Goal: Task Accomplishment & Management: Manage account settings

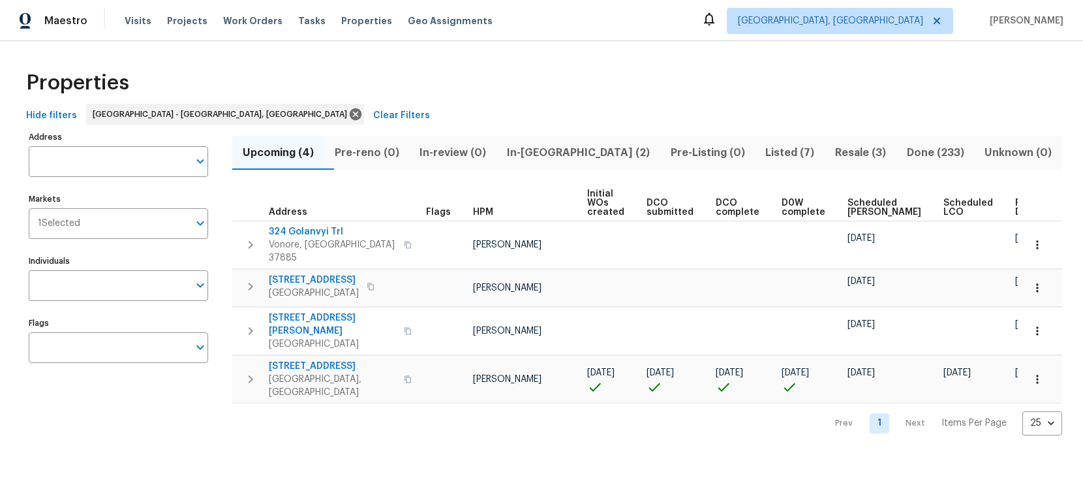
click at [558, 156] on span "In-reno (2)" at bounding box center [578, 153] width 148 height 18
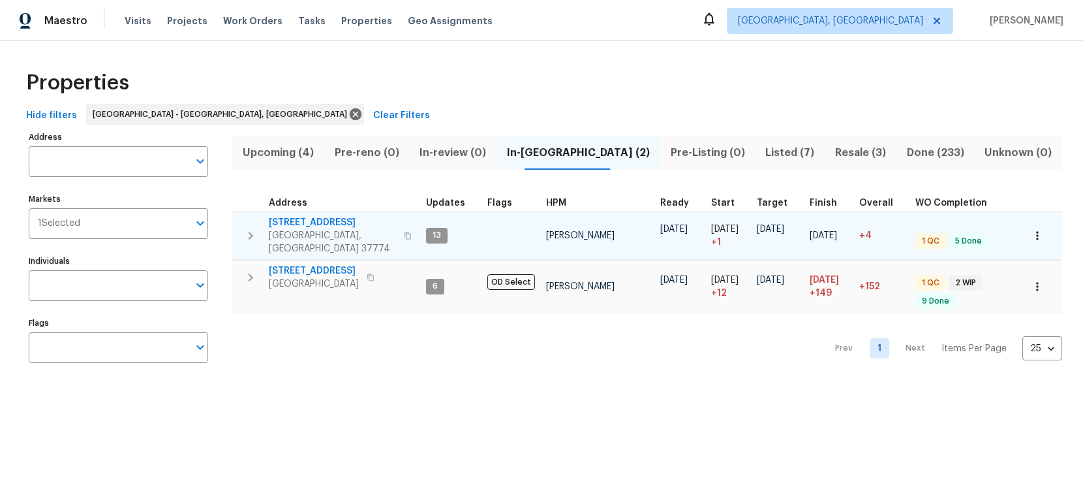
click at [312, 223] on span "322 Chatuga Ln" at bounding box center [332, 222] width 127 height 13
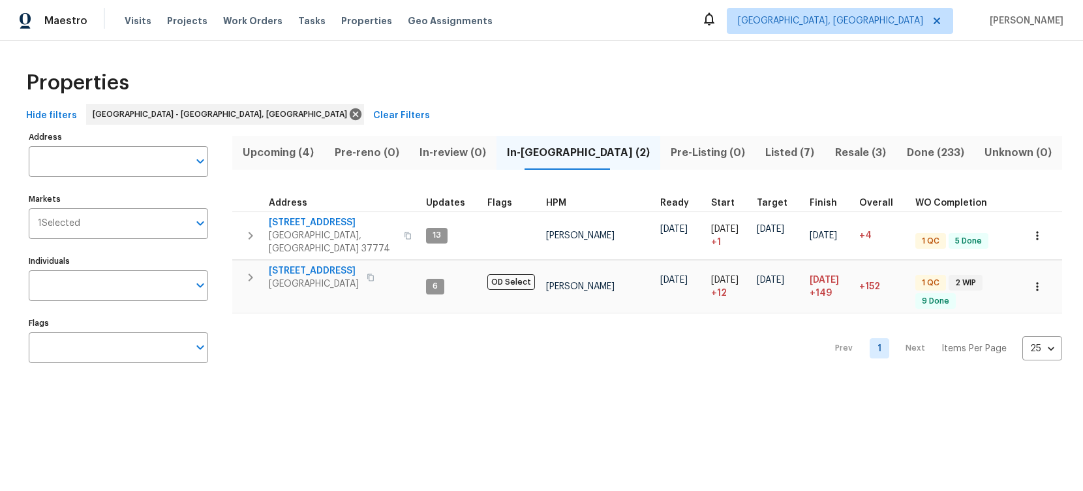
click at [293, 147] on span "Upcoming (4)" at bounding box center [278, 153] width 76 height 18
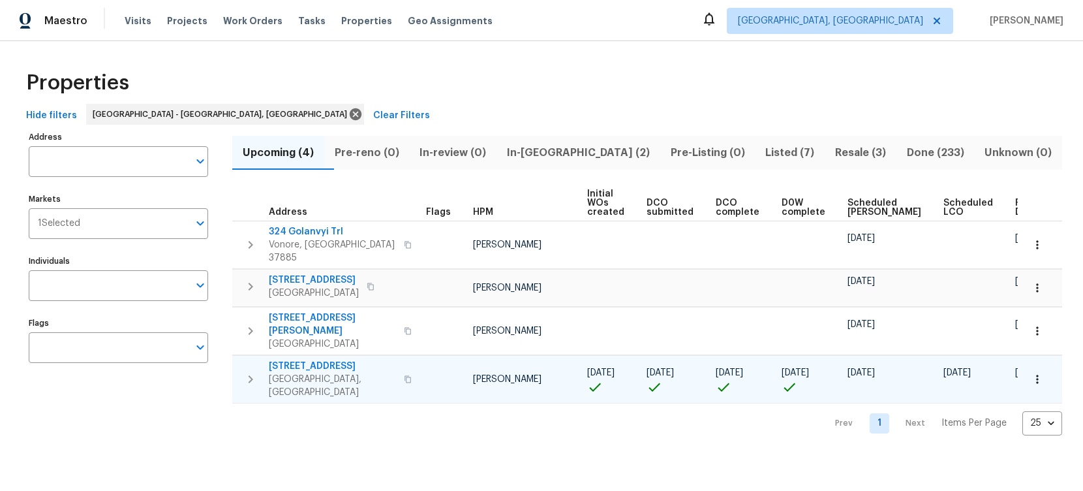
click at [315, 360] on span "[STREET_ADDRESS]" at bounding box center [332, 366] width 127 height 13
click at [249, 371] on icon "button" at bounding box center [251, 379] width 16 height 16
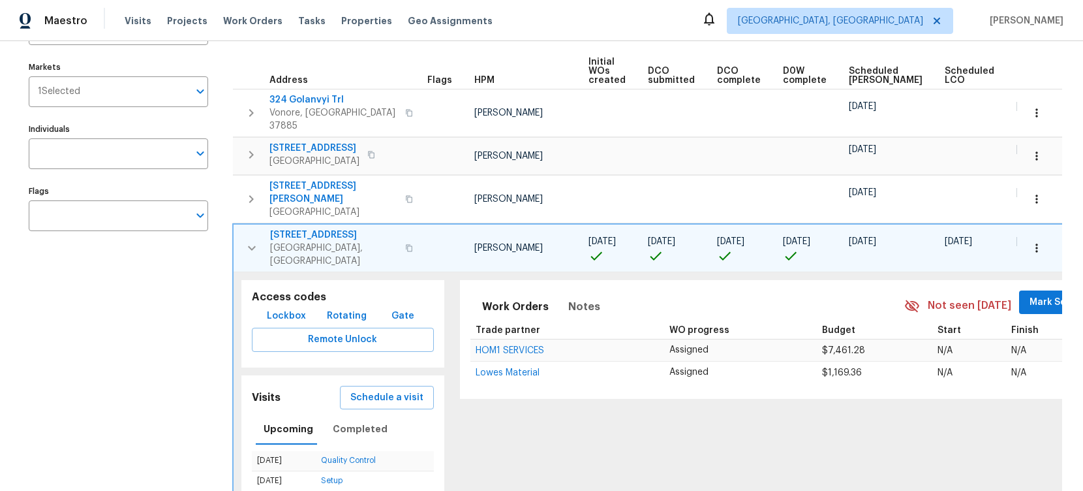
scroll to position [133, 0]
click at [267, 307] on span "Lockbox" at bounding box center [286, 315] width 39 height 16
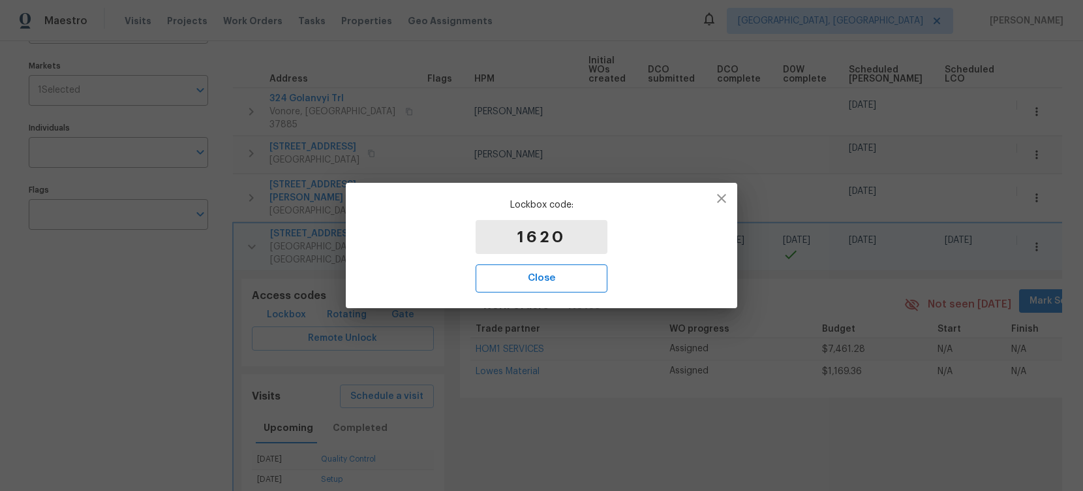
click at [572, 280] on span "Close" at bounding box center [541, 277] width 103 height 17
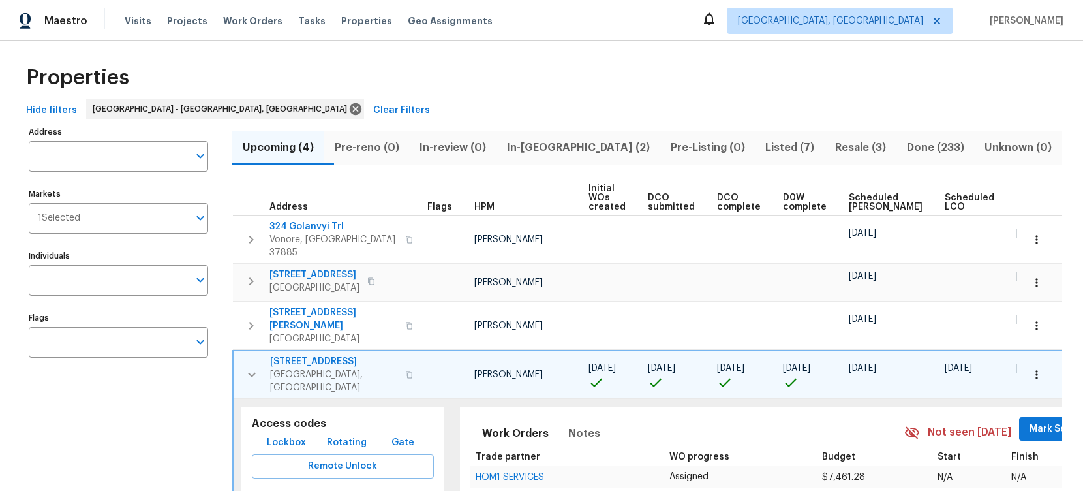
scroll to position [5, 0]
click at [763, 142] on span "Listed (7)" at bounding box center [790, 148] width 54 height 18
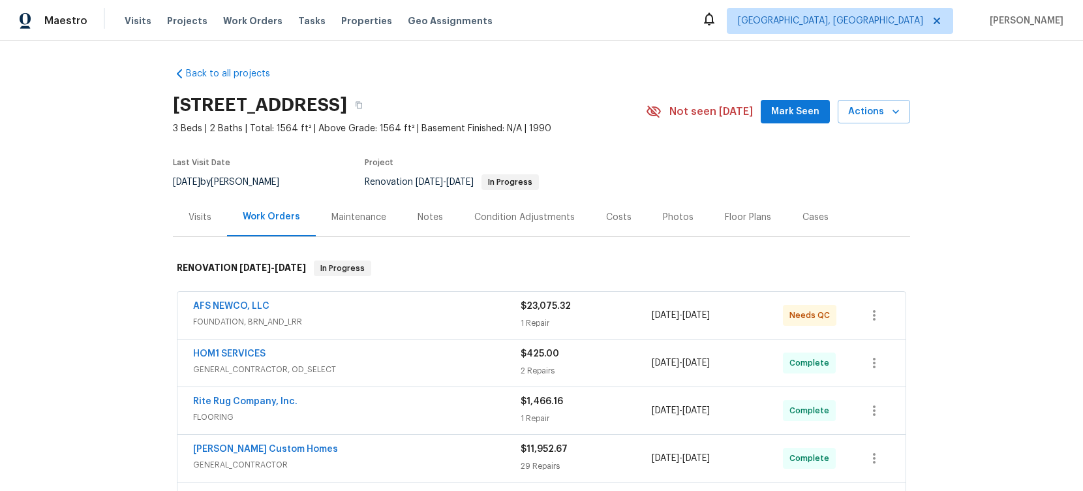
scroll to position [91, 0]
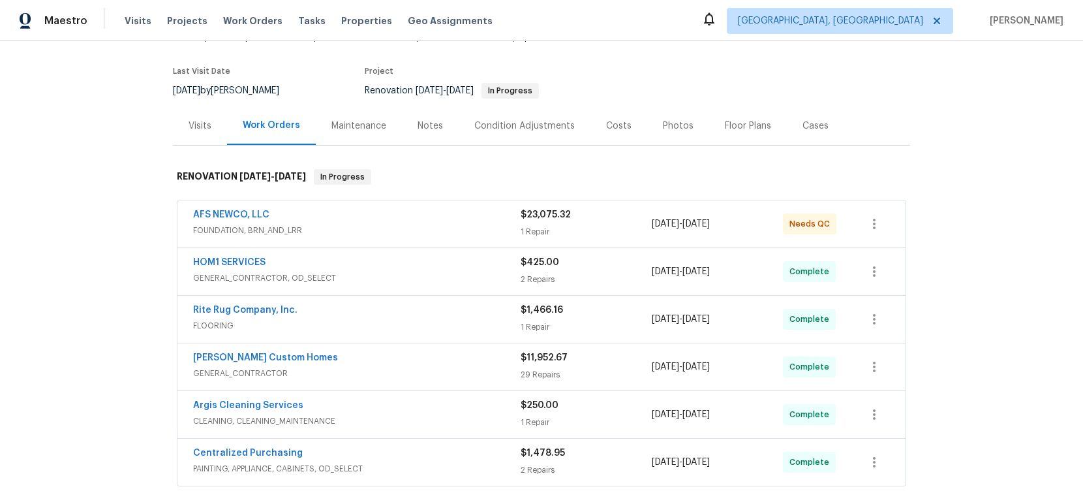
click at [464, 218] on div "AFS NEWCO, LLC" at bounding box center [357, 216] width 328 height 16
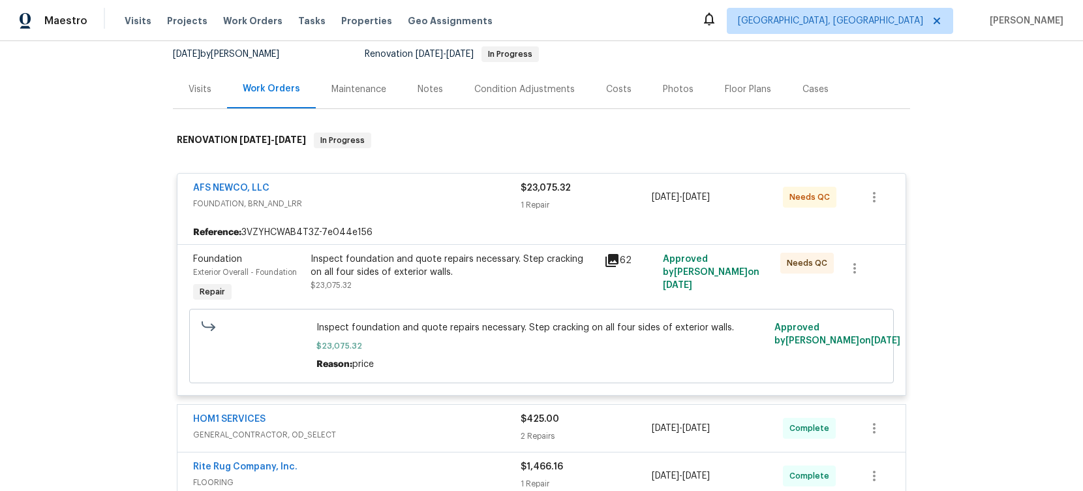
scroll to position [140, 0]
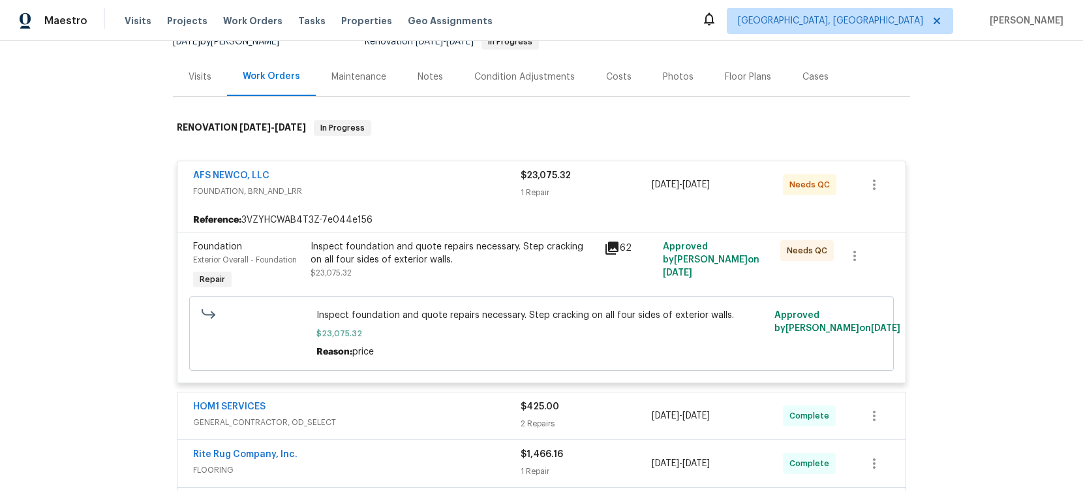
click at [454, 253] on div "Inspect foundation and quote repairs necessary. Step cracking on all four sides…" at bounding box center [454, 253] width 286 height 26
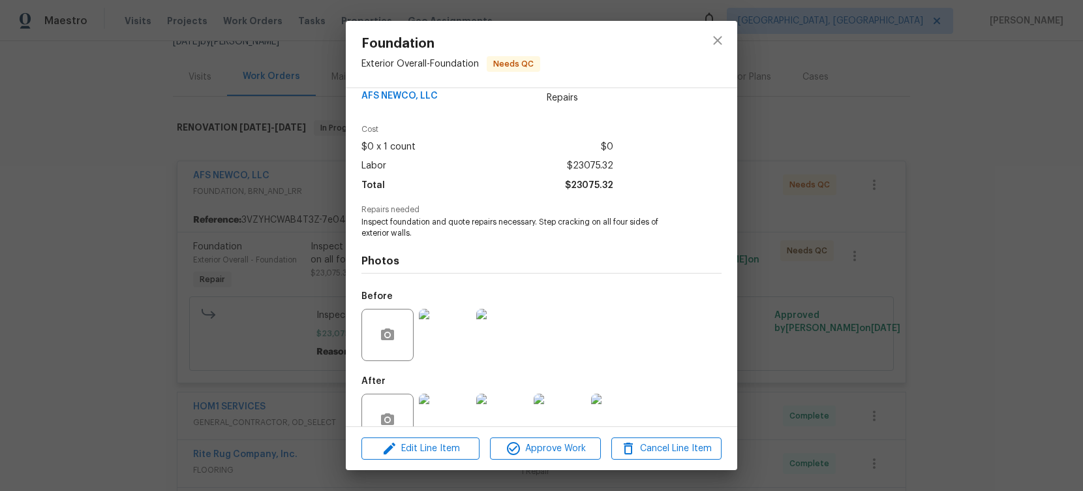
scroll to position [56, 0]
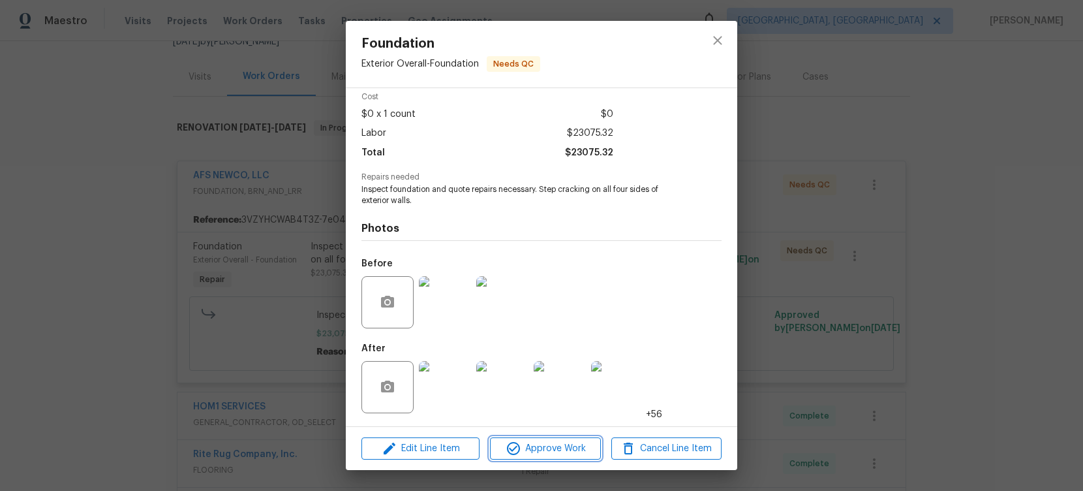
click at [544, 450] on span "Approve Work" at bounding box center [545, 448] width 102 height 16
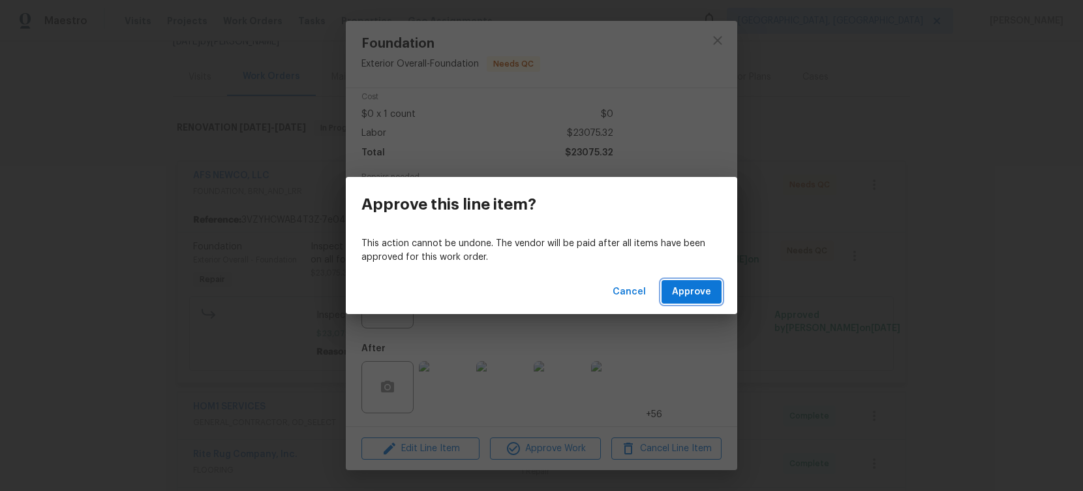
click at [676, 288] on span "Approve" at bounding box center [691, 292] width 39 height 16
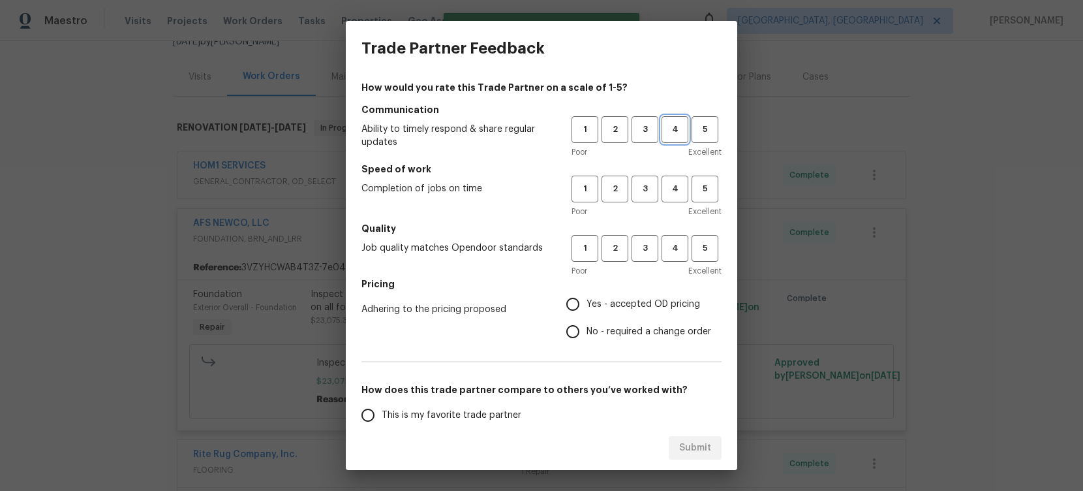
click at [675, 127] on span "4" at bounding box center [675, 129] width 24 height 15
click at [668, 185] on span "4" at bounding box center [675, 188] width 24 height 15
click at [675, 242] on span "4" at bounding box center [675, 248] width 24 height 15
click at [662, 303] on span "Yes - accepted OD pricing" at bounding box center [644, 305] width 114 height 14
click at [587, 303] on input "Yes - accepted OD pricing" at bounding box center [572, 303] width 27 height 27
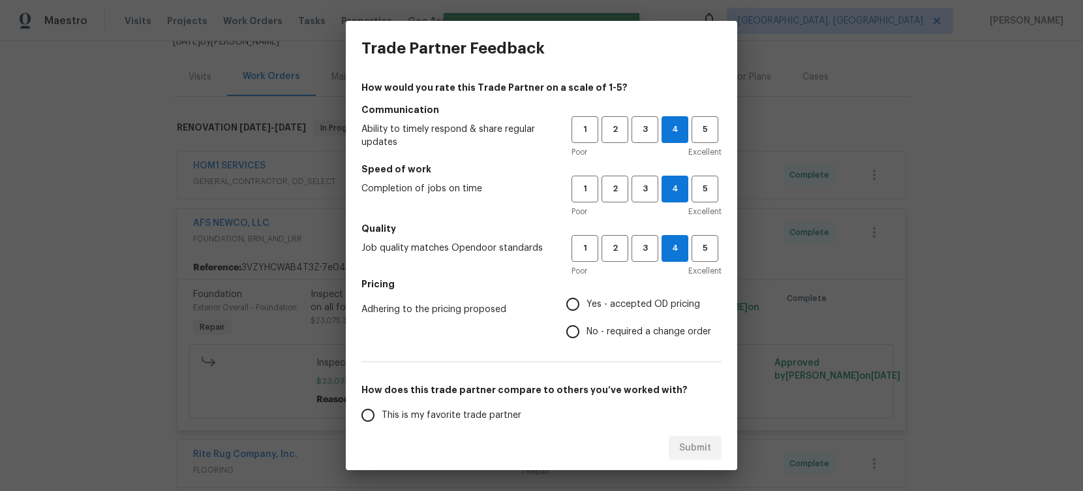
radio input "true"
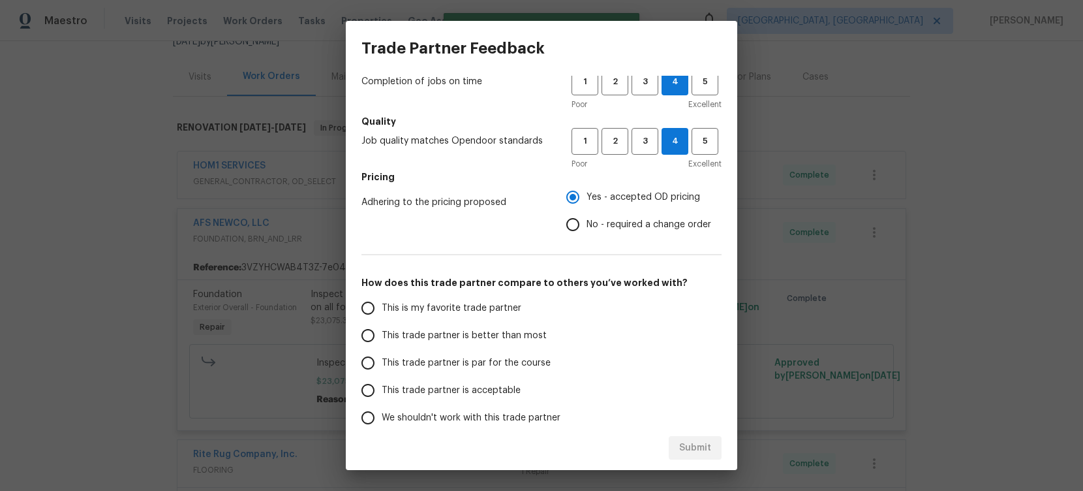
click at [510, 332] on span "This trade partner is better than most" at bounding box center [464, 336] width 165 height 14
click at [382, 332] on input "This trade partner is better than most" at bounding box center [367, 335] width 27 height 27
click at [676, 446] on button "Submit" at bounding box center [695, 448] width 53 height 24
radio input "true"
radio input "false"
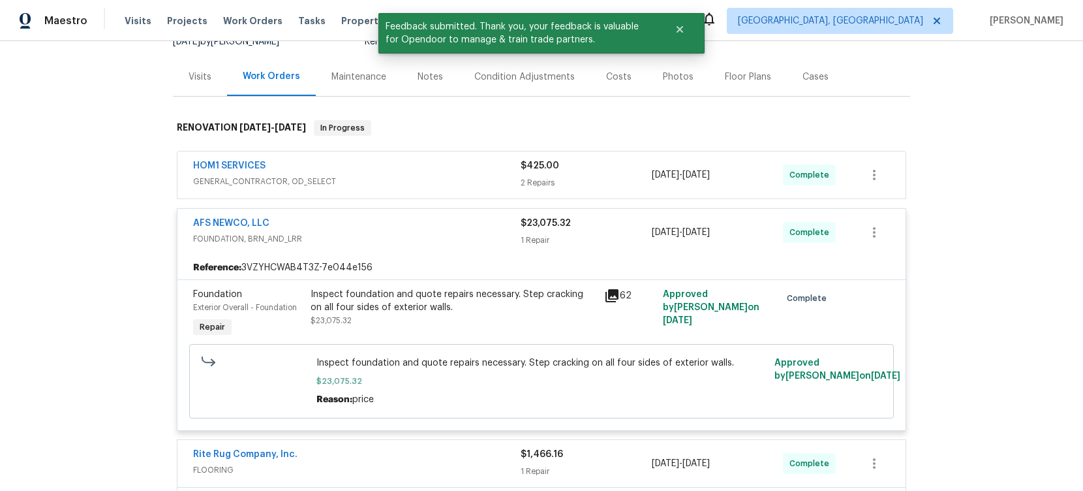
click at [425, 226] on div "AFS NEWCO, LLC" at bounding box center [357, 225] width 328 height 16
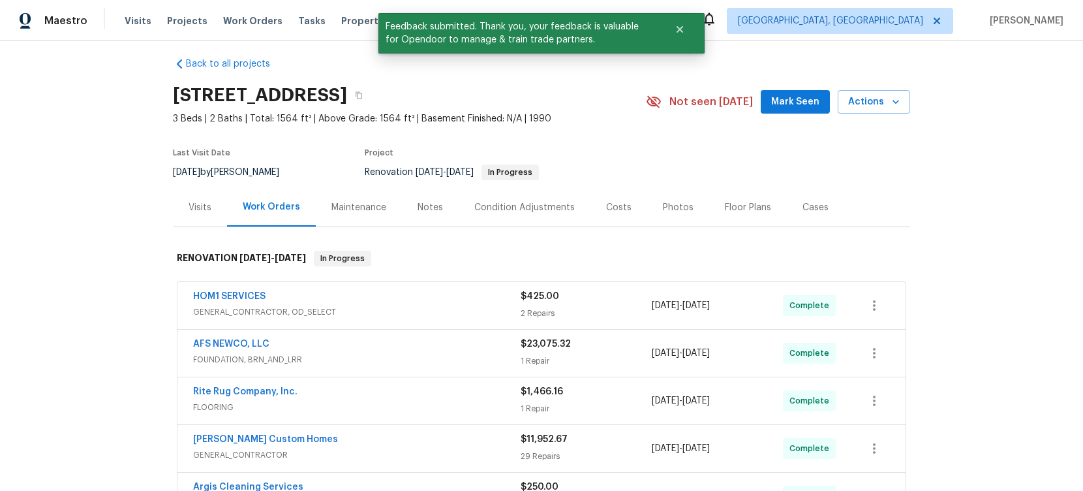
scroll to position [0, 0]
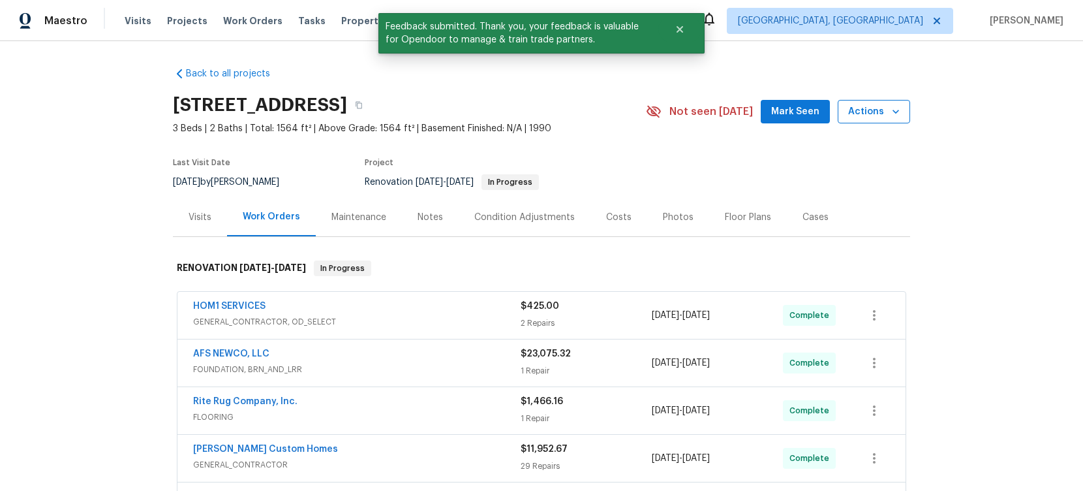
click at [860, 106] on span "Actions" at bounding box center [874, 112] width 52 height 16
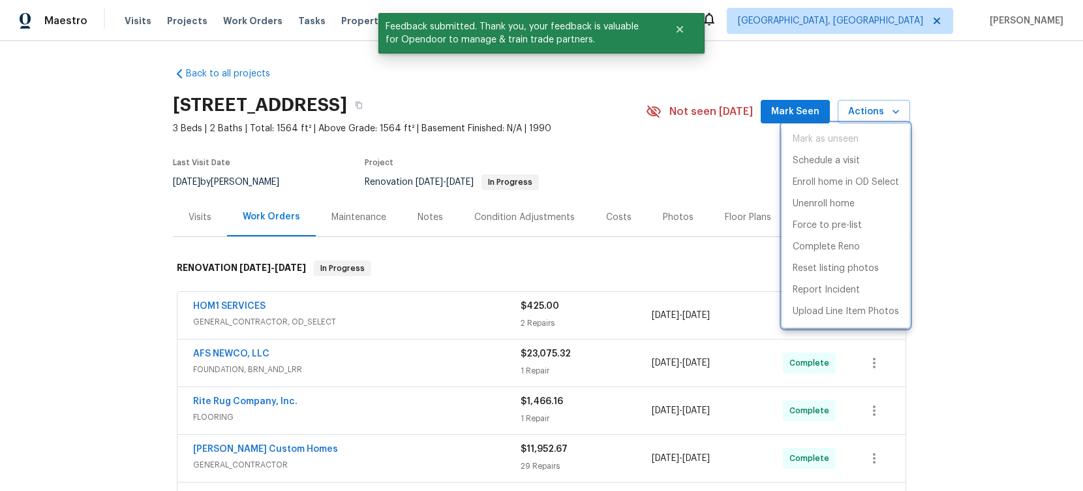
click at [971, 122] on div at bounding box center [541, 245] width 1083 height 491
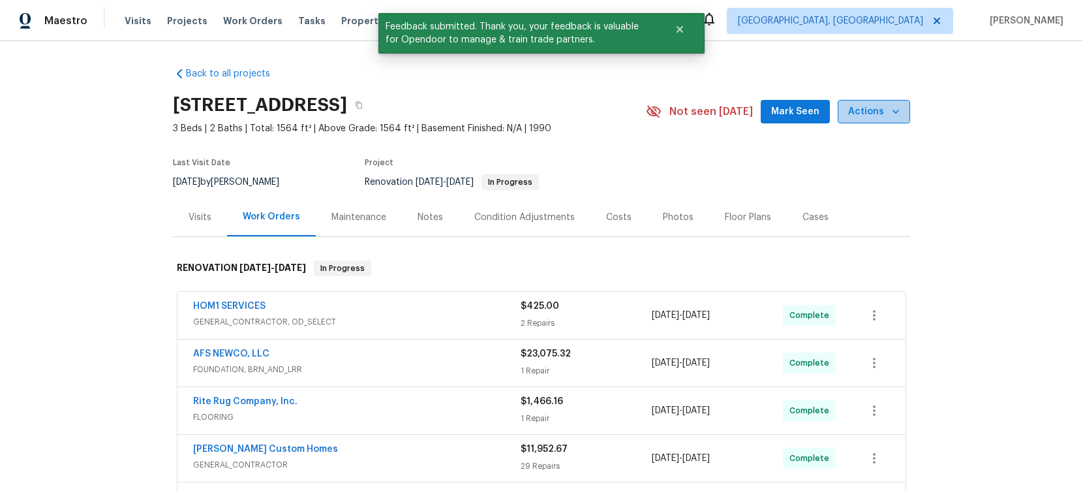
click at [889, 106] on icon "button" at bounding box center [895, 111] width 13 height 13
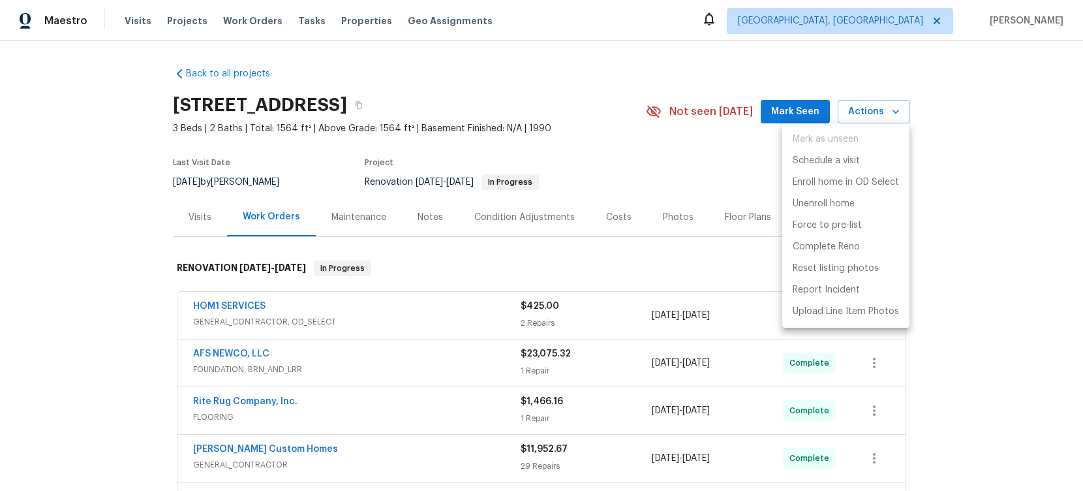
click at [983, 112] on div at bounding box center [541, 245] width 1083 height 491
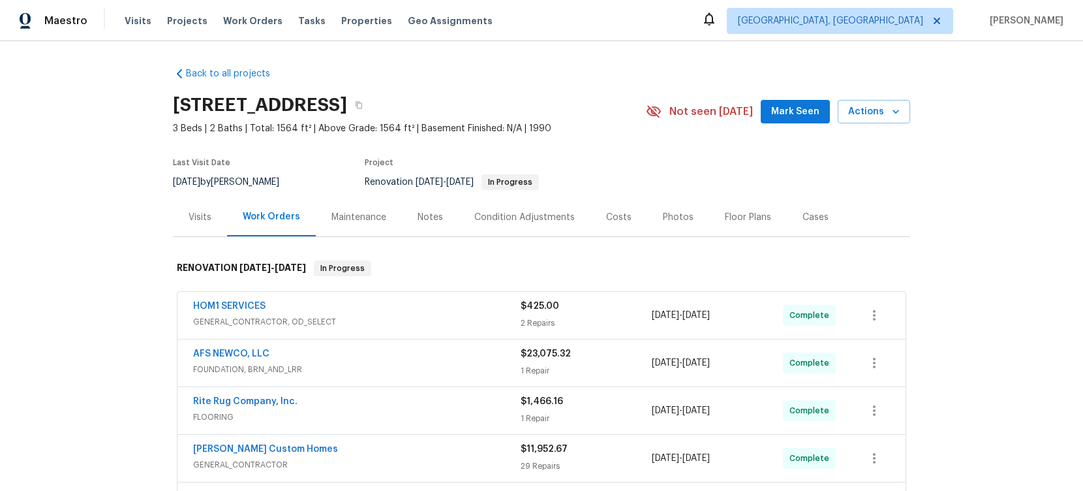
scroll to position [3, 0]
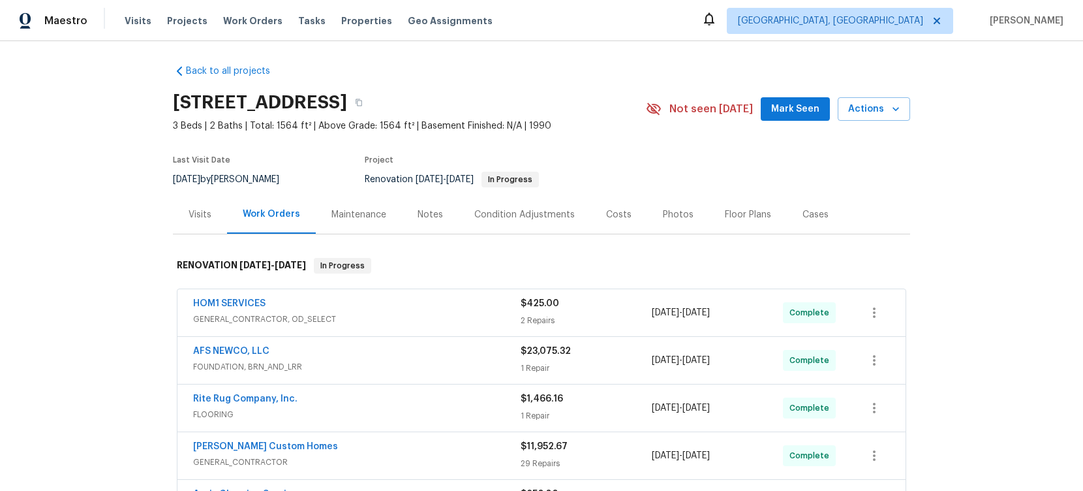
click at [606, 212] on div "Costs" at bounding box center [618, 214] width 25 height 13
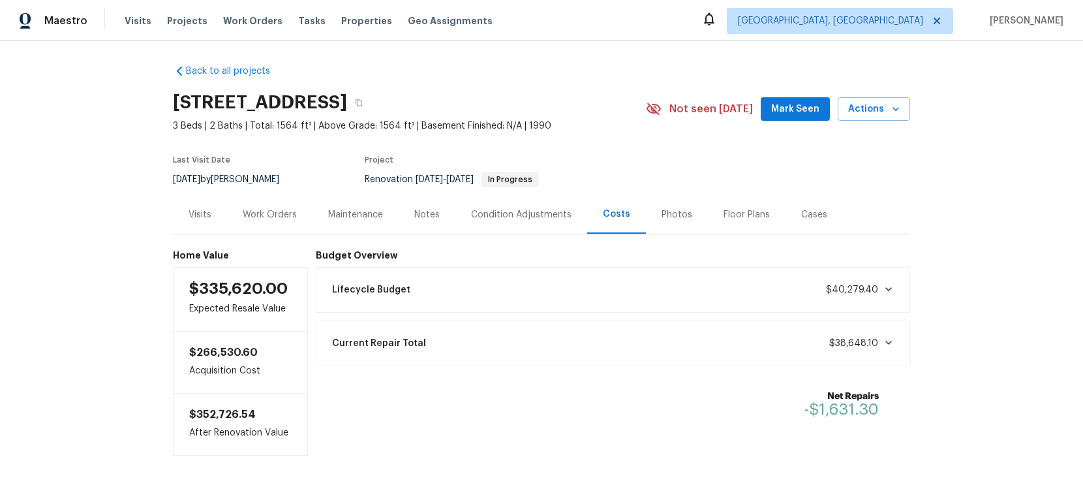
click at [280, 212] on div "Work Orders" at bounding box center [270, 214] width 54 height 13
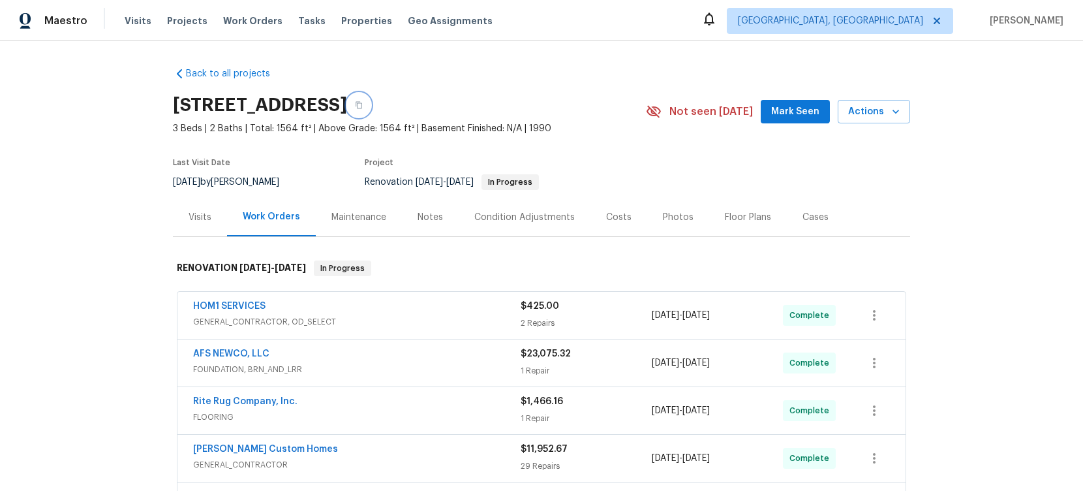
click at [363, 107] on icon "button" at bounding box center [359, 105] width 8 height 8
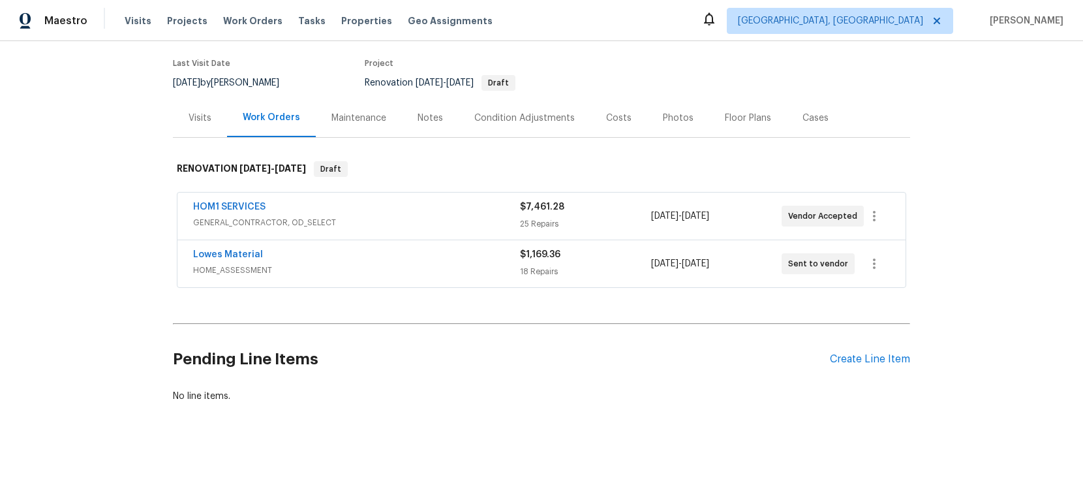
scroll to position [100, 0]
click at [356, 215] on div "HOM1 SERVICES" at bounding box center [356, 208] width 327 height 16
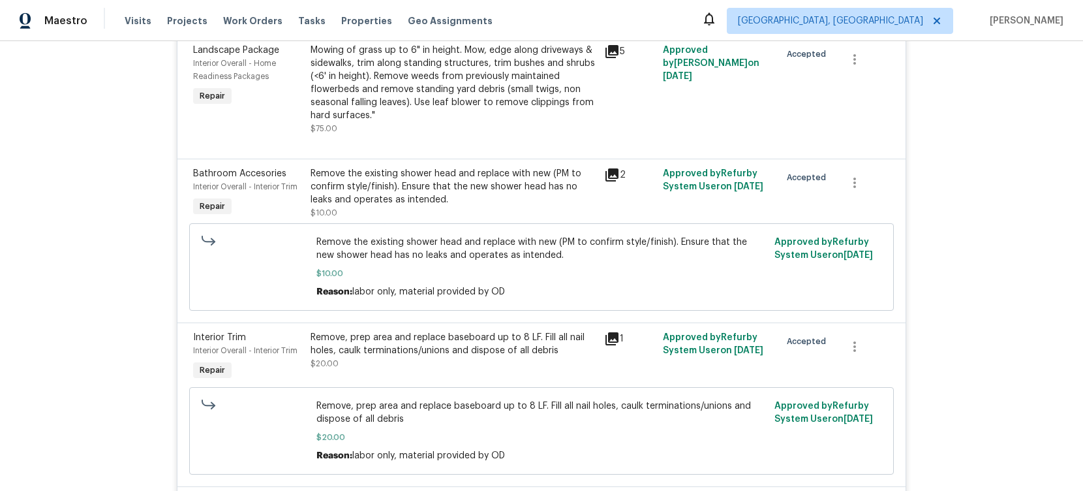
scroll to position [2543, 0]
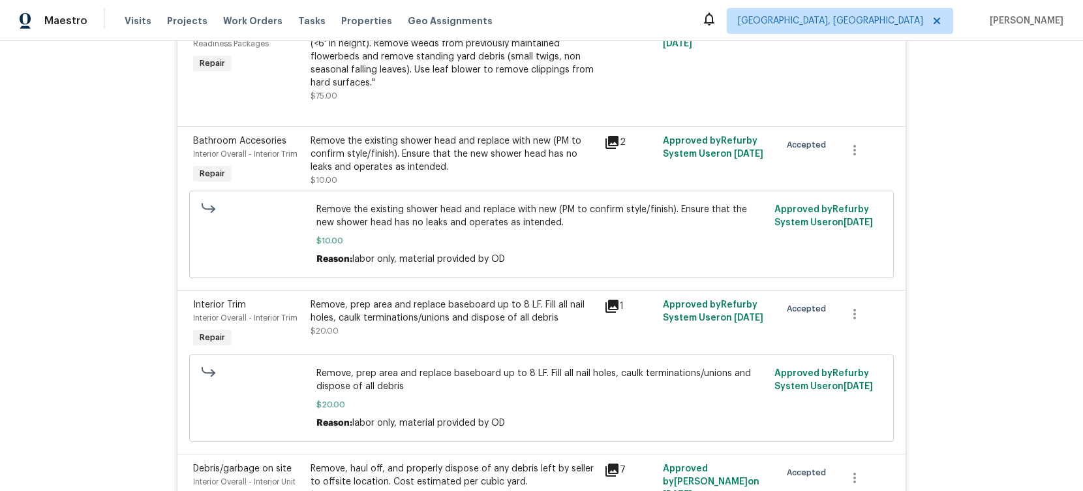
click at [949, 146] on div "Back to all projects 4228 Miracle Ln, Knoxville, TN 37938 3 Beds | 2 Baths | To…" at bounding box center [541, 266] width 1083 height 450
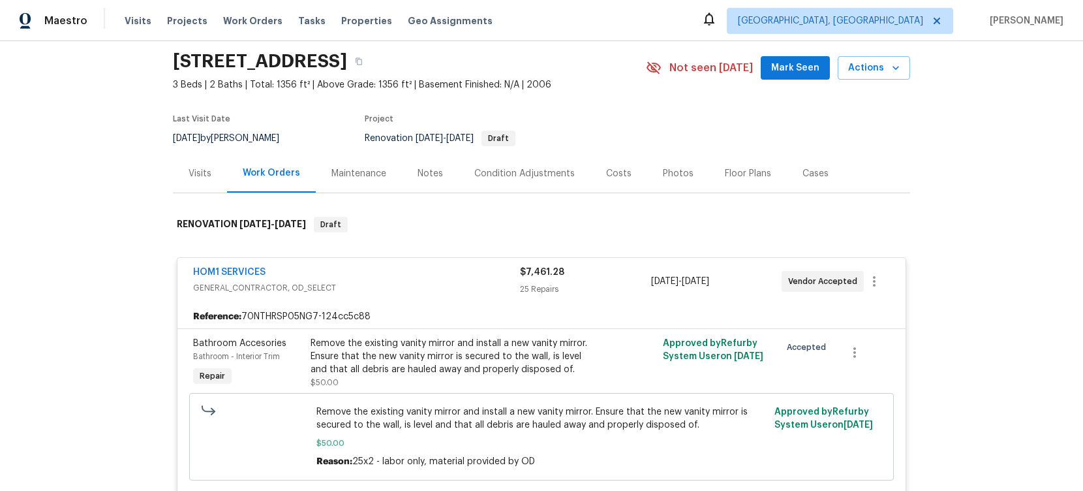
scroll to position [0, 0]
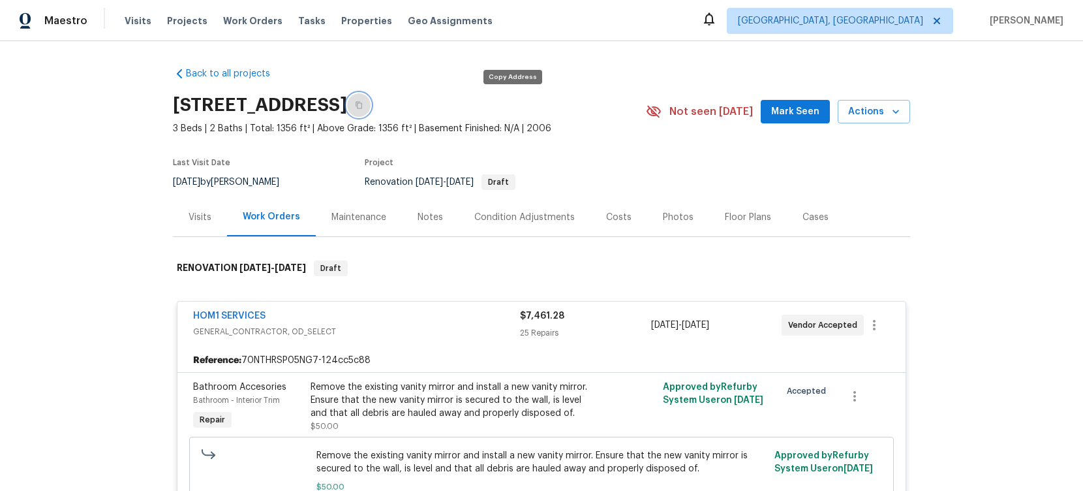
click at [371, 104] on button "button" at bounding box center [358, 104] width 23 height 23
click at [346, 309] on div "HOM1 SERVICES" at bounding box center [356, 317] width 327 height 16
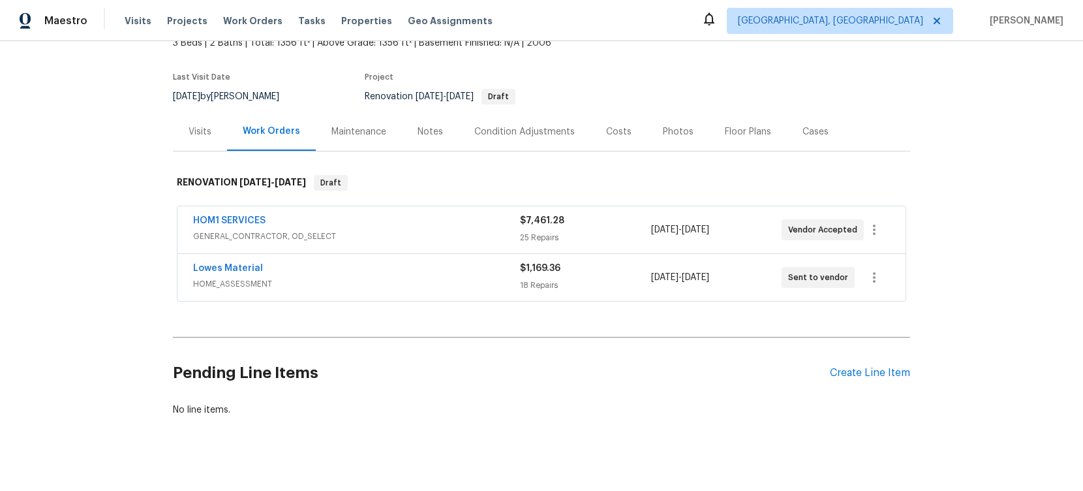
click at [606, 132] on div "Costs" at bounding box center [618, 131] width 25 height 13
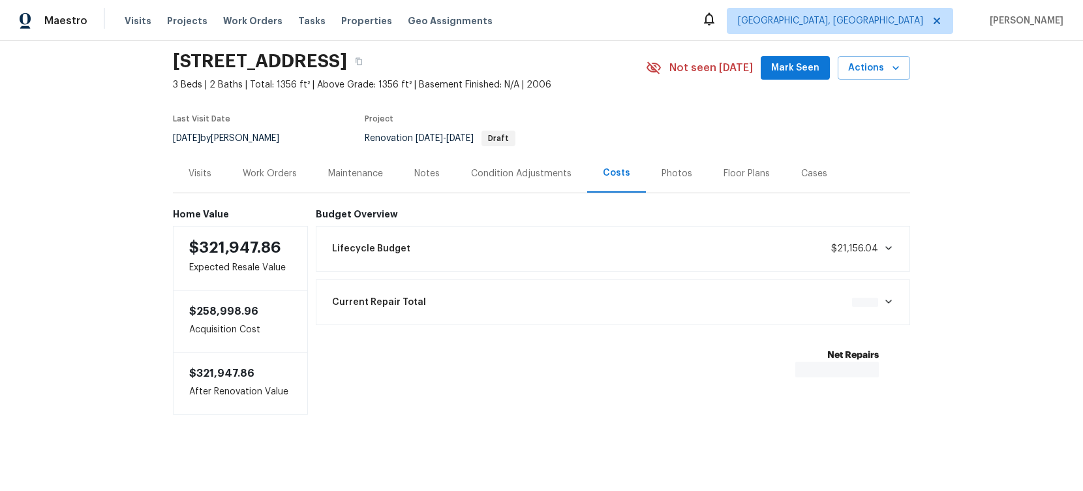
scroll to position [46, 0]
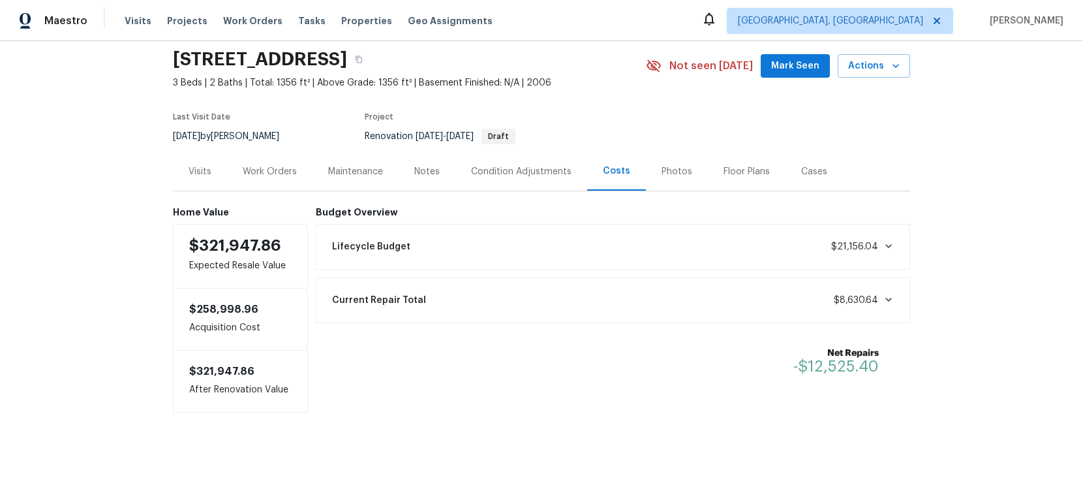
click at [291, 168] on div "Work Orders" at bounding box center [270, 171] width 54 height 13
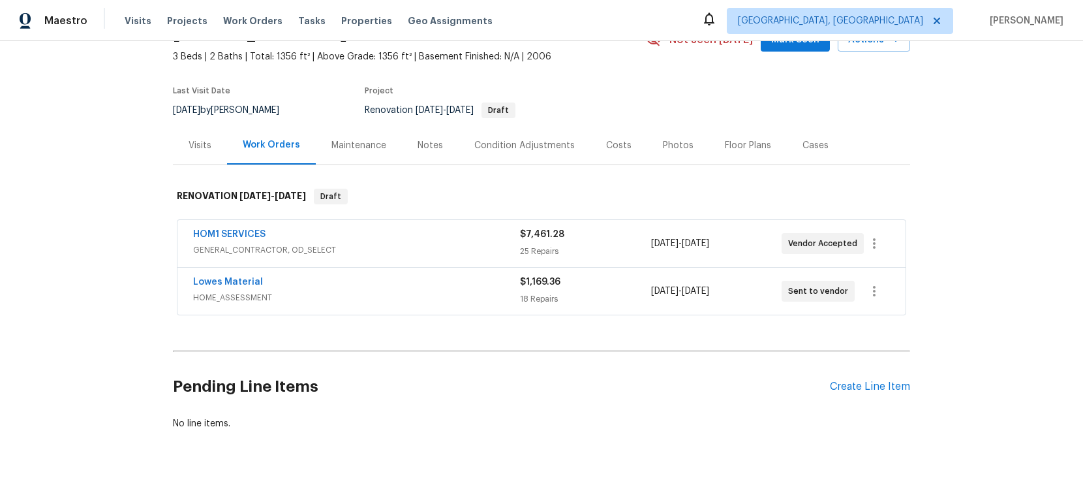
scroll to position [82, 0]
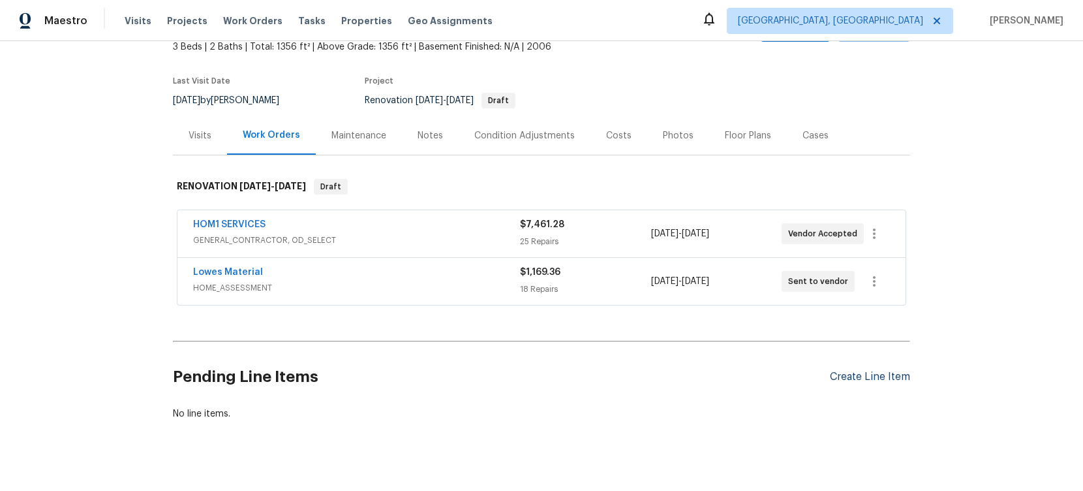
click at [845, 378] on div "Create Line Item" at bounding box center [870, 377] width 80 height 12
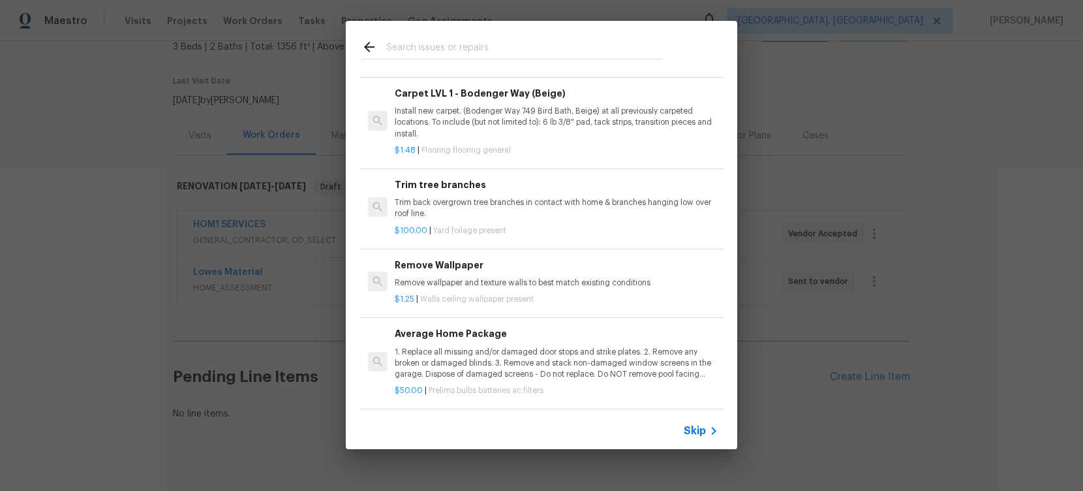
scroll to position [0, 0]
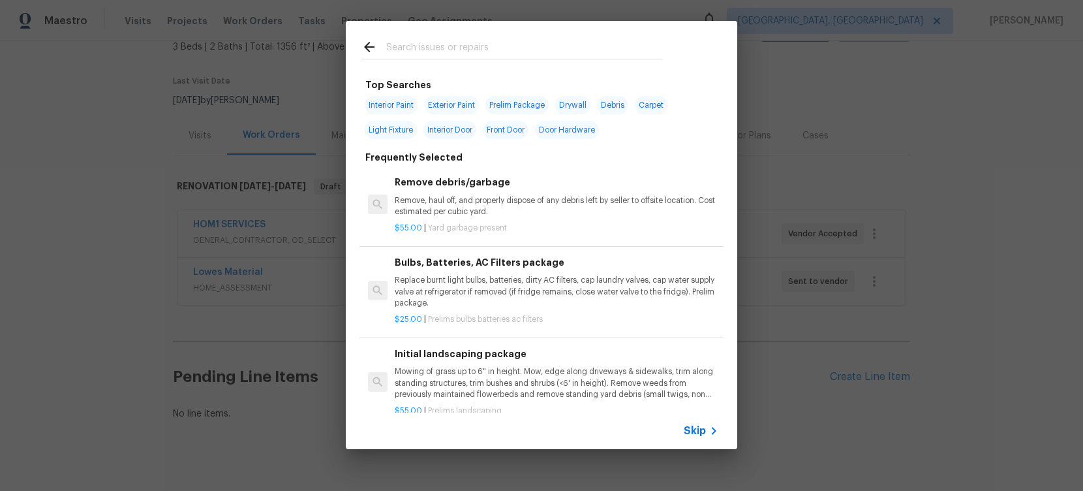
click at [488, 55] on input "text" at bounding box center [524, 49] width 277 height 20
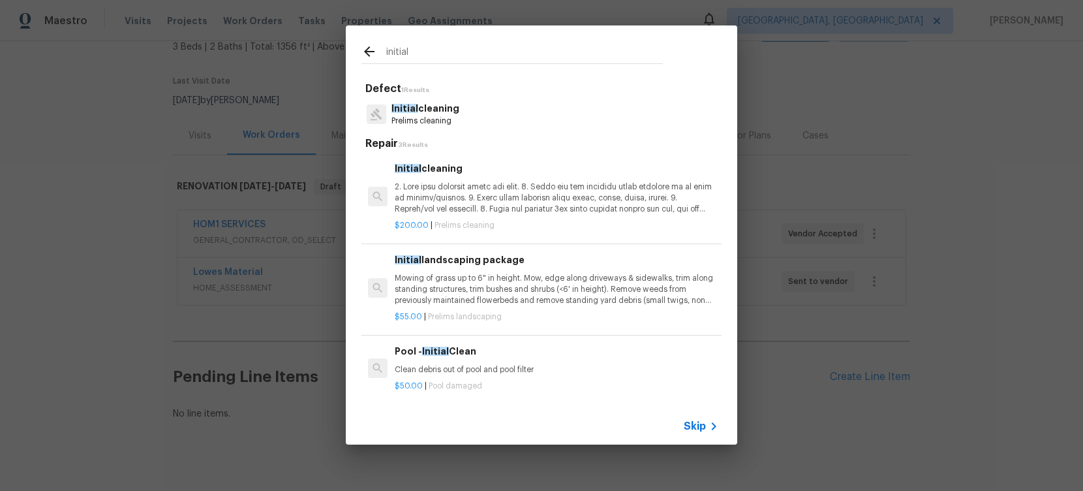
type input "initial"
click at [487, 181] on p at bounding box center [557, 197] width 324 height 33
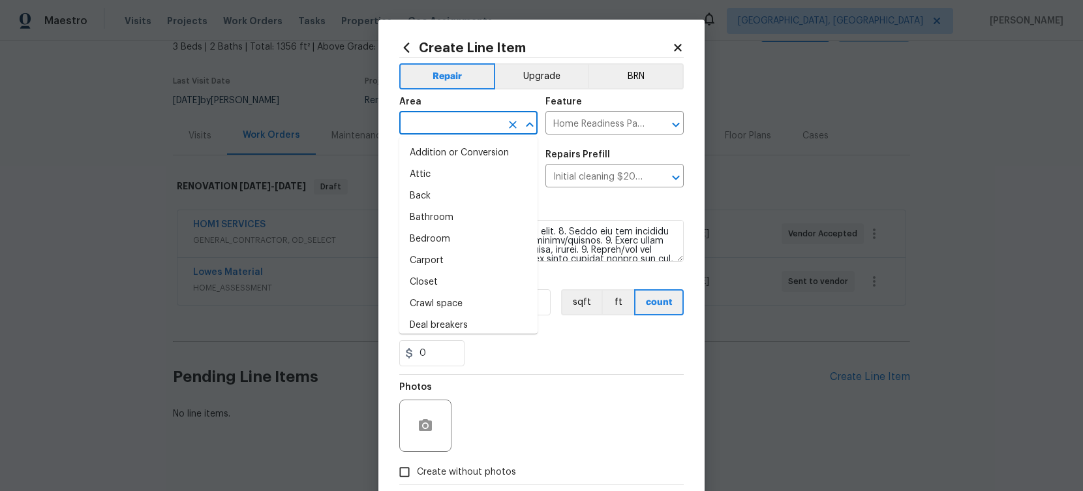
click at [468, 130] on input "text" at bounding box center [450, 124] width 102 height 20
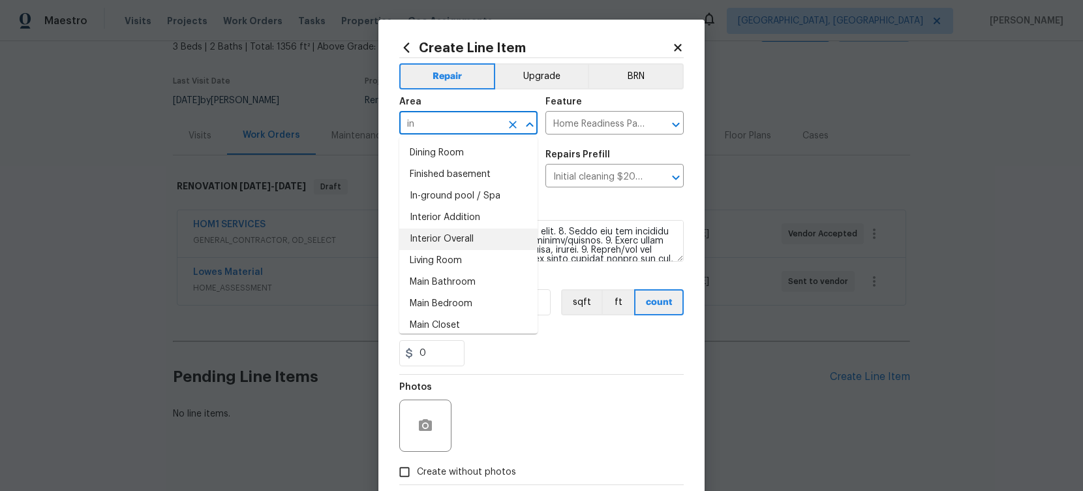
click at [453, 238] on li "Interior Overall" at bounding box center [468, 239] width 138 height 22
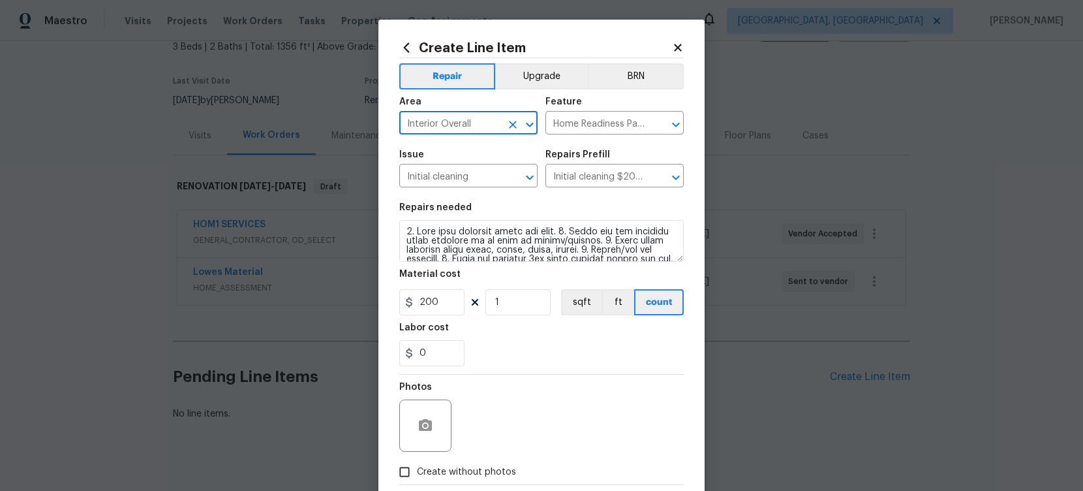
type input "Interior Overall"
click at [455, 305] on input "200" at bounding box center [431, 302] width 65 height 26
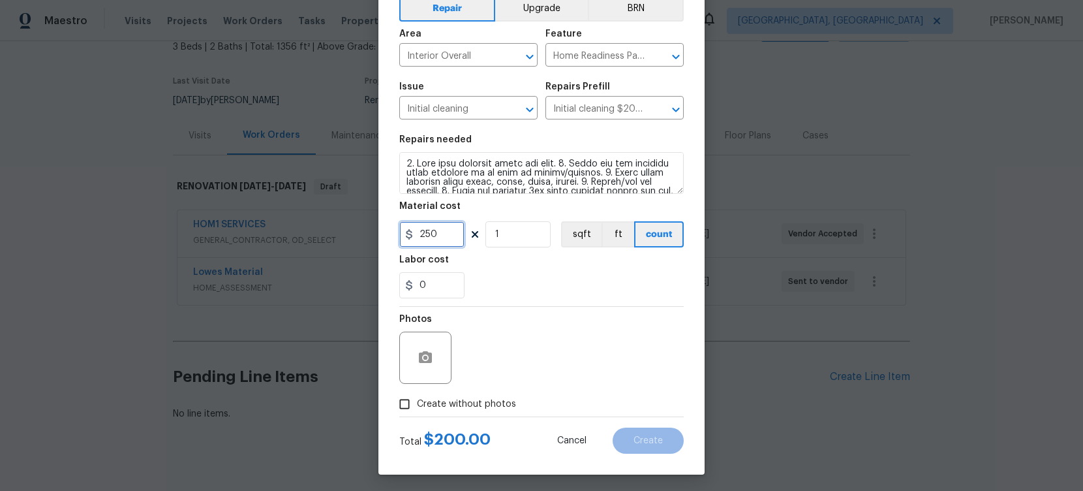
scroll to position [71, 0]
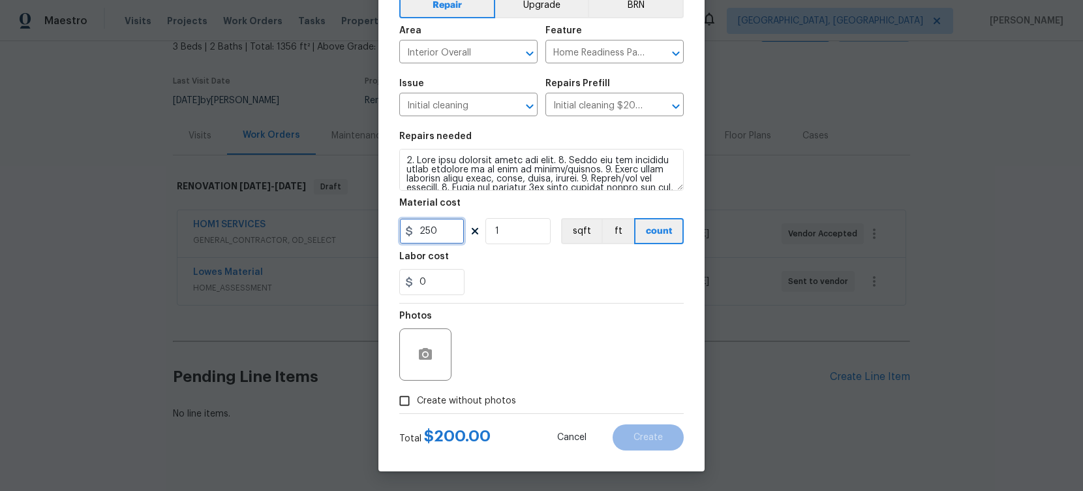
type input "250"
click at [408, 408] on input "Create without photos" at bounding box center [404, 400] width 25 height 25
checkbox input "true"
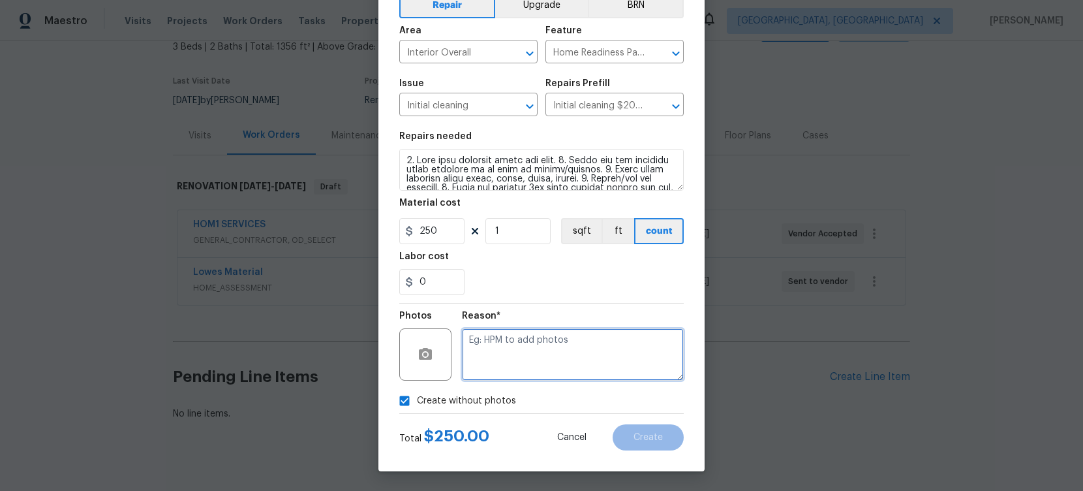
click at [518, 353] on textarea at bounding box center [573, 354] width 222 height 52
type textarea "N/A"
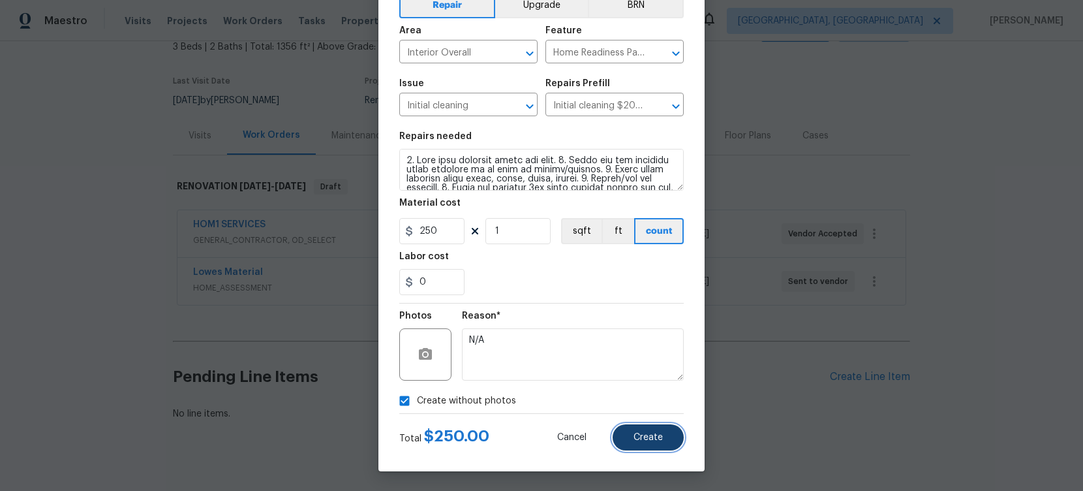
click at [656, 444] on button "Create" at bounding box center [648, 437] width 71 height 26
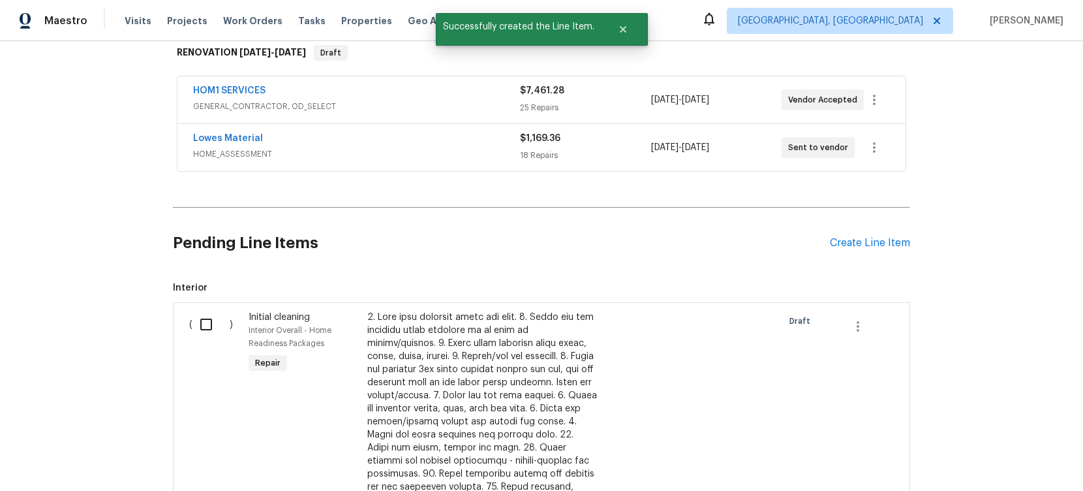
scroll to position [348, 0]
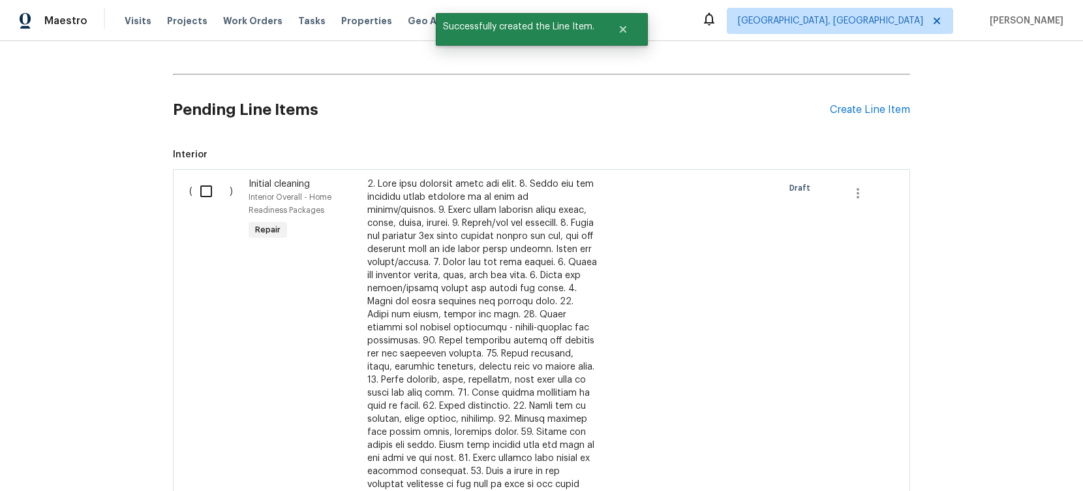
click at [202, 191] on input "checkbox" at bounding box center [210, 190] width 37 height 27
checkbox input "true"
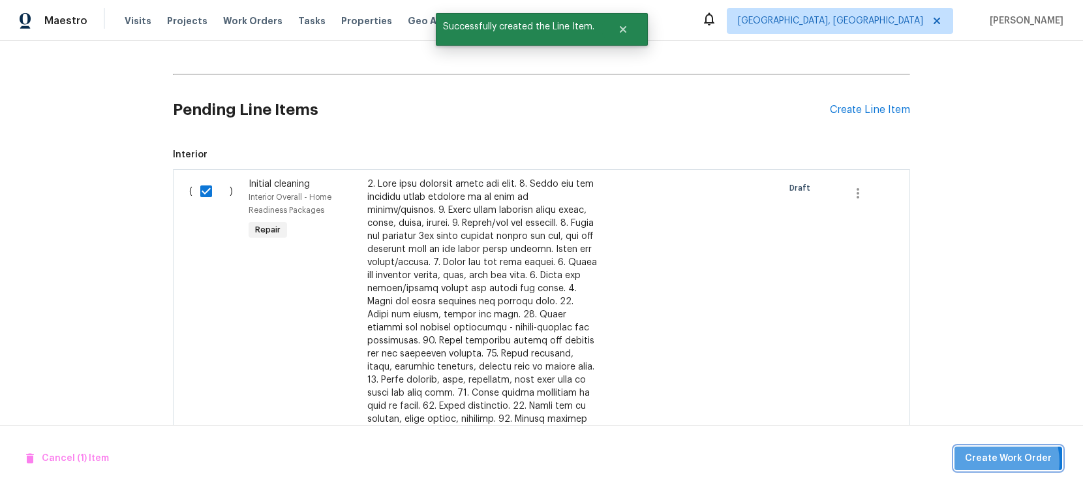
click at [992, 461] on span "Create Work Order" at bounding box center [1008, 458] width 87 height 16
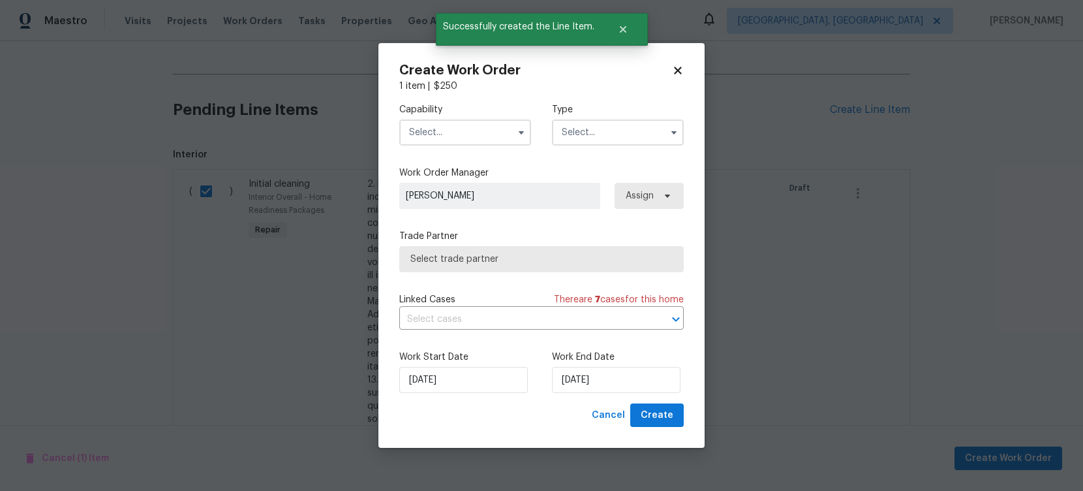
click at [471, 137] on input "text" at bounding box center [465, 132] width 132 height 26
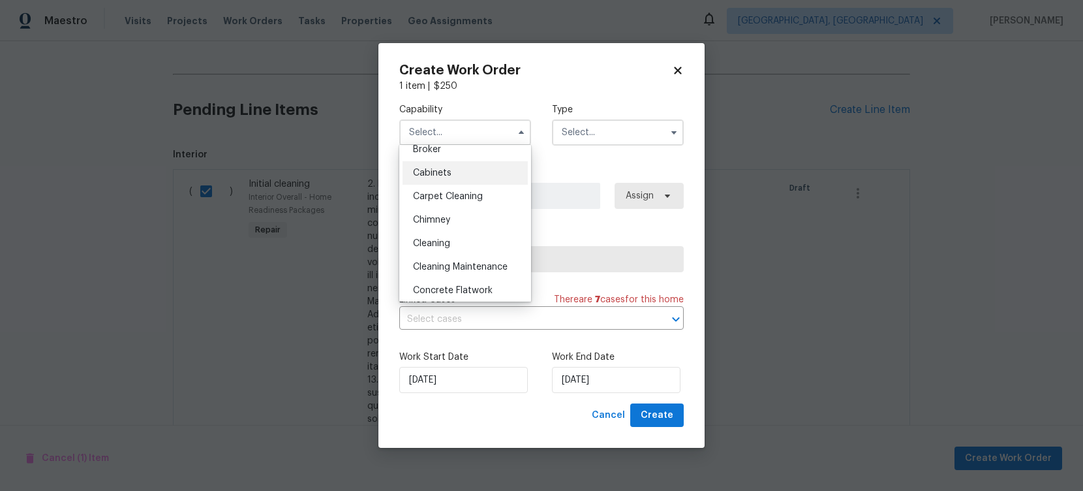
scroll to position [107, 0]
click at [483, 246] on div "Cleaning" at bounding box center [465, 240] width 125 height 23
type input "Cleaning"
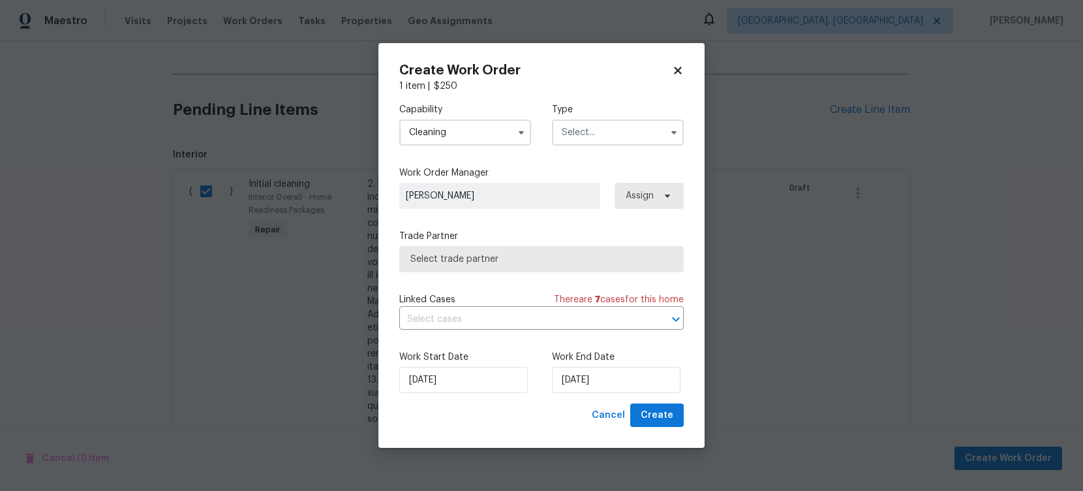
click at [619, 135] on input "text" at bounding box center [618, 132] width 132 height 26
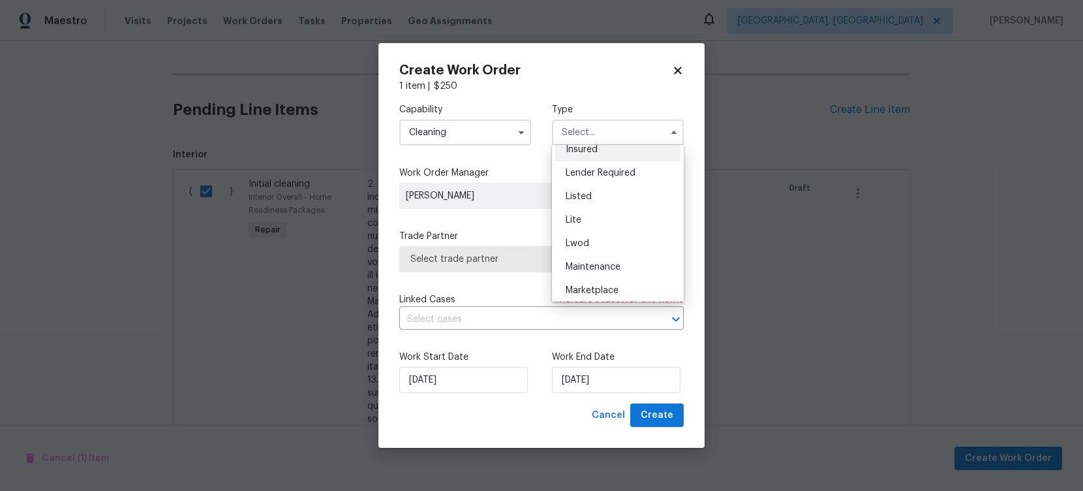
scroll to position [209, 0]
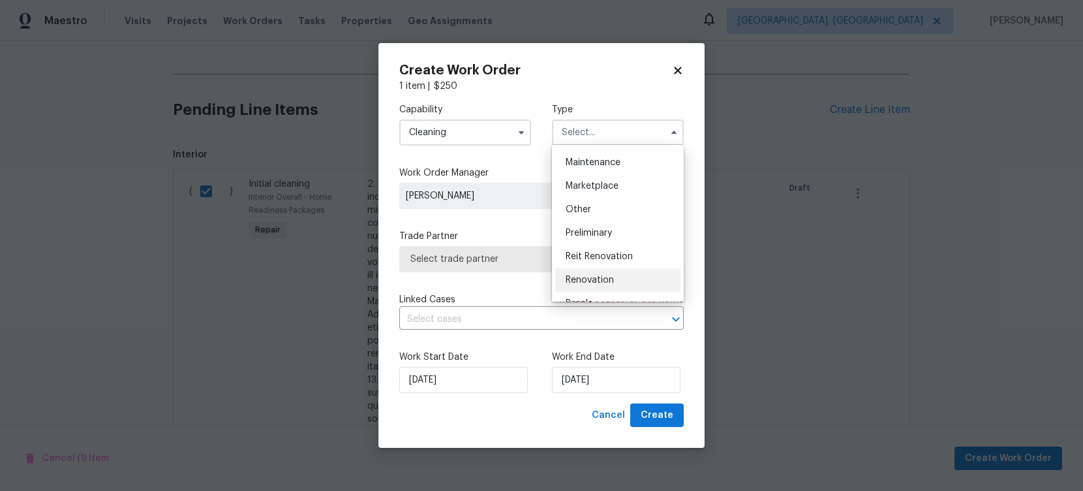
click at [635, 277] on div "Renovation" at bounding box center [617, 279] width 125 height 23
type input "Renovation"
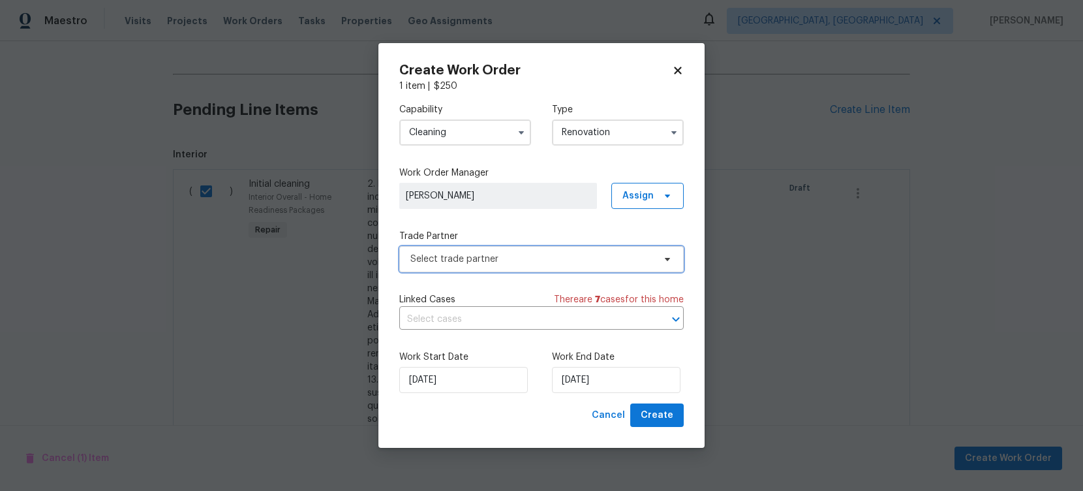
click at [556, 267] on span "Select trade partner" at bounding box center [541, 259] width 284 height 26
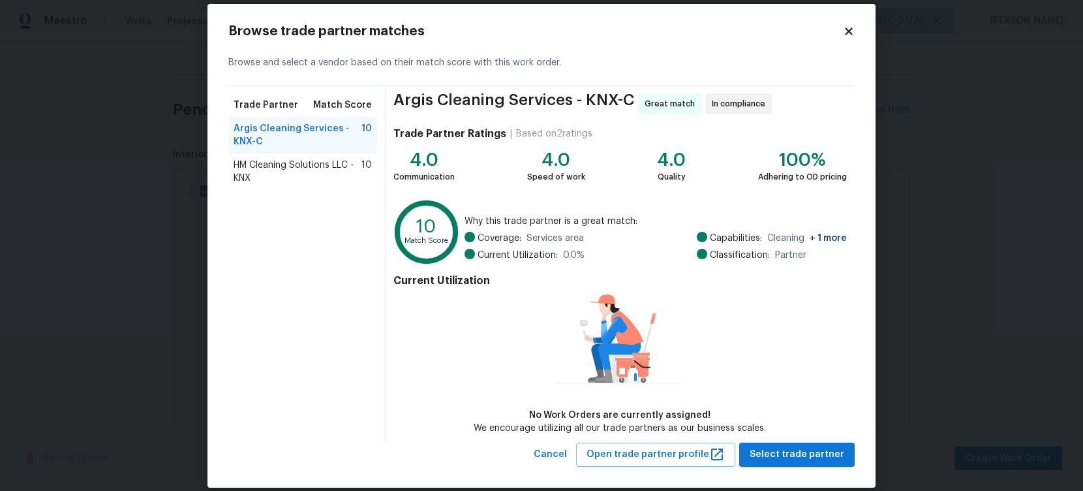
scroll to position [32, 0]
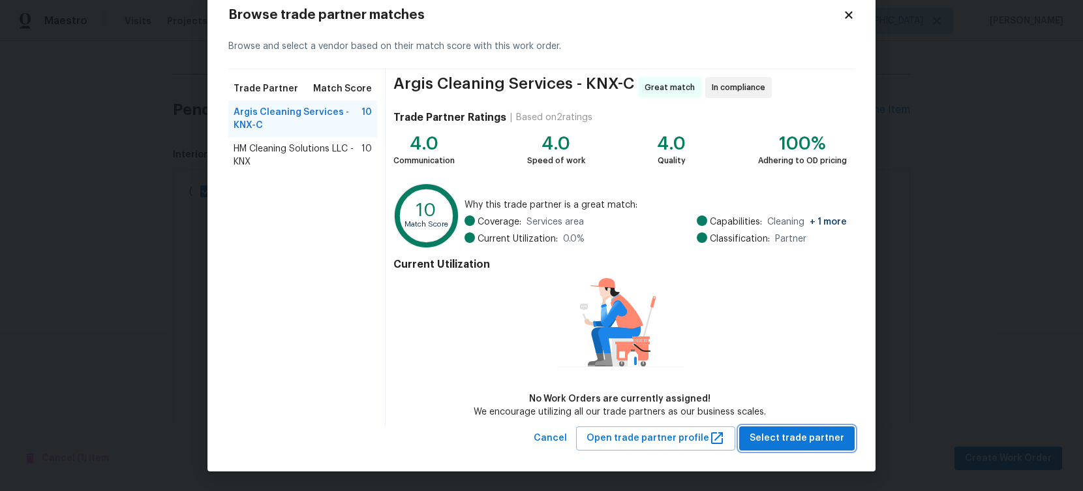
click at [814, 436] on span "Select trade partner" at bounding box center [797, 438] width 95 height 16
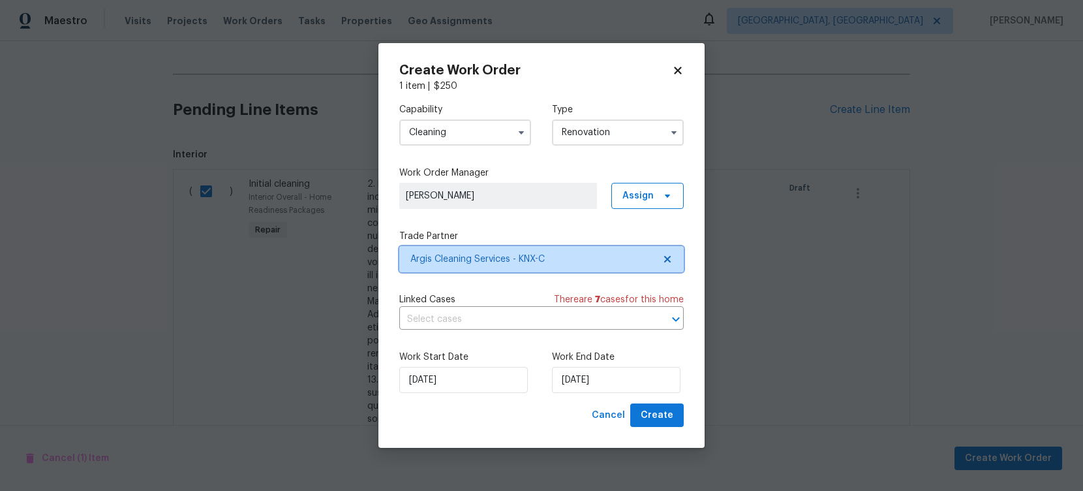
scroll to position [0, 0]
click at [600, 380] on input "8/12/2025" at bounding box center [616, 380] width 129 height 26
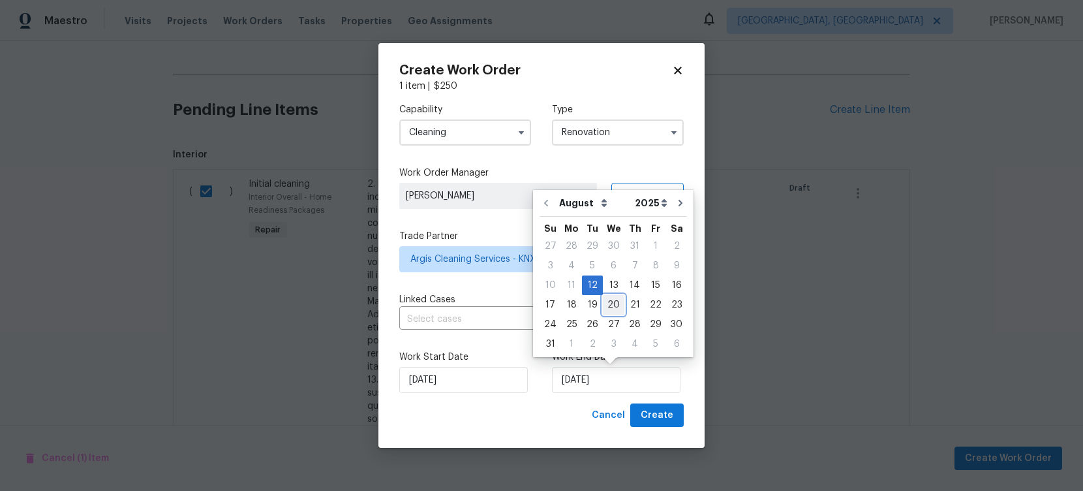
click at [609, 304] on div "20" at bounding box center [614, 305] width 22 height 18
type input "8/20/2025"
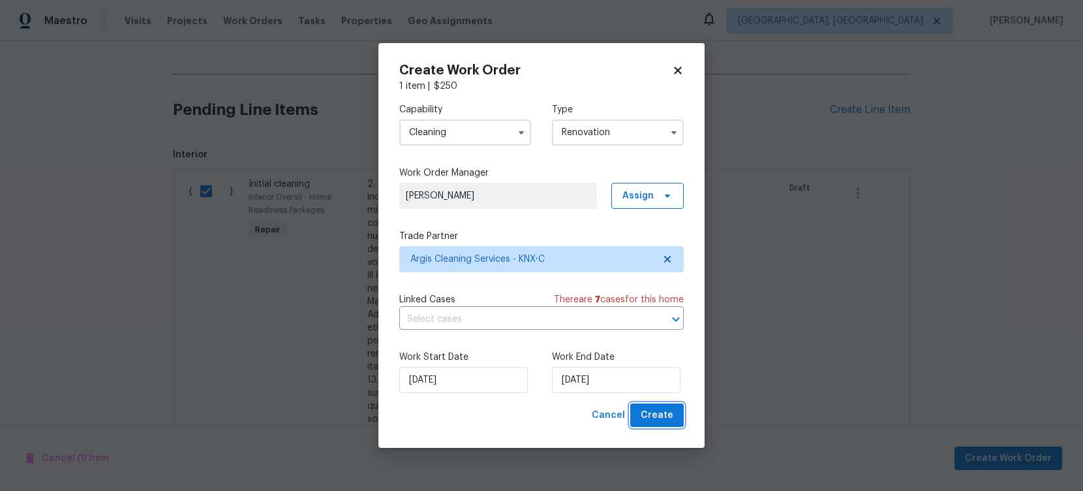
click at [661, 416] on span "Create" at bounding box center [657, 415] width 33 height 16
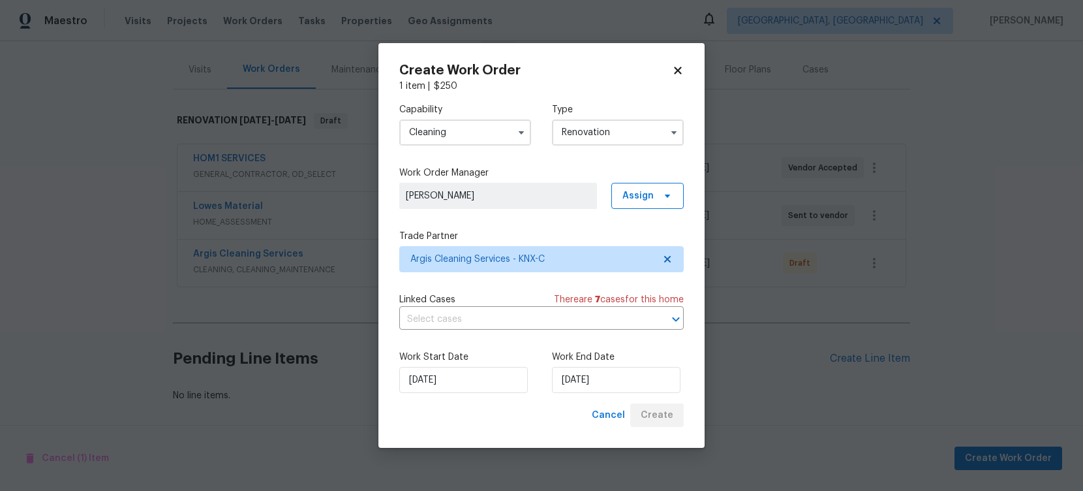
scroll to position [147, 0]
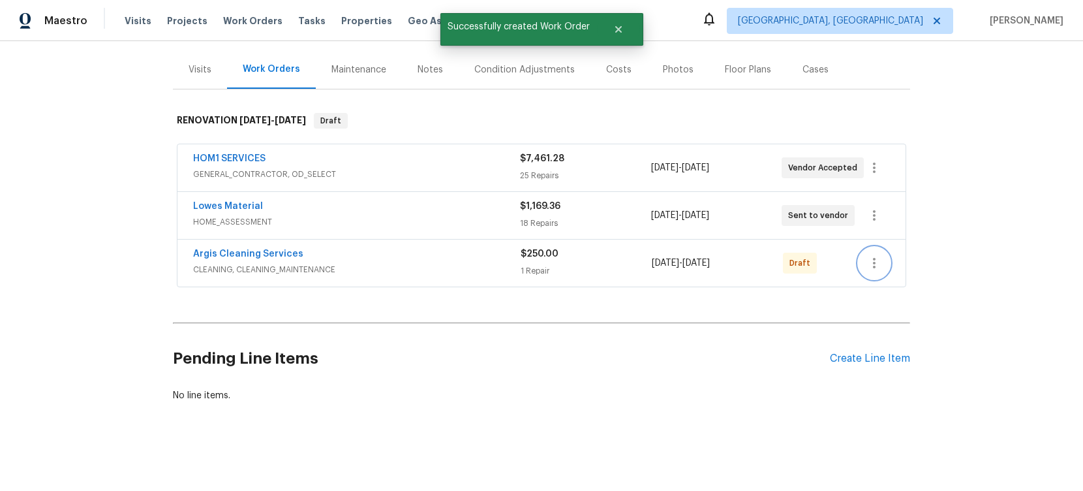
click at [872, 266] on icon "button" at bounding box center [875, 263] width 16 height 16
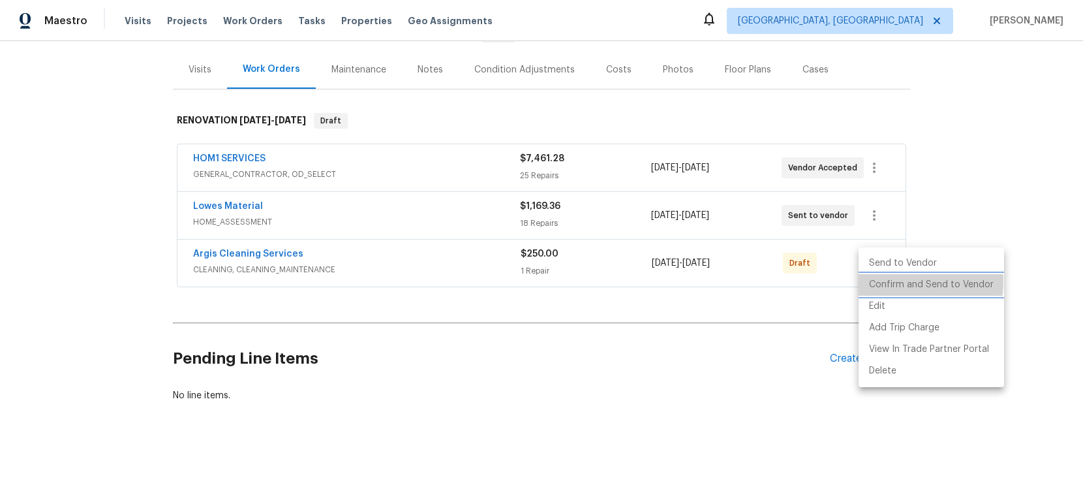
click at [889, 281] on li "Confirm and Send to Vendor" at bounding box center [932, 285] width 146 height 22
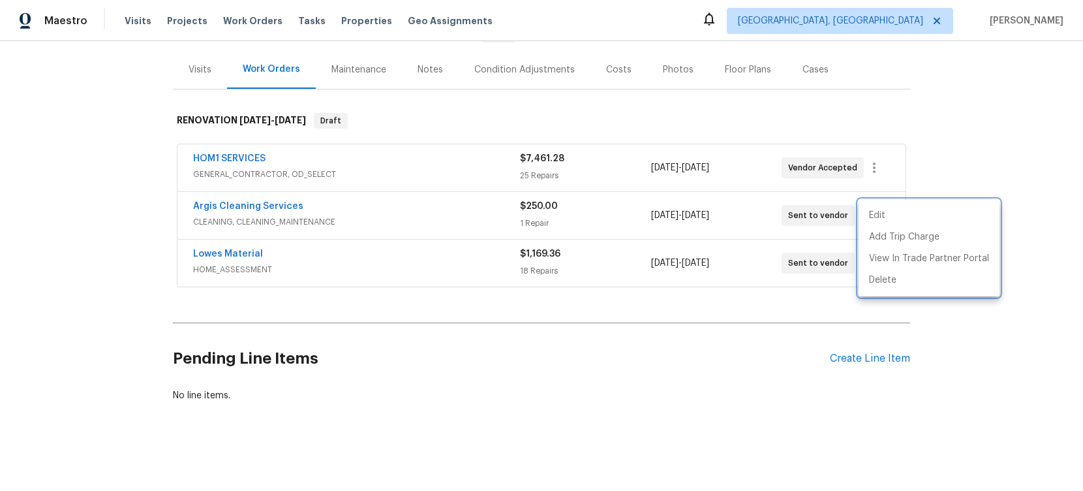
click at [683, 311] on div at bounding box center [541, 245] width 1083 height 491
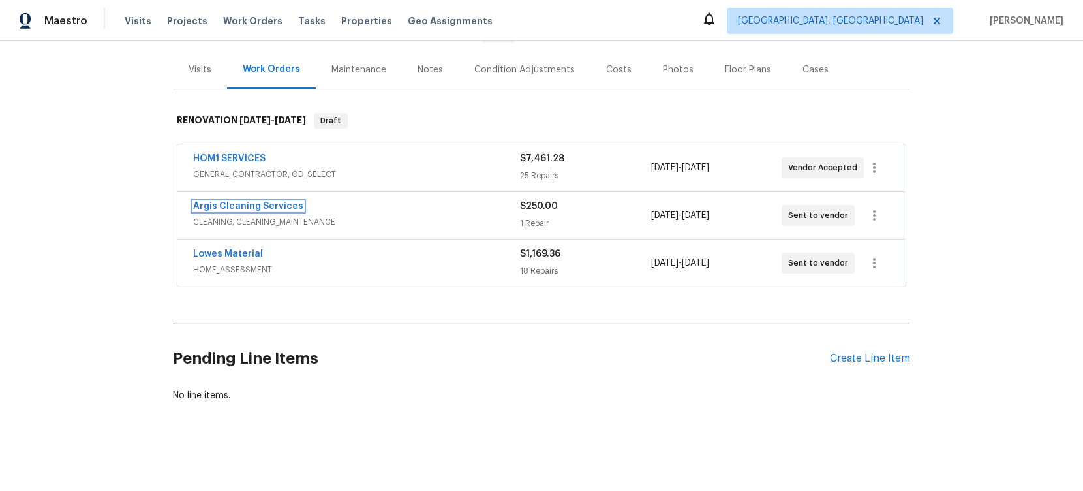
click at [281, 209] on link "Argis Cleaning Services" at bounding box center [248, 206] width 110 height 9
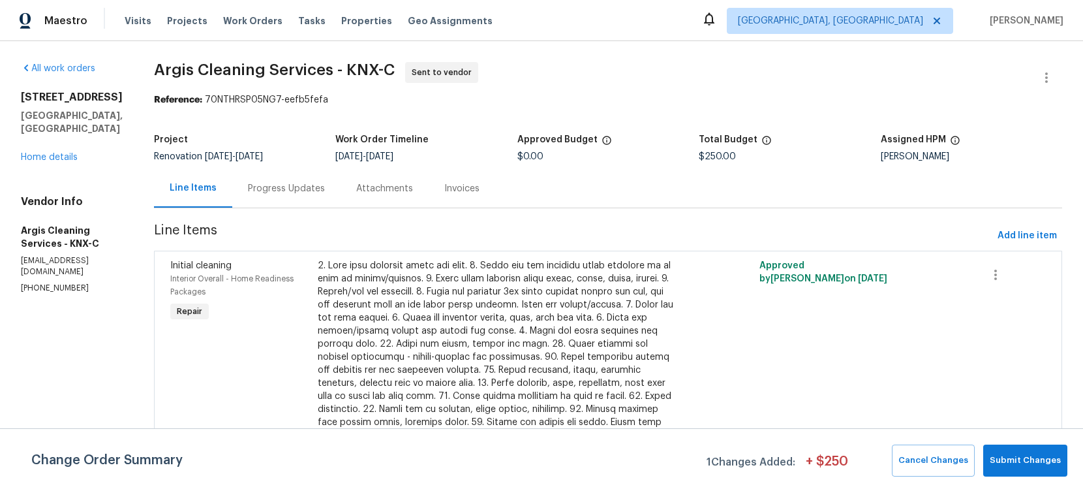
click at [293, 198] on div "Progress Updates" at bounding box center [286, 188] width 108 height 38
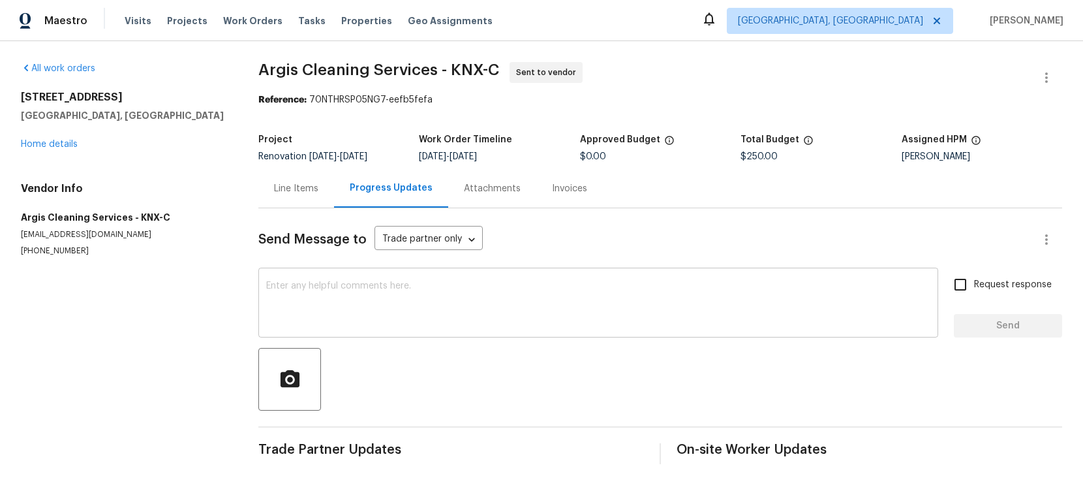
click at [372, 299] on textarea at bounding box center [598, 304] width 664 height 46
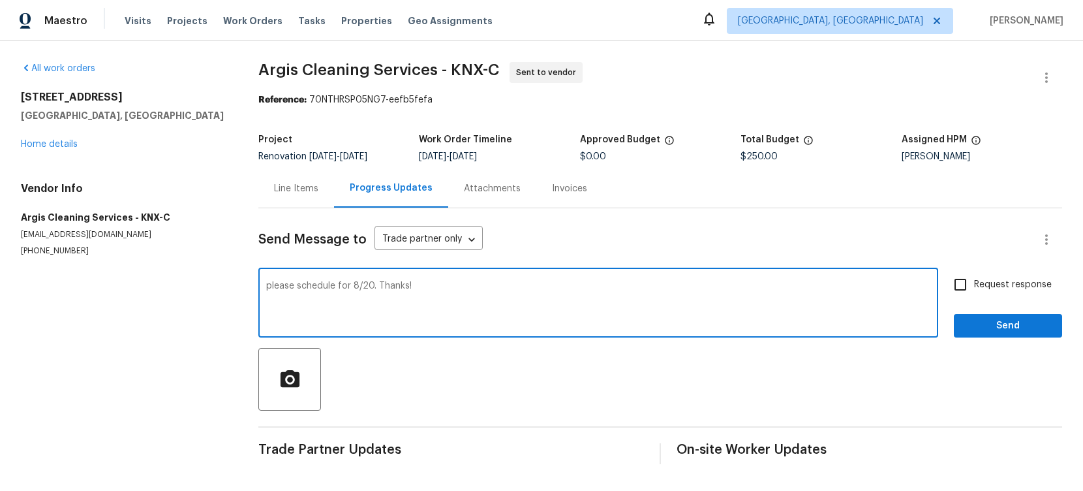
type textarea "please schedule for 8/20. Thanks!"
click at [1004, 328] on span "Send" at bounding box center [1007, 326] width 87 height 16
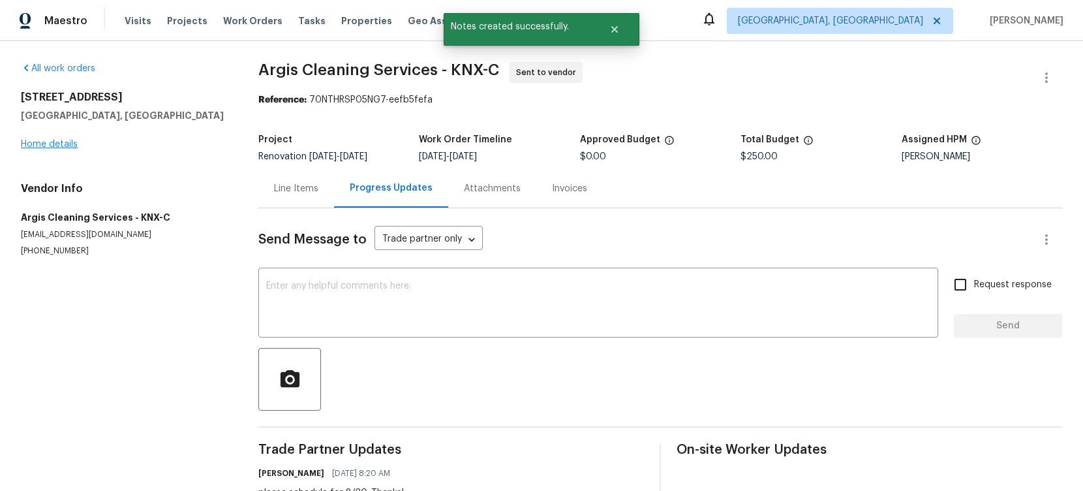
click at [80, 142] on div "4228 Miracle Ln Knoxville, TN 37938 Home details" at bounding box center [124, 121] width 206 height 60
click at [78, 142] on div "4228 Miracle Ln Knoxville, TN 37938 Home details" at bounding box center [124, 121] width 206 height 60
click at [68, 146] on link "Home details" at bounding box center [49, 144] width 57 height 9
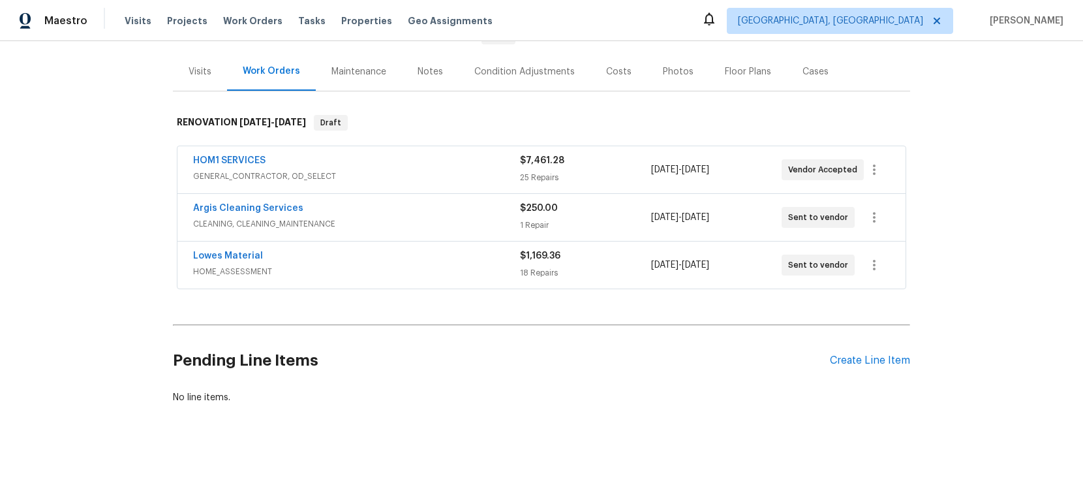
scroll to position [147, 0]
click at [355, 164] on div "HOM1 SERVICES" at bounding box center [356, 160] width 327 height 16
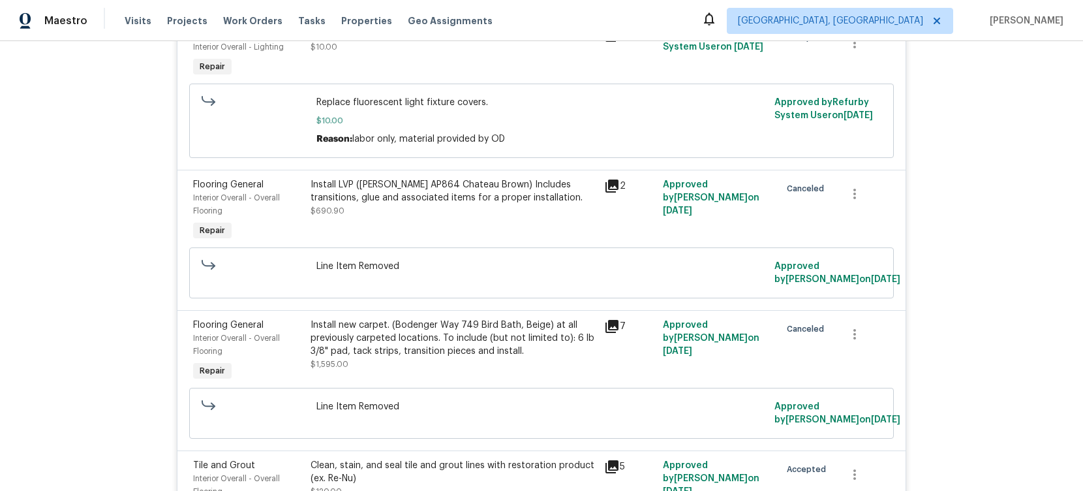
scroll to position [3072, 0]
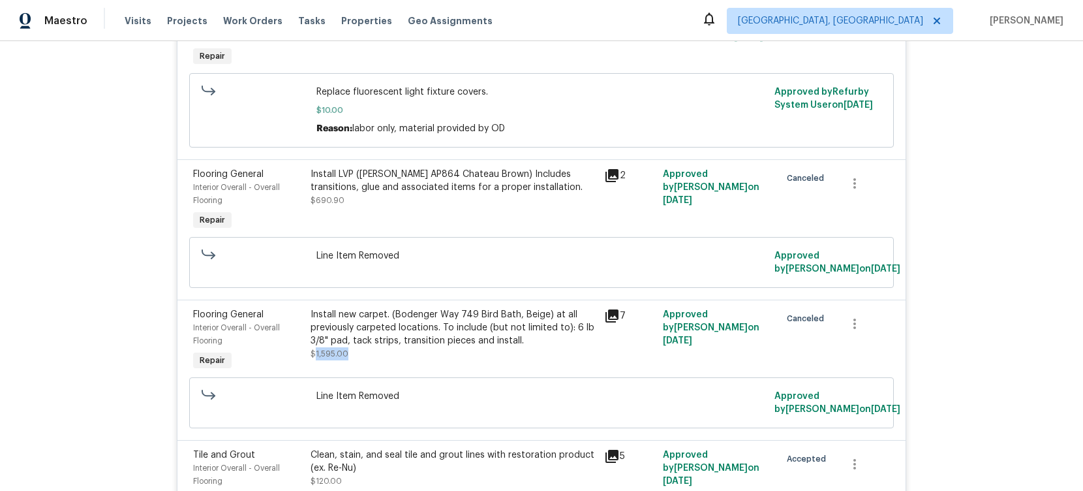
drag, startPoint x: 346, startPoint y: 348, endPoint x: 314, endPoint y: 350, distance: 32.7
click at [314, 350] on div "Install new carpet. (Bodenger Way 749 Bird Bath, Beige) at all previously carpe…" at bounding box center [454, 334] width 286 height 52
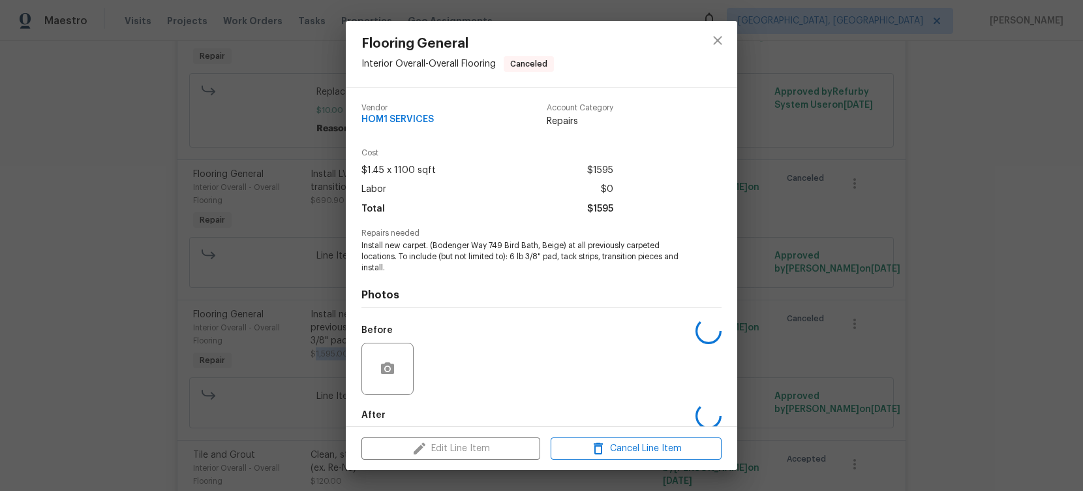
copy span "1,595.00"
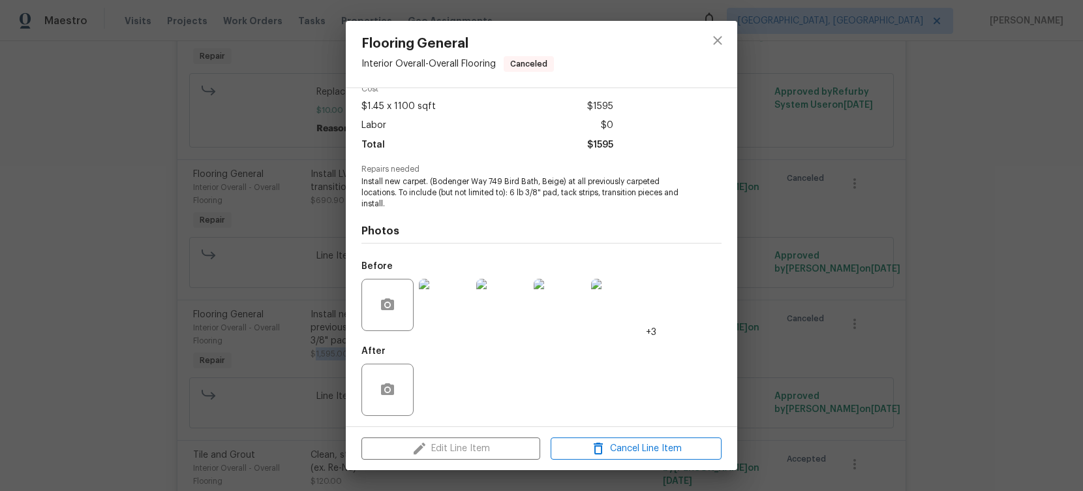
scroll to position [67, 0]
click at [870, 275] on div "Flooring General Interior Overall - Overall Flooring Canceled Vendor HOM1 SERVI…" at bounding box center [541, 245] width 1083 height 491
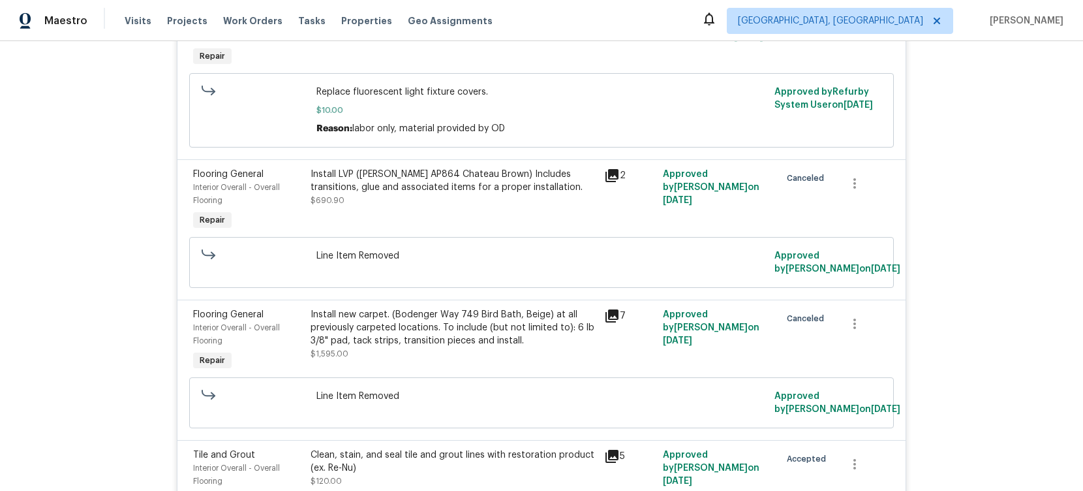
click at [349, 345] on div "Install new carpet. (Bodenger Way 749 Bird Bath, Beige) at all previously carpe…" at bounding box center [454, 334] width 286 height 52
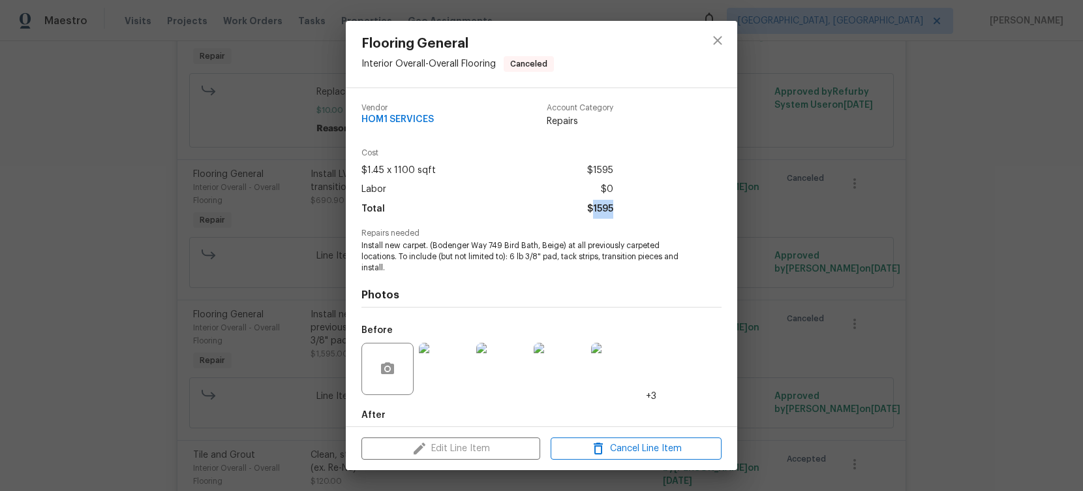
drag, startPoint x: 617, startPoint y: 210, endPoint x: 592, endPoint y: 213, distance: 24.3
click at [592, 213] on div "Cost $1.45 x 1100 sqft $1595 Labor $0 Total $1595" at bounding box center [541, 189] width 360 height 80
copy span "1595"
click at [1033, 292] on div "Flooring General Interior Overall - Overall Flooring Canceled Vendor HOM1 SERVI…" at bounding box center [541, 245] width 1083 height 491
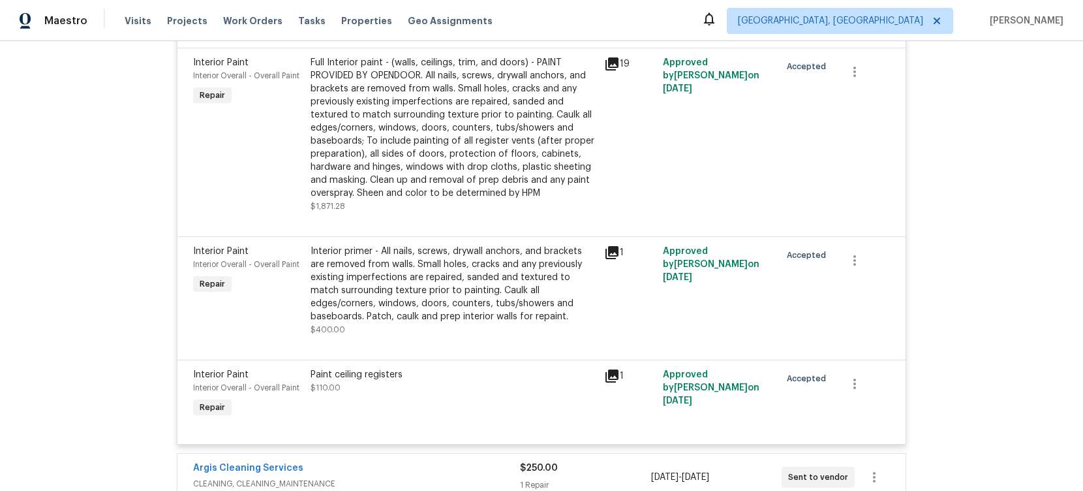
scroll to position [3914, 0]
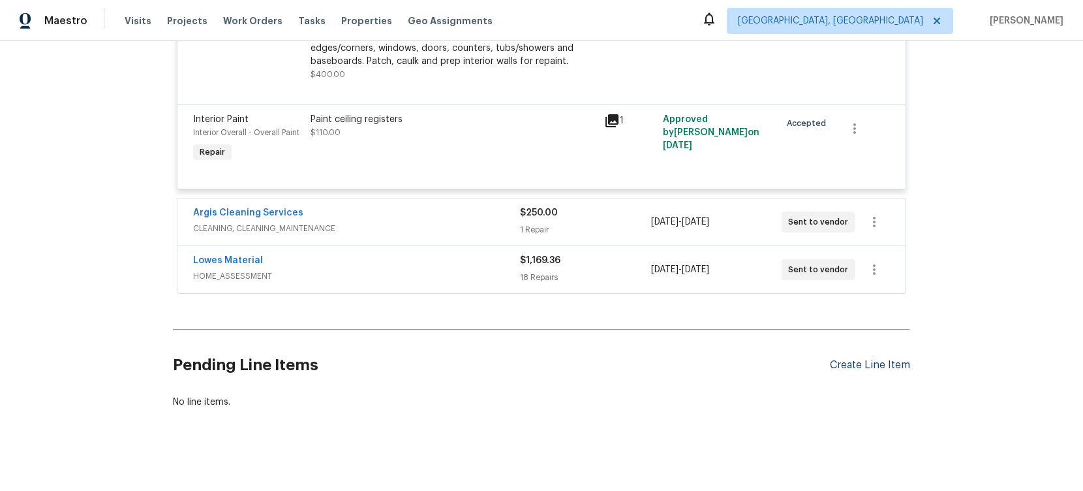
click at [868, 359] on div "Create Line Item" at bounding box center [870, 365] width 80 height 12
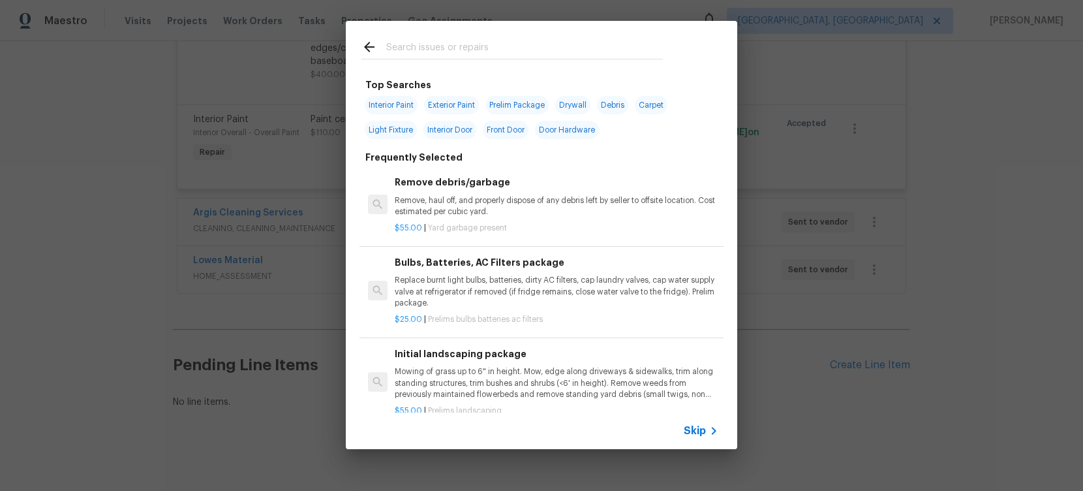
click at [452, 48] on input "text" at bounding box center [524, 49] width 277 height 20
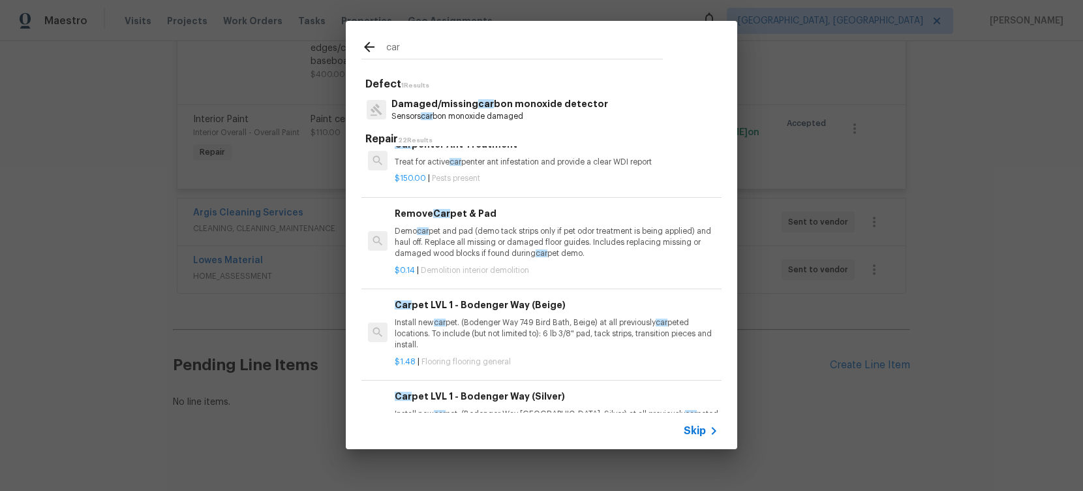
scroll to position [91, 0]
type input "car"
click at [560, 328] on p "Install new car pet. (Bodenger Way 749 Bird Bath, Beige) at all previously car …" at bounding box center [557, 331] width 324 height 33
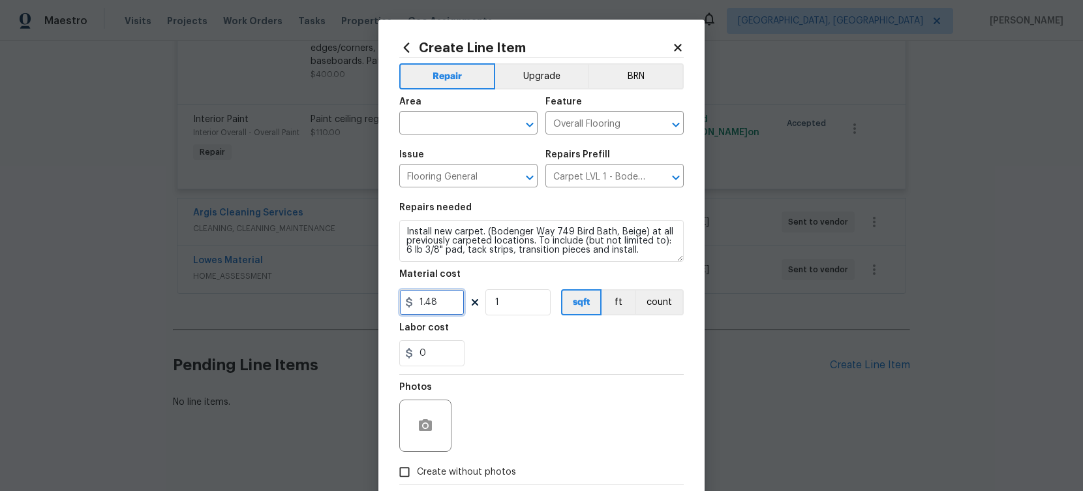
click at [444, 298] on input "1.48" at bounding box center [431, 302] width 65 height 26
paste input "595"
type input "1595"
click at [429, 103] on div "Area" at bounding box center [468, 105] width 138 height 17
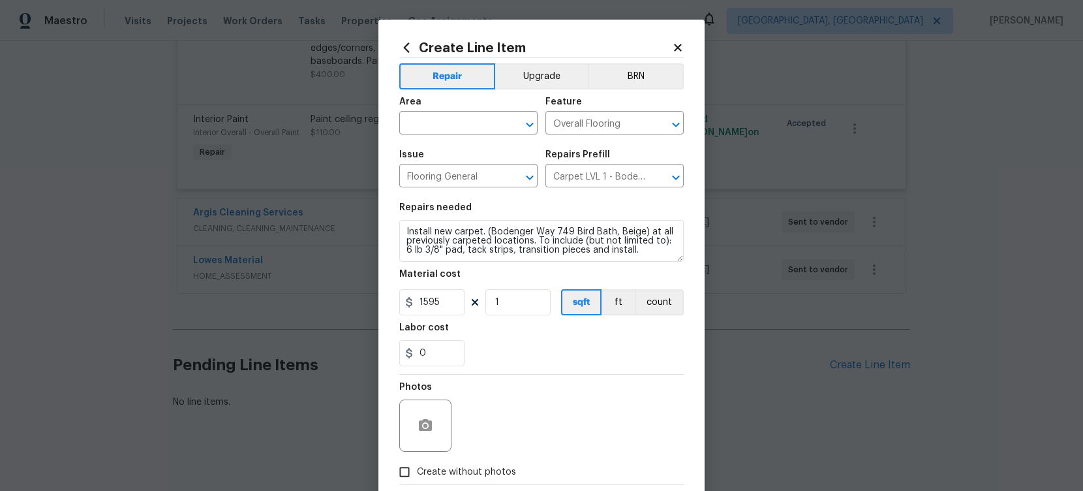
click at [437, 136] on span "Area ​" at bounding box center [468, 115] width 138 height 53
click at [435, 130] on input "text" at bounding box center [450, 124] width 102 height 20
click at [470, 179] on li "Interior Overall" at bounding box center [468, 175] width 138 height 22
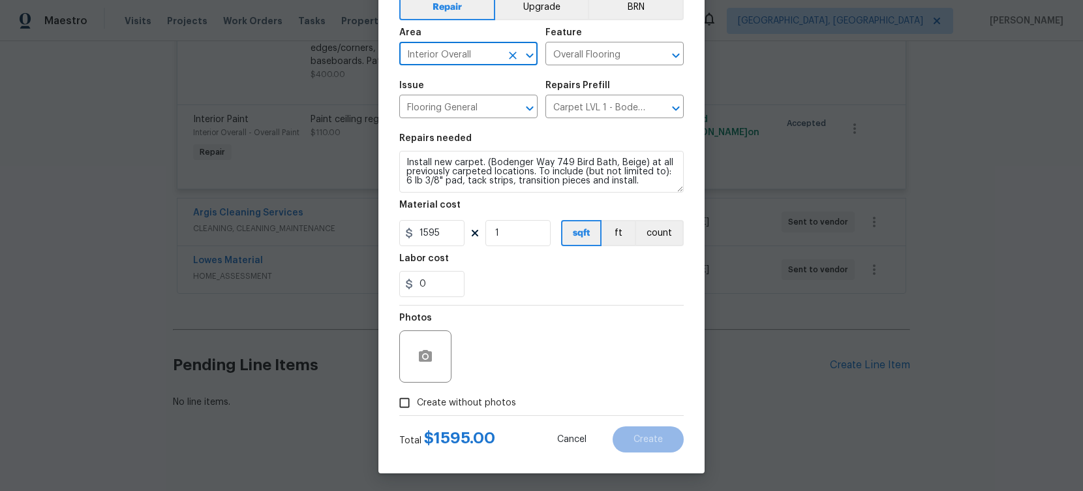
scroll to position [71, 0]
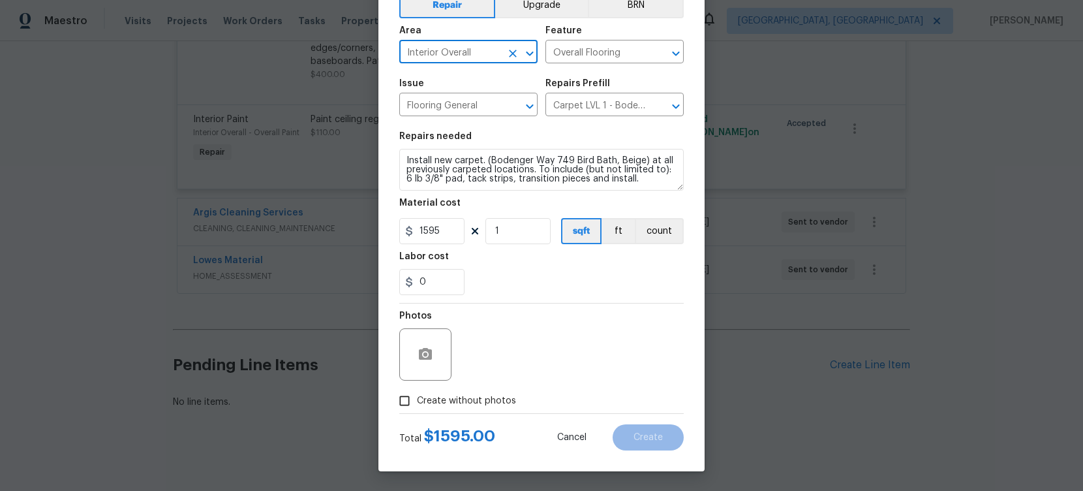
type input "Interior Overall"
click at [407, 407] on input "Create without photos" at bounding box center [404, 400] width 25 height 25
checkbox input "true"
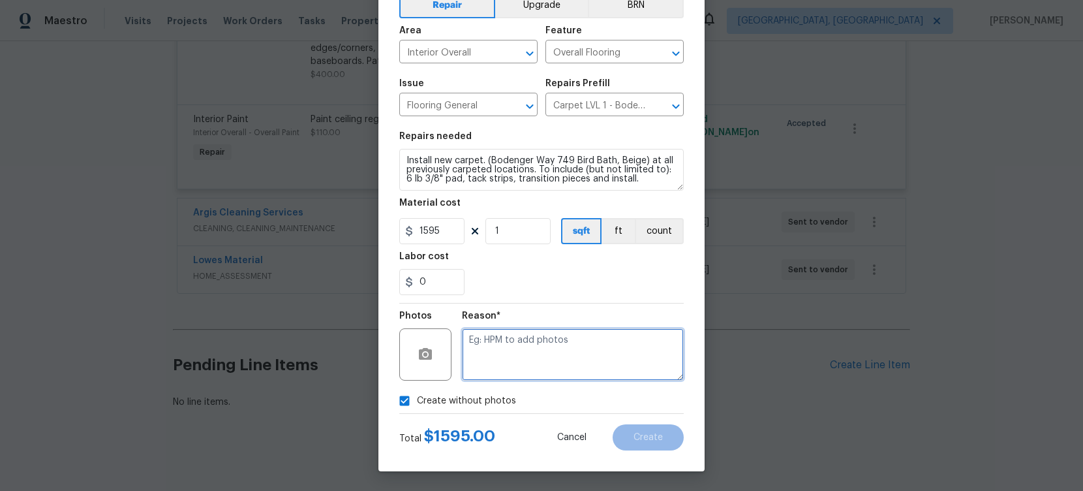
click at [551, 332] on textarea at bounding box center [573, 354] width 222 height 52
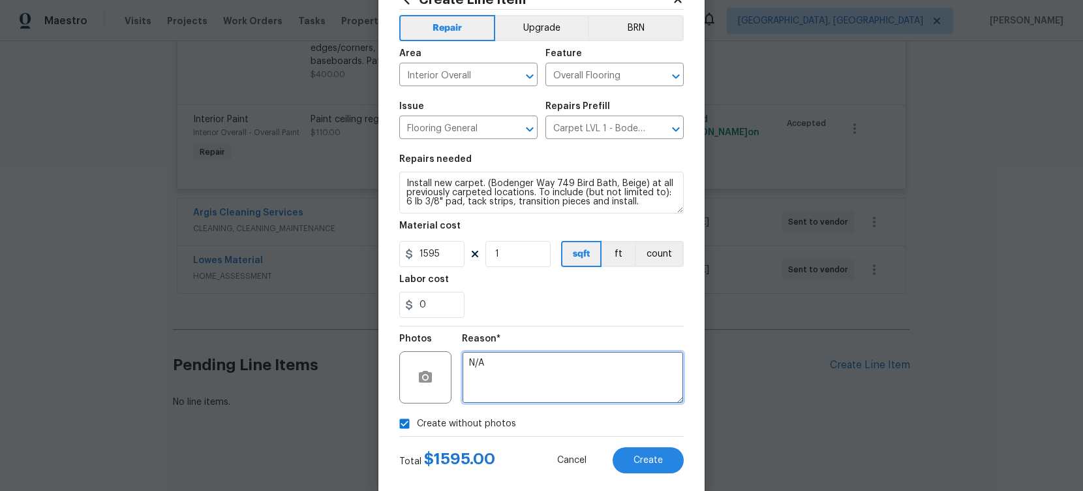
type textarea "N/A"
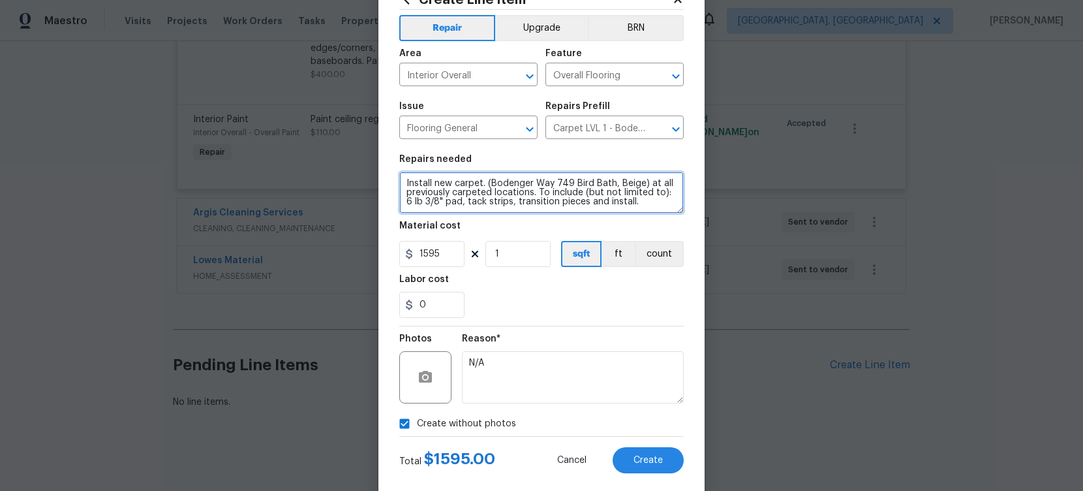
click at [652, 208] on textarea "Install new carpet. (Bodenger Way 749 Bird Bath, Beige) at all previously carpe…" at bounding box center [541, 193] width 284 height 42
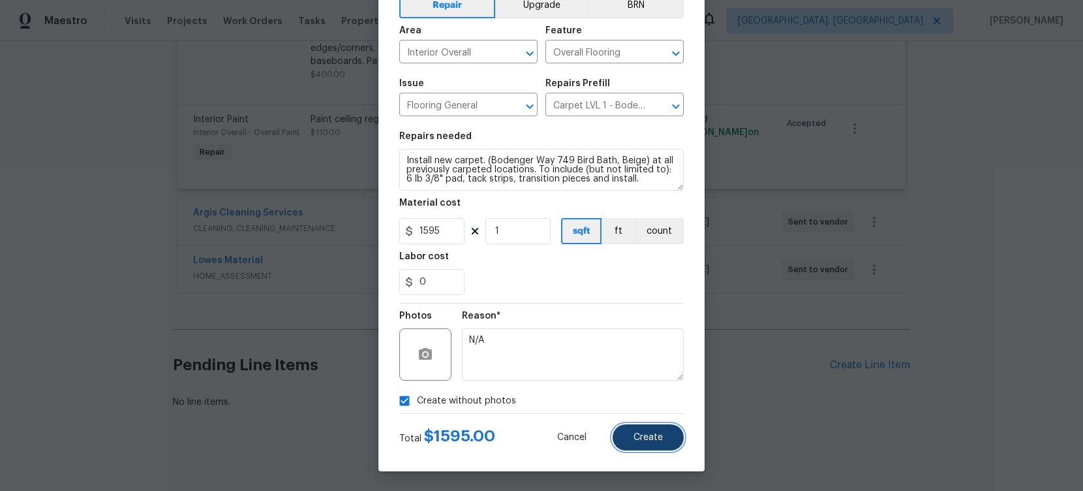
click at [643, 435] on span "Create" at bounding box center [648, 438] width 29 height 10
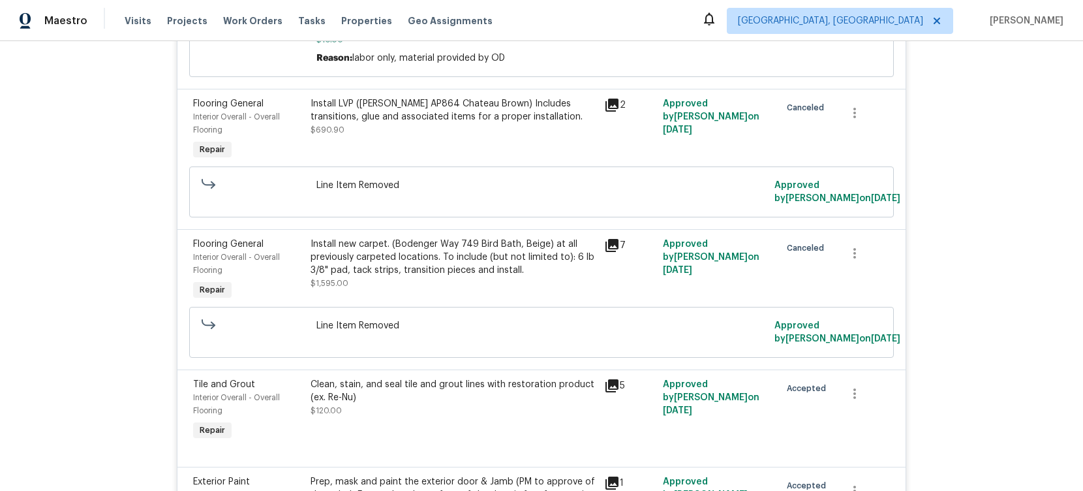
scroll to position [3131, 0]
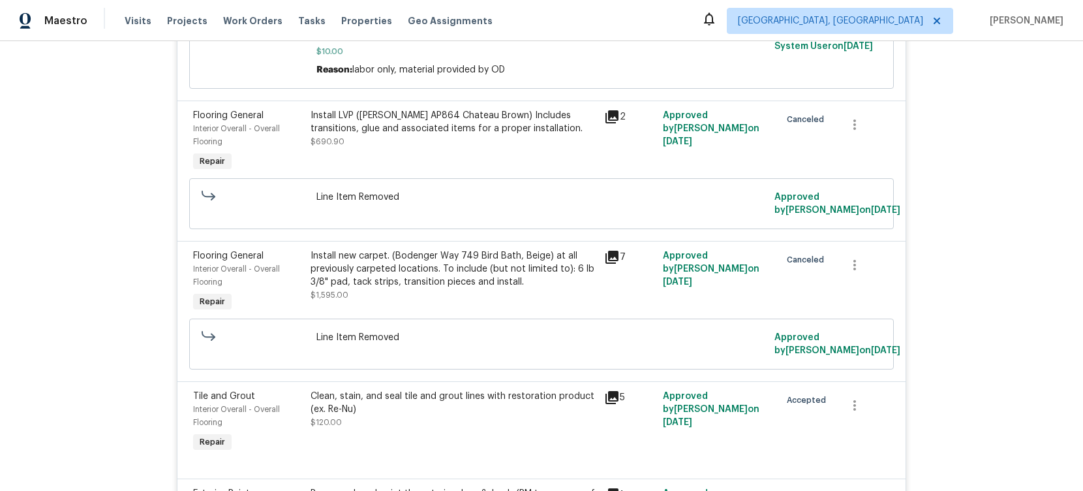
click at [451, 135] on div "Install LVP (Knighton AP864 Chateau Brown) Includes transitions, glue and assoc…" at bounding box center [454, 128] width 286 height 39
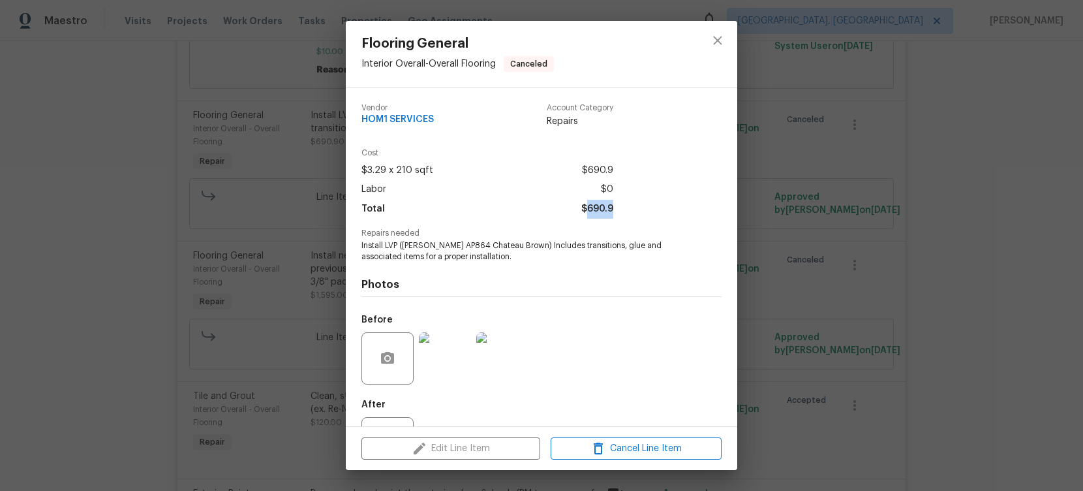
drag, startPoint x: 616, startPoint y: 207, endPoint x: 588, endPoint y: 207, distance: 28.1
click at [588, 207] on div "Cost $3.29 x 210 sqft $690.9 Labor $0 Total $690.9" at bounding box center [541, 189] width 360 height 80
copy span "690.9"
click at [960, 317] on div "Flooring General Interior Overall - Overall Flooring Canceled Vendor HOM1 SERVI…" at bounding box center [541, 245] width 1083 height 491
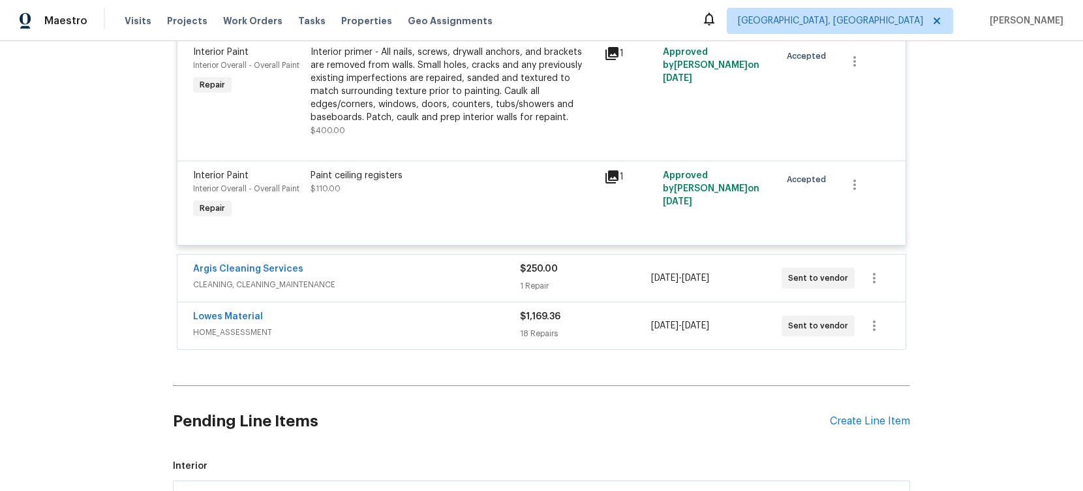
scroll to position [4089, 0]
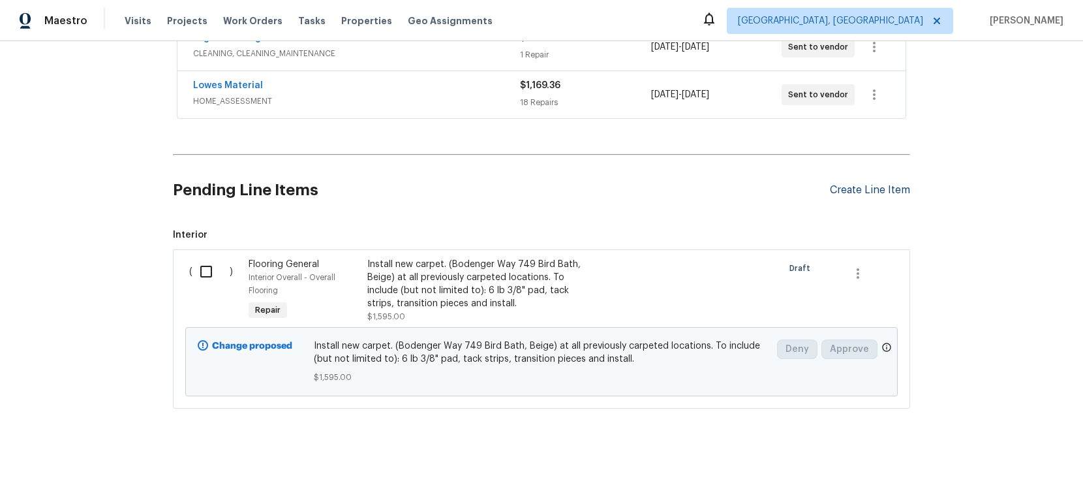
click at [853, 185] on div "Create Line Item" at bounding box center [870, 190] width 80 height 12
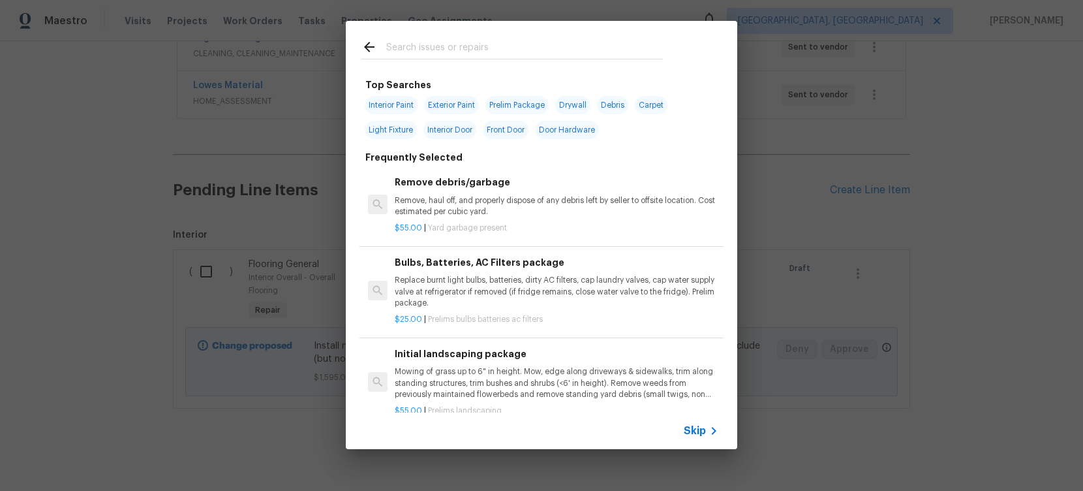
click at [503, 47] on input "text" at bounding box center [524, 49] width 277 height 20
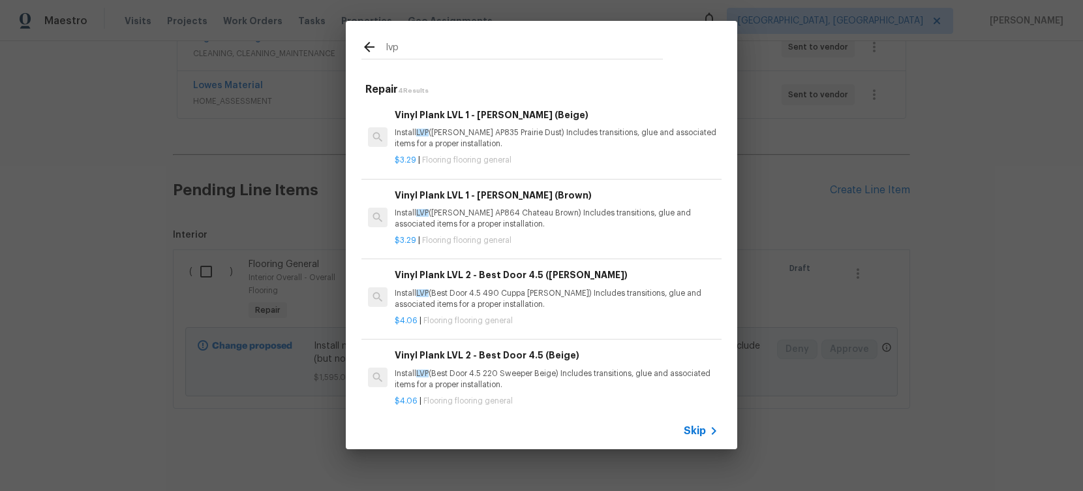
type input "lvp"
click at [560, 201] on h6 "Vinyl Plank LVL 1 - Knighton (Brown)" at bounding box center [557, 195] width 324 height 14
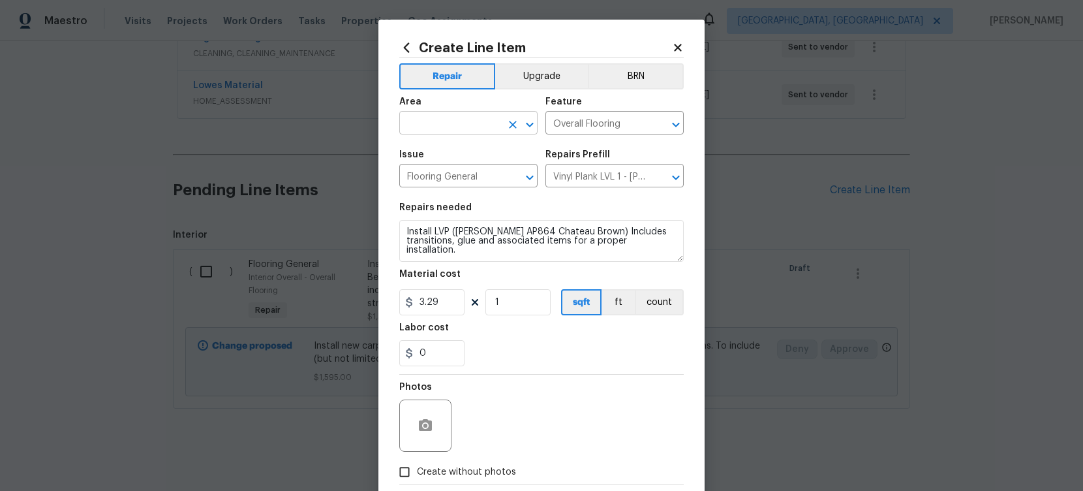
click at [464, 132] on input "text" at bounding box center [450, 124] width 102 height 20
click at [478, 174] on li "Interior Overall" at bounding box center [468, 175] width 138 height 22
type input "Interior Overall"
click at [438, 305] on input "3.29" at bounding box center [431, 302] width 65 height 26
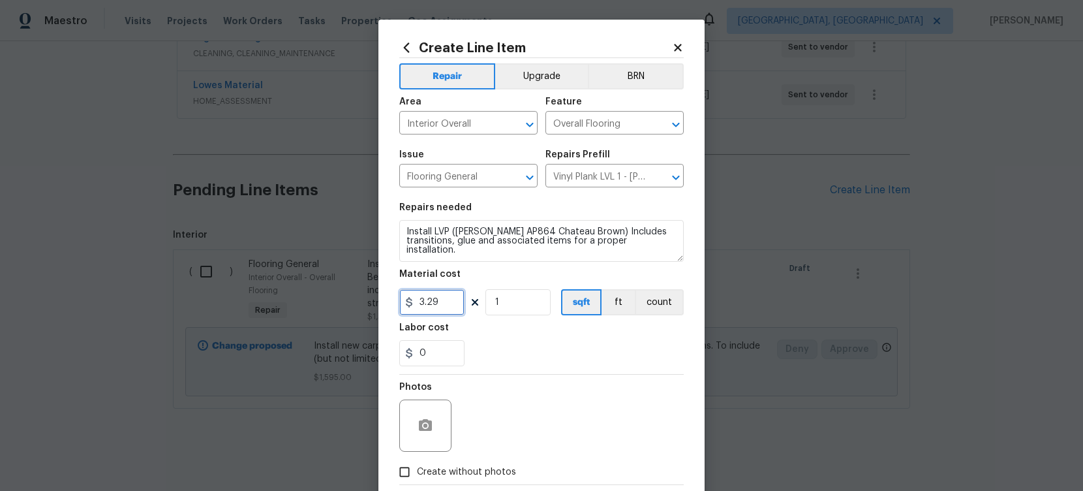
paste input "690."
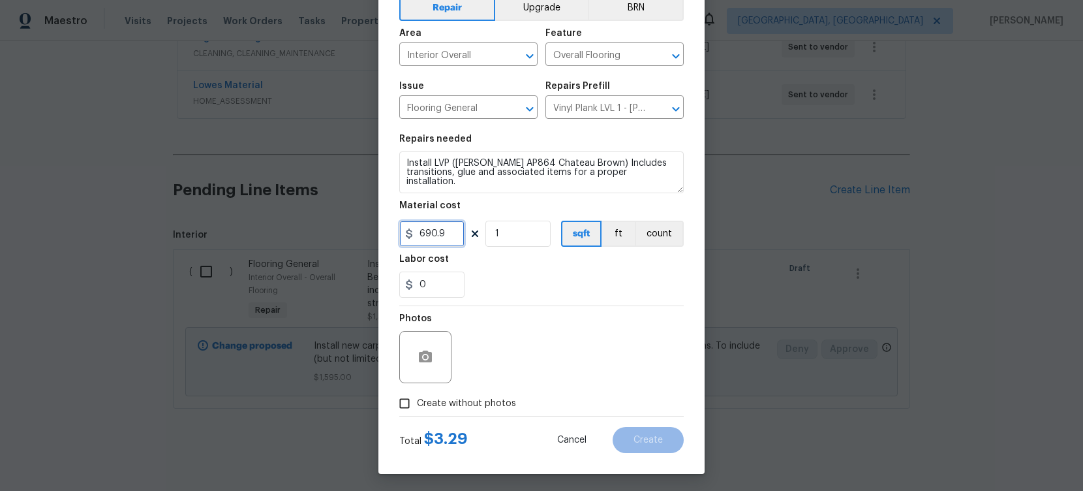
scroll to position [71, 0]
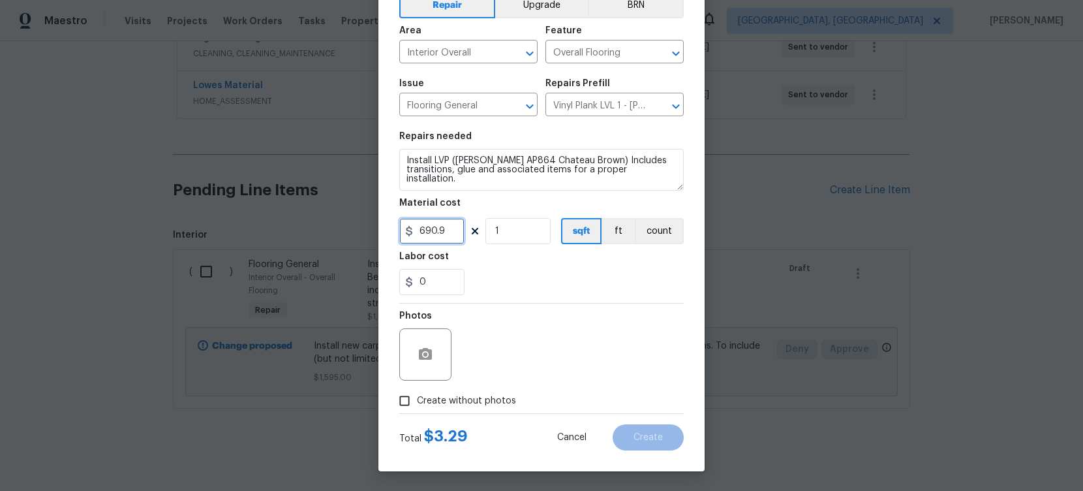
type input "690.9"
click at [412, 406] on input "Create without photos" at bounding box center [404, 400] width 25 height 25
checkbox input "true"
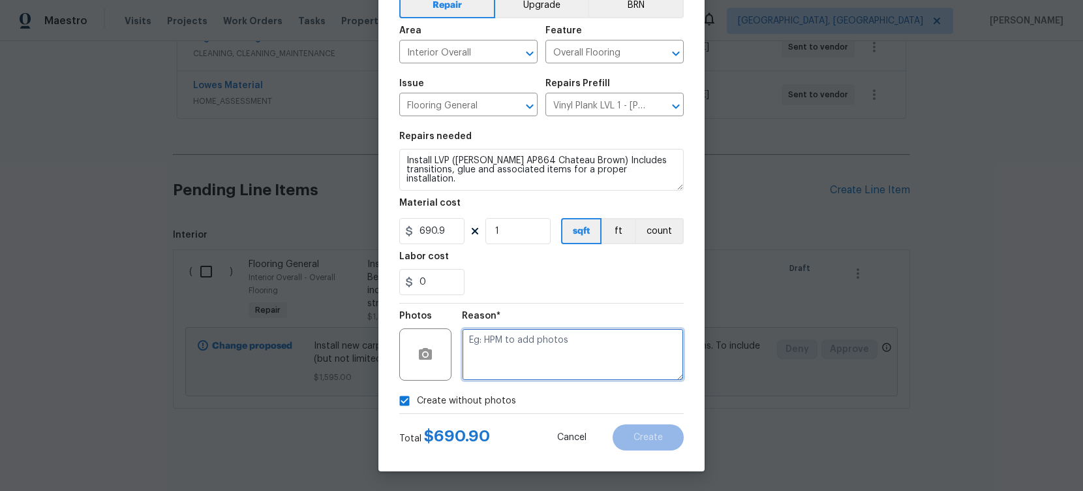
click at [560, 369] on textarea at bounding box center [573, 354] width 222 height 52
type textarea "N/A"
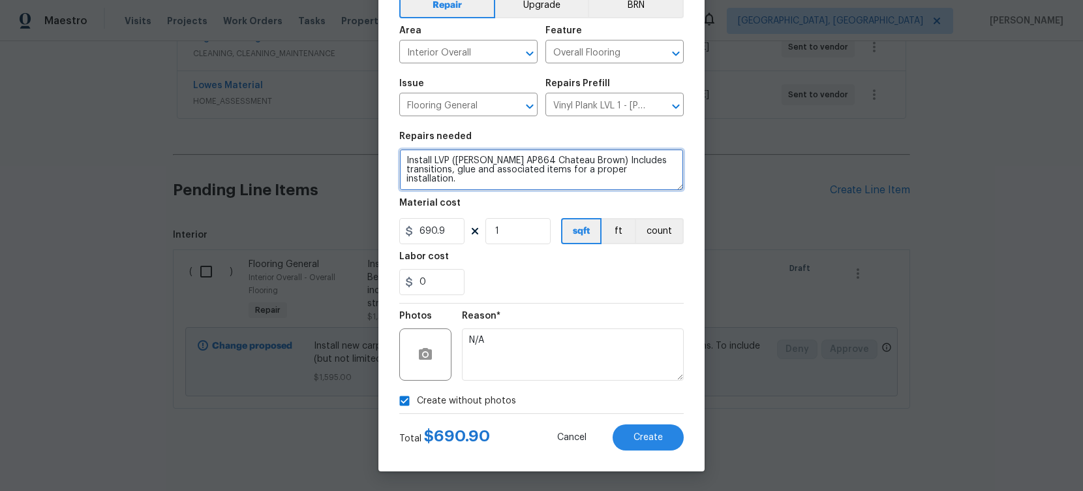
click at [589, 188] on textarea "Install LVP (Knighton AP864 Chateau Brown) Includes transitions, glue and assoc…" at bounding box center [541, 170] width 284 height 42
type textarea "Install LVP (Knighton AP864 Chateau Brown) Includes transitions, glue and assoc…"
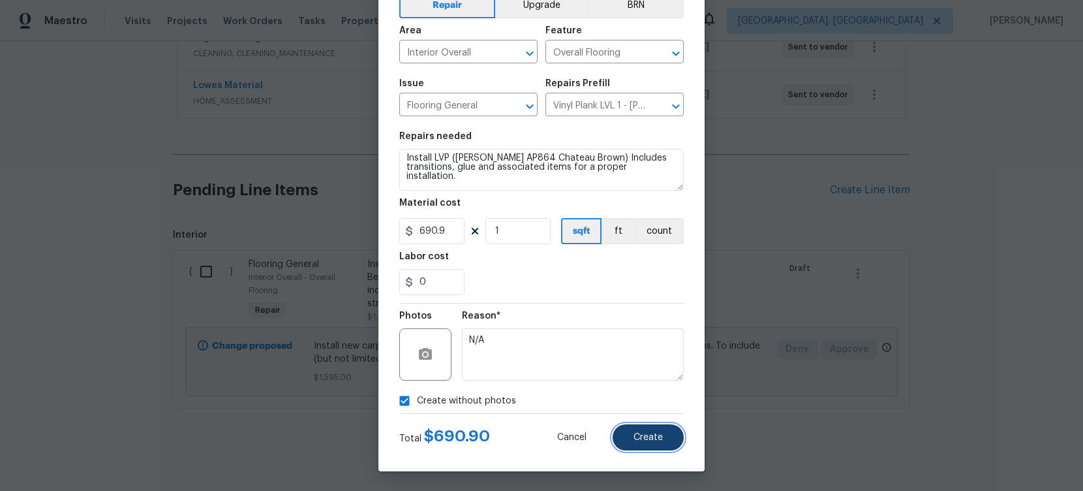
click at [661, 435] on span "Create" at bounding box center [648, 438] width 29 height 10
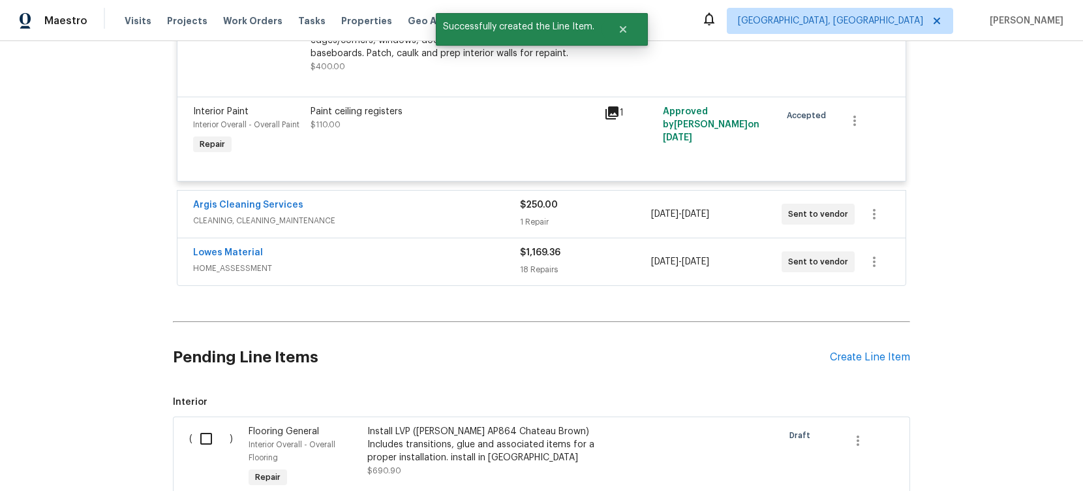
scroll to position [4089, 0]
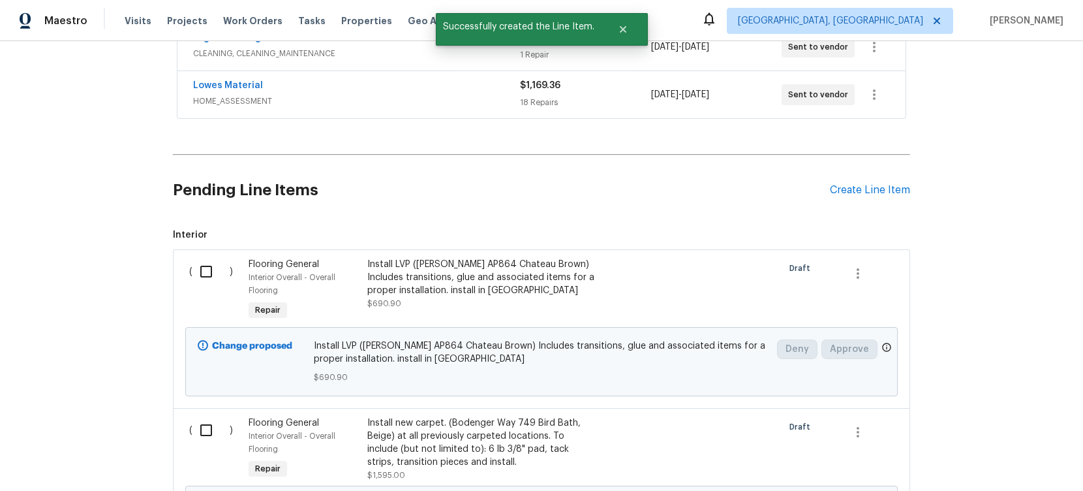
click at [215, 268] on input "checkbox" at bounding box center [210, 271] width 37 height 27
checkbox input "true"
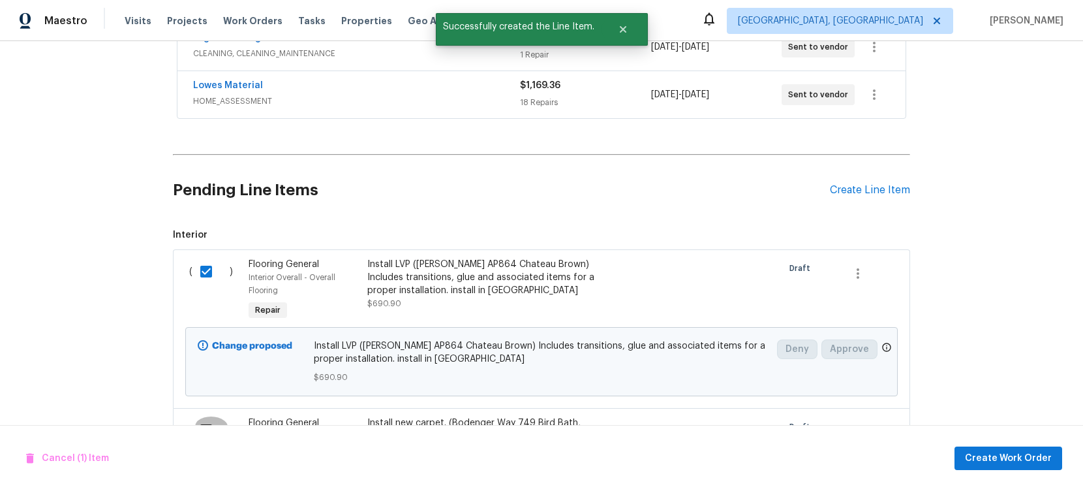
click at [211, 427] on input "checkbox" at bounding box center [210, 429] width 37 height 27
checkbox input "true"
click at [1016, 461] on span "Create Work Order" at bounding box center [1008, 458] width 87 height 16
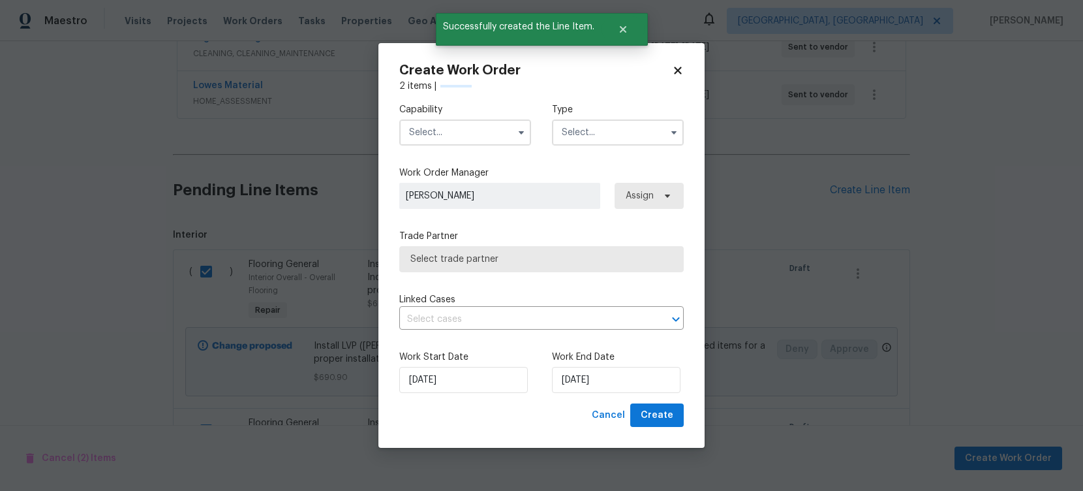
checkbox input "false"
click at [591, 376] on input "8/12/2025" at bounding box center [616, 380] width 129 height 26
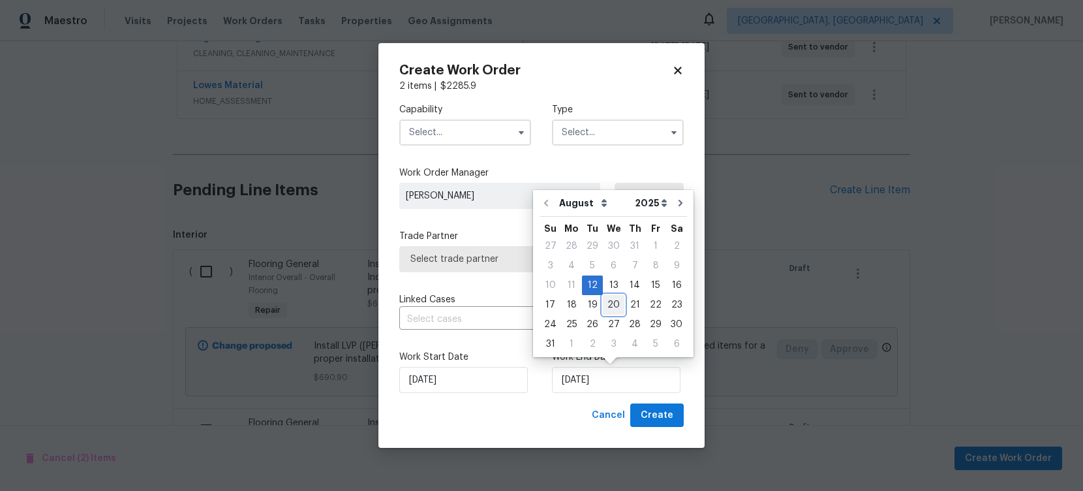
click at [607, 311] on div "20" at bounding box center [614, 305] width 22 height 18
type input "8/20/2025"
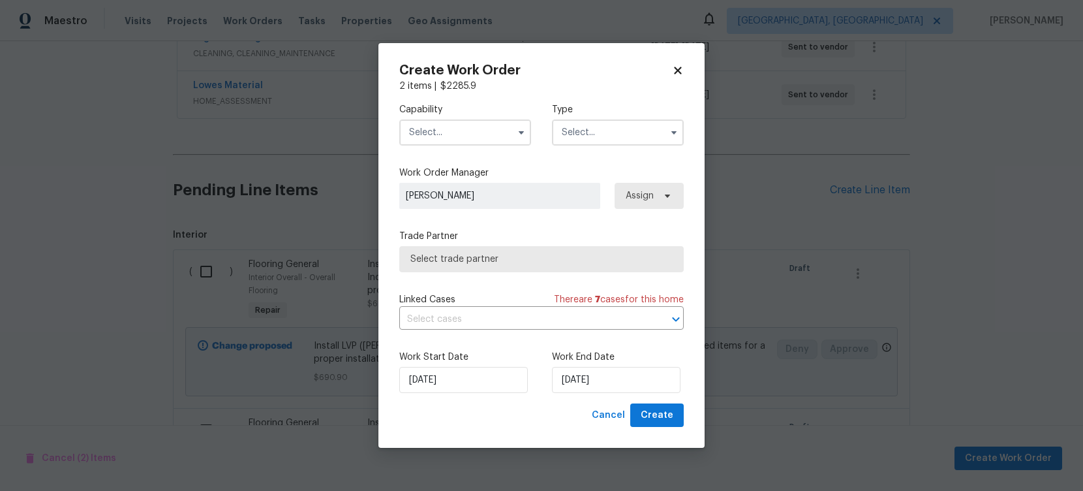
click at [456, 133] on input "text" at bounding box center [465, 132] width 132 height 26
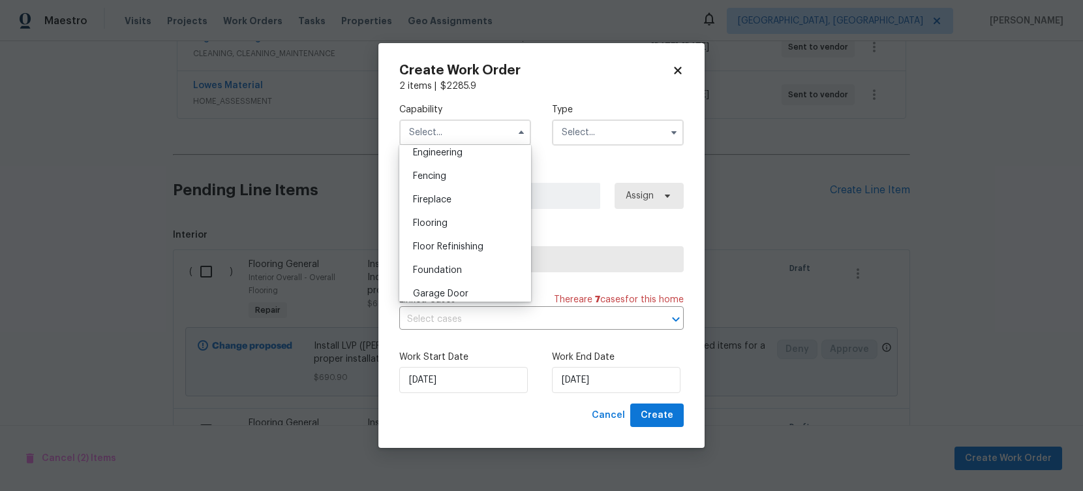
scroll to position [451, 0]
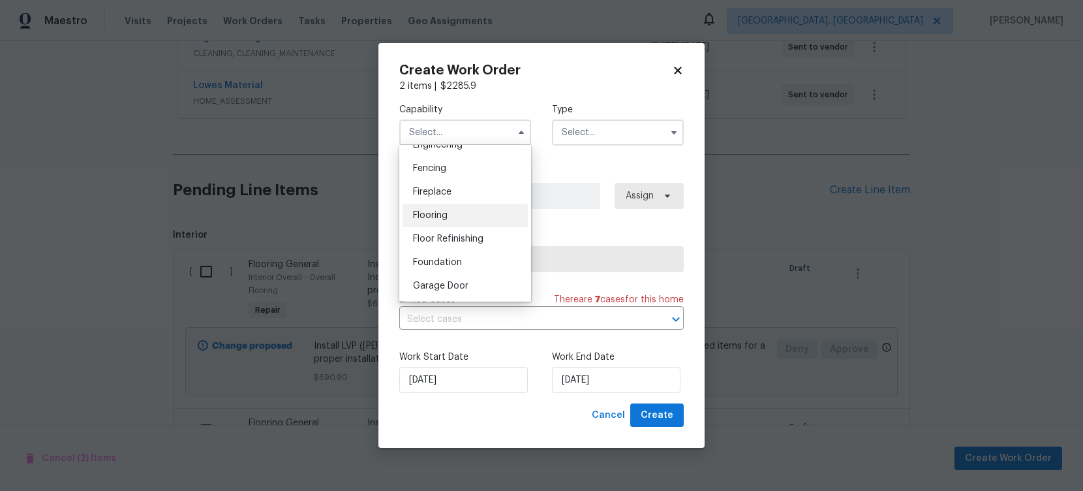
click at [478, 219] on div "Flooring" at bounding box center [465, 215] width 125 height 23
type input "Flooring"
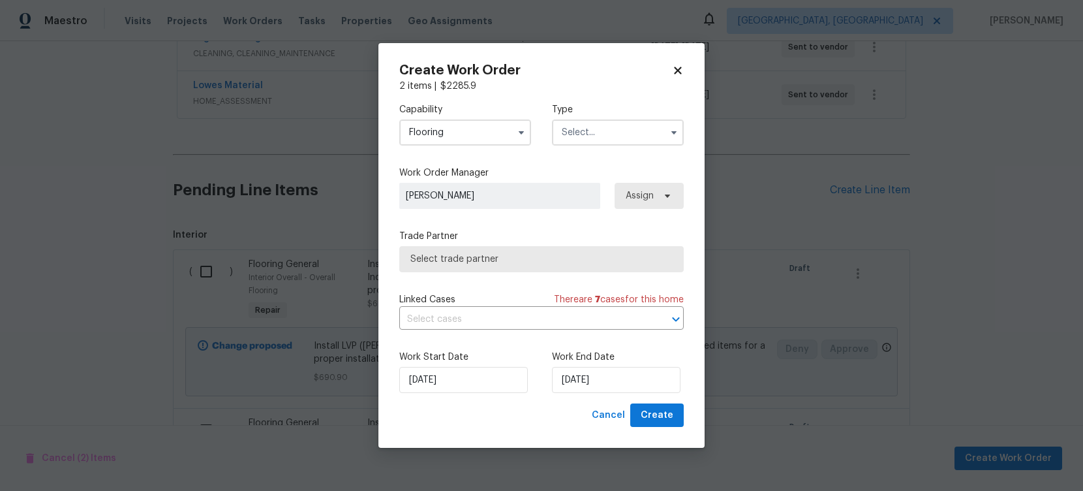
click at [620, 135] on input "text" at bounding box center [618, 132] width 132 height 26
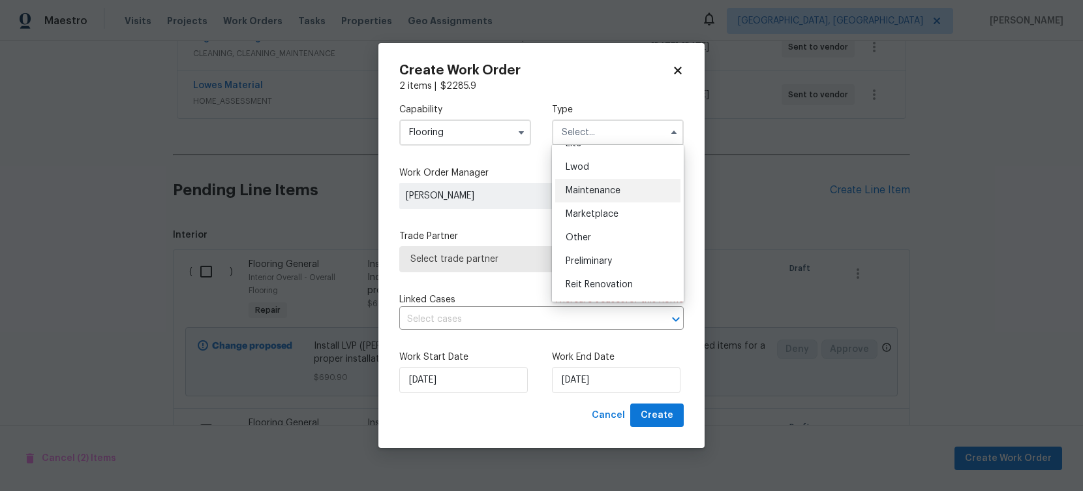
scroll to position [194, 0]
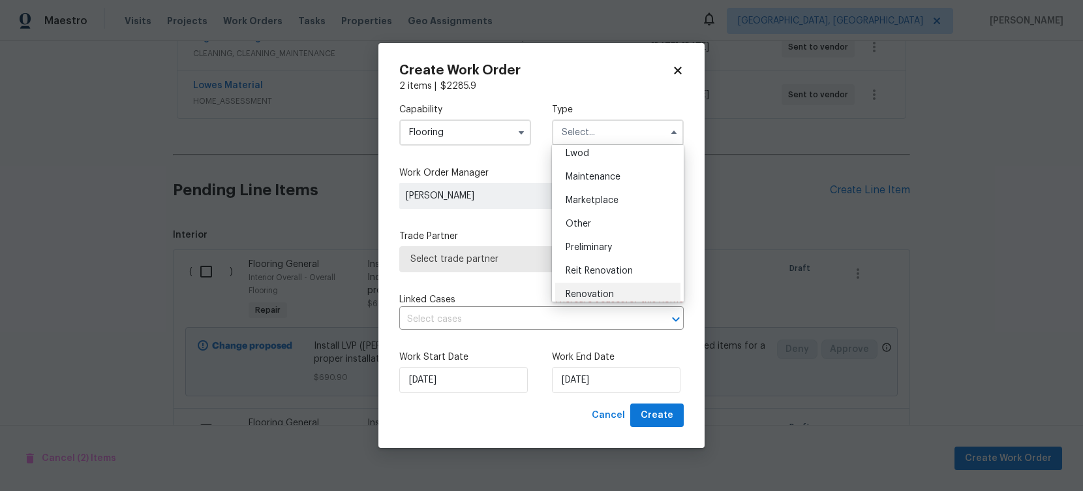
click at [636, 288] on div "Renovation" at bounding box center [617, 294] width 125 height 23
type input "Renovation"
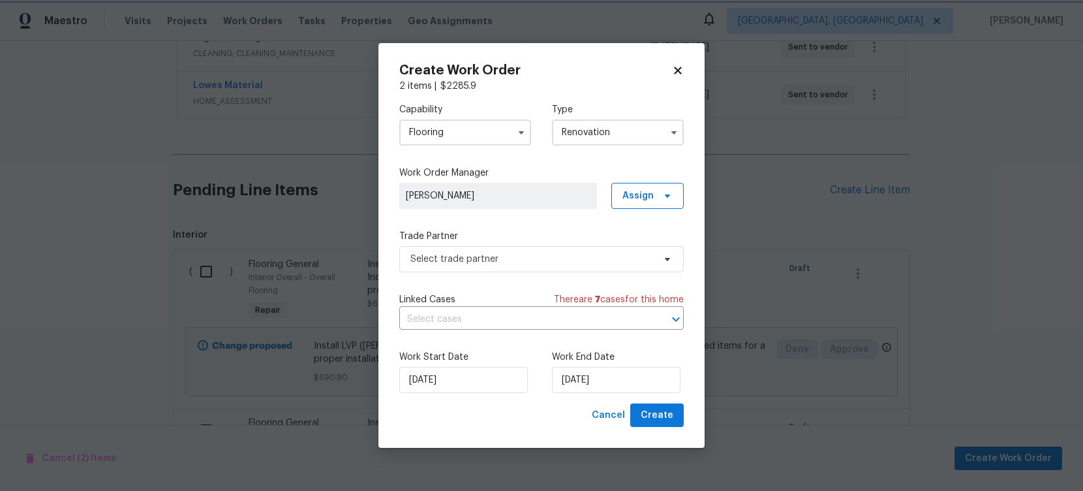
scroll to position [0, 0]
click at [615, 271] on span "Select trade partner" at bounding box center [541, 259] width 284 height 26
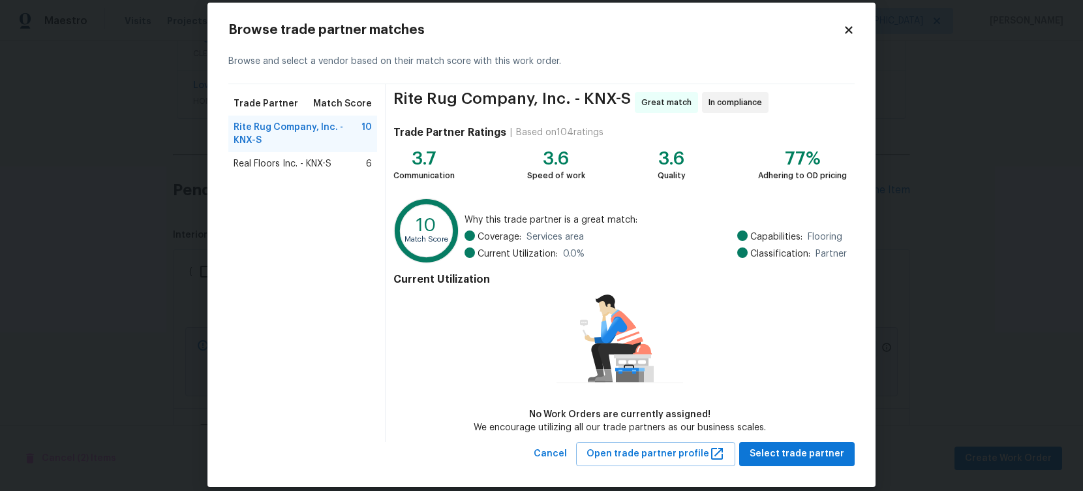
scroll to position [33, 0]
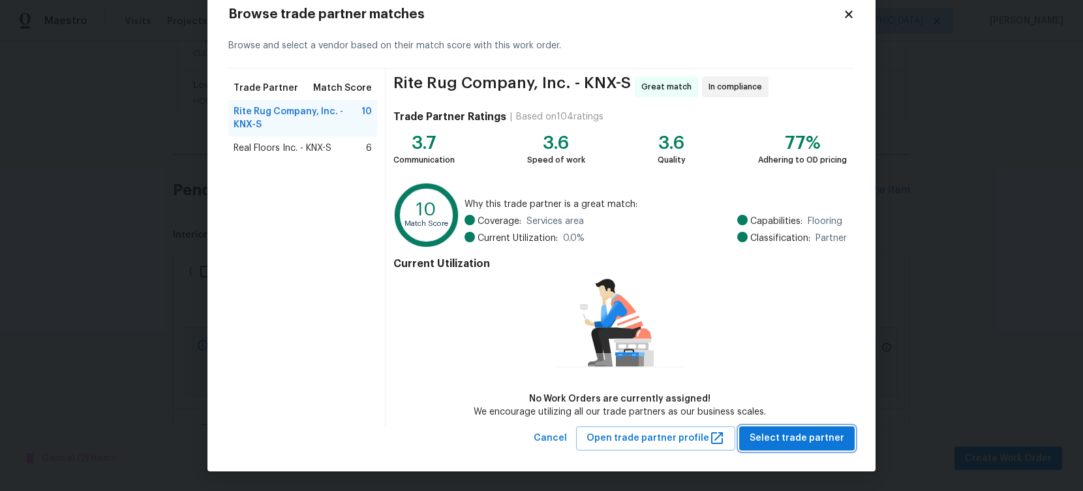
click at [791, 436] on span "Select trade partner" at bounding box center [797, 438] width 95 height 16
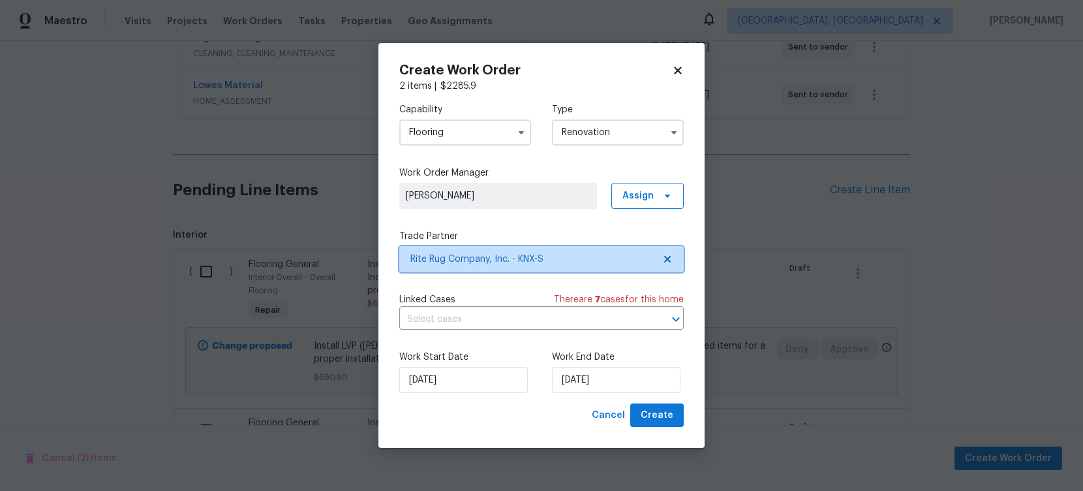
scroll to position [0, 0]
click at [666, 413] on span "Create" at bounding box center [657, 415] width 33 height 16
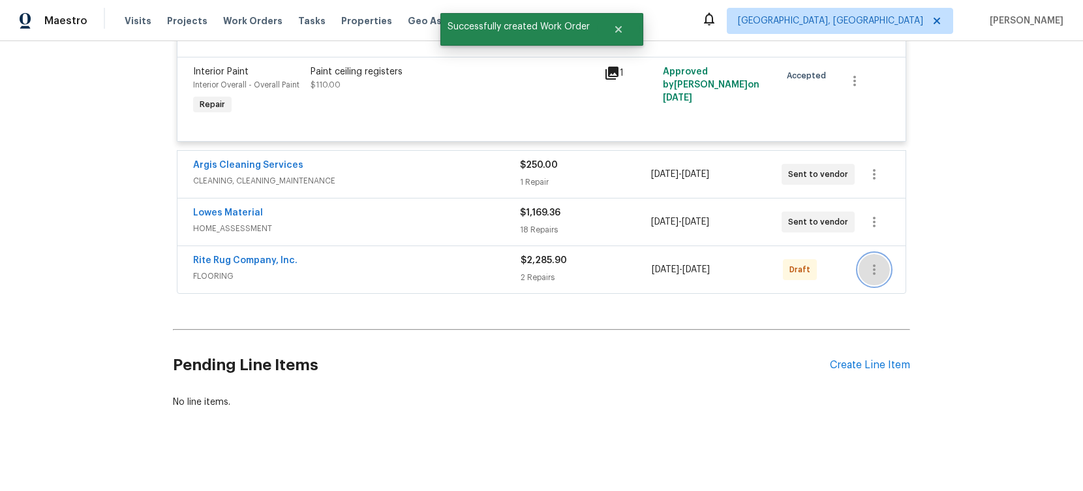
click at [876, 266] on icon "button" at bounding box center [875, 270] width 16 height 16
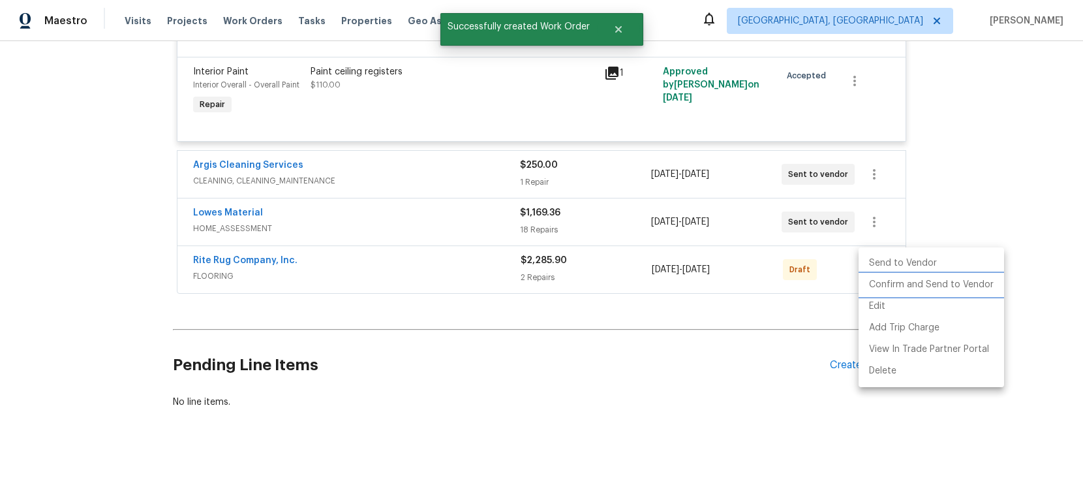
click at [882, 281] on li "Confirm and Send to Vendor" at bounding box center [932, 285] width 146 height 22
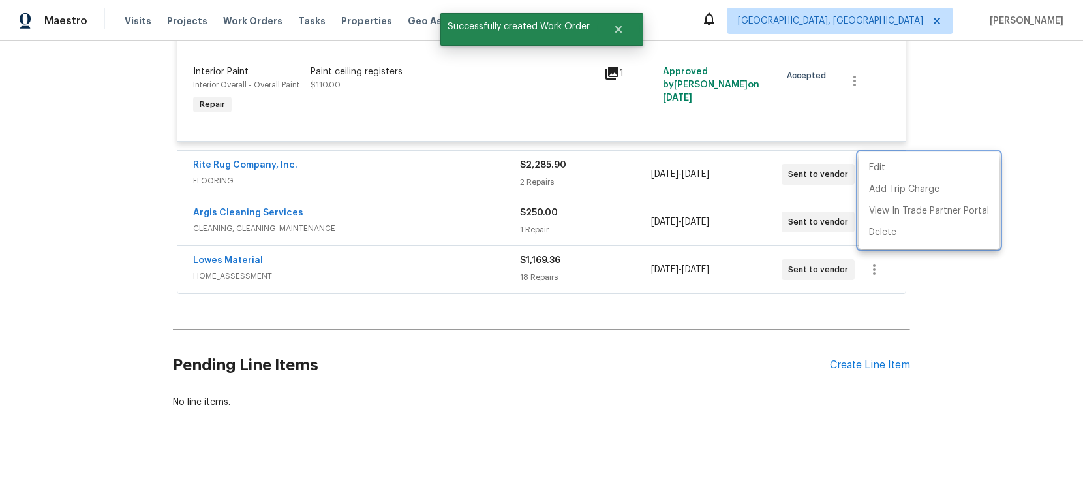
click at [699, 324] on div at bounding box center [541, 245] width 1083 height 491
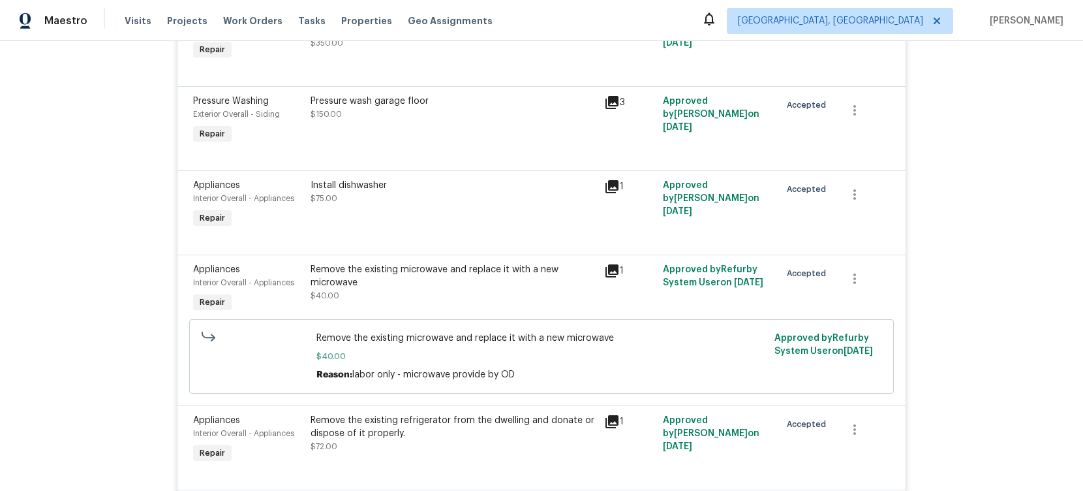
scroll to position [151, 0]
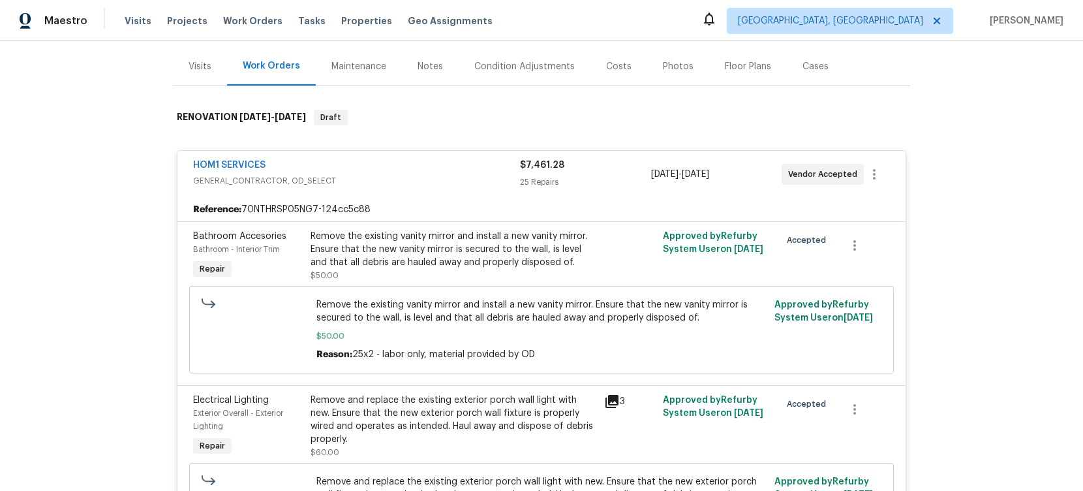
click at [409, 177] on span "GENERAL_CONTRACTOR, OD_SELECT" at bounding box center [356, 180] width 327 height 13
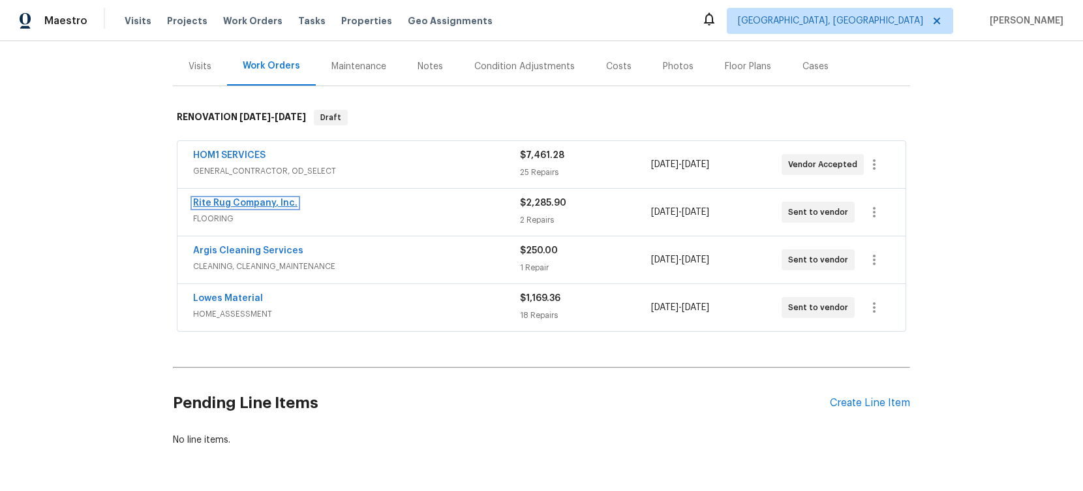
click at [234, 202] on link "Rite Rug Company, Inc." at bounding box center [245, 202] width 104 height 9
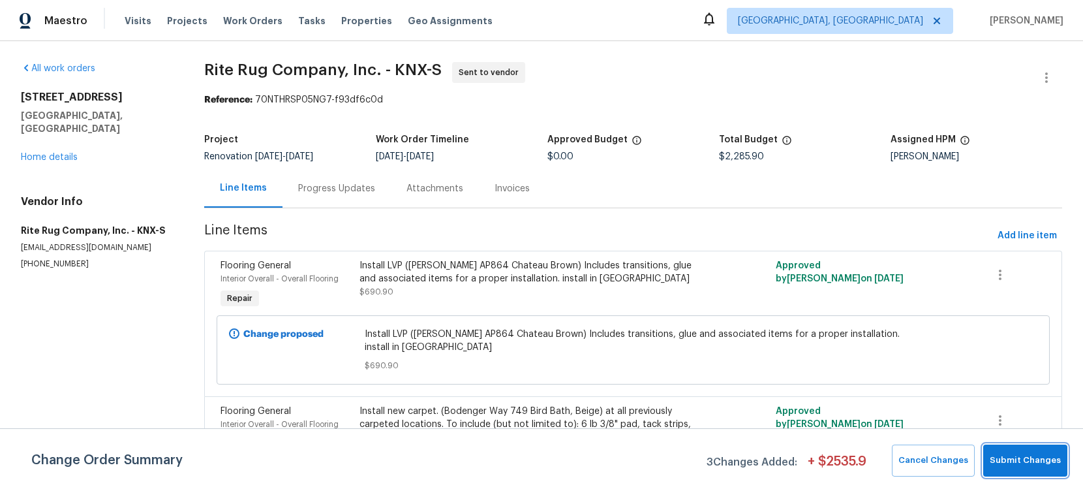
click at [1012, 448] on button "Submit Changes" at bounding box center [1025, 460] width 84 height 32
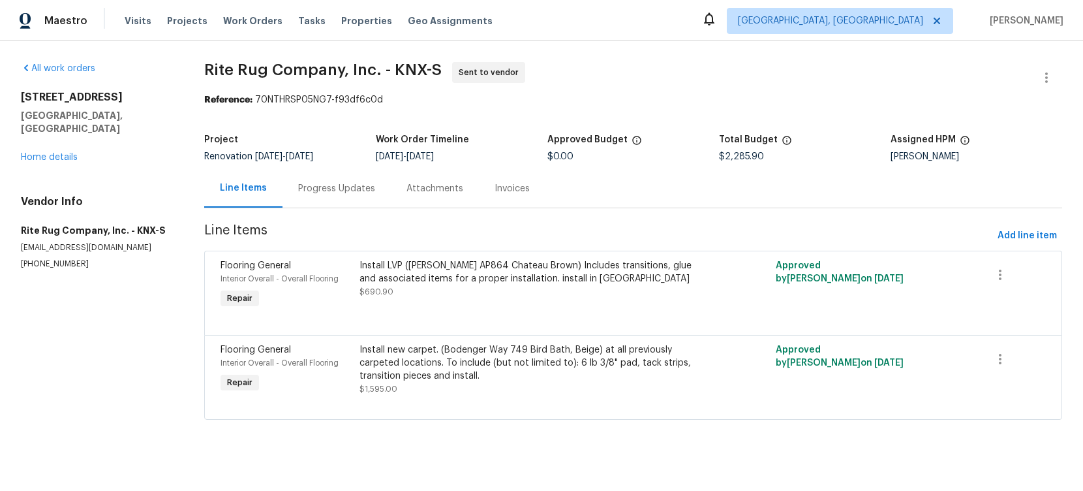
click at [331, 188] on div "Progress Updates" at bounding box center [336, 188] width 77 height 13
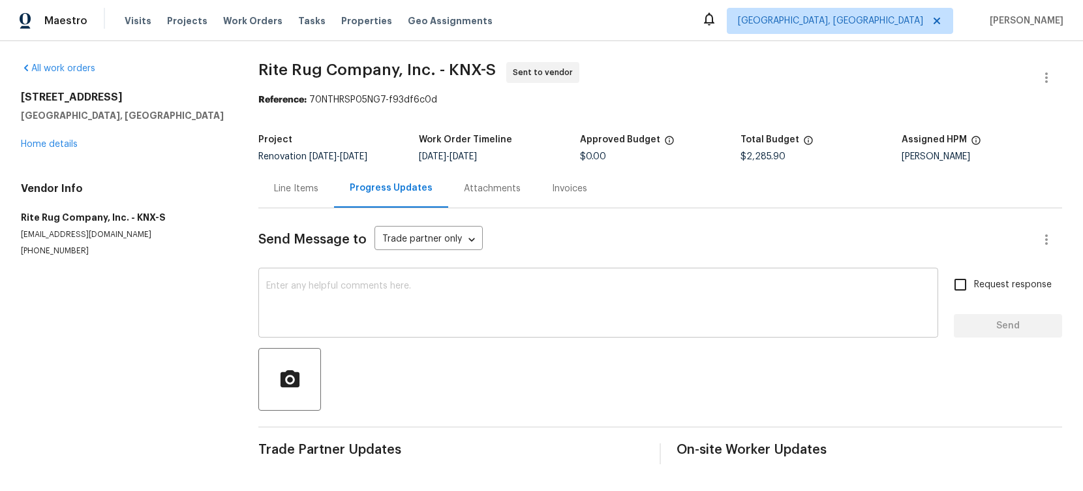
click at [421, 288] on textarea at bounding box center [598, 304] width 664 height 46
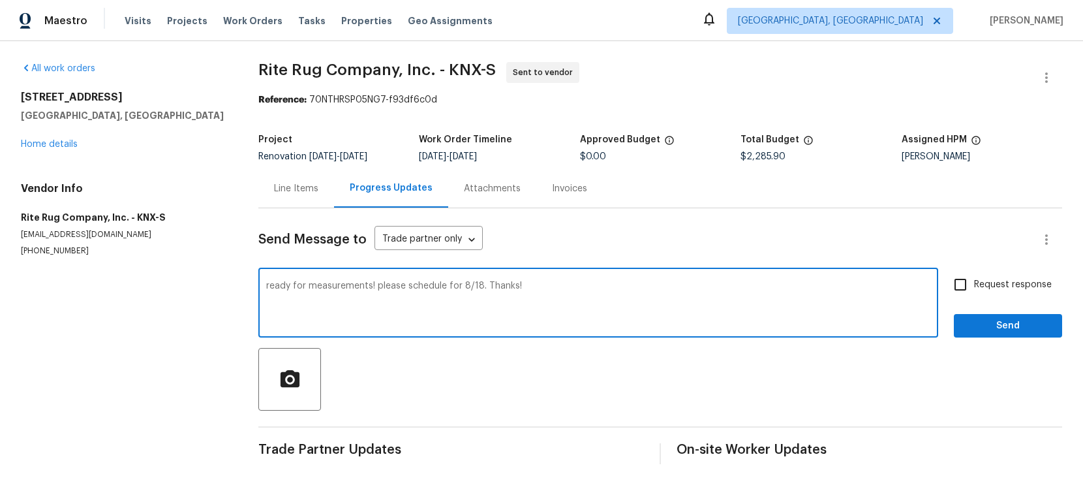
type textarea "ready for measurements! please schedule for 8/18. Thanks!"
click at [951, 330] on div "ready for measurements! please schedule for 8/18. Thanks! x ​ Request response …" at bounding box center [660, 304] width 804 height 67
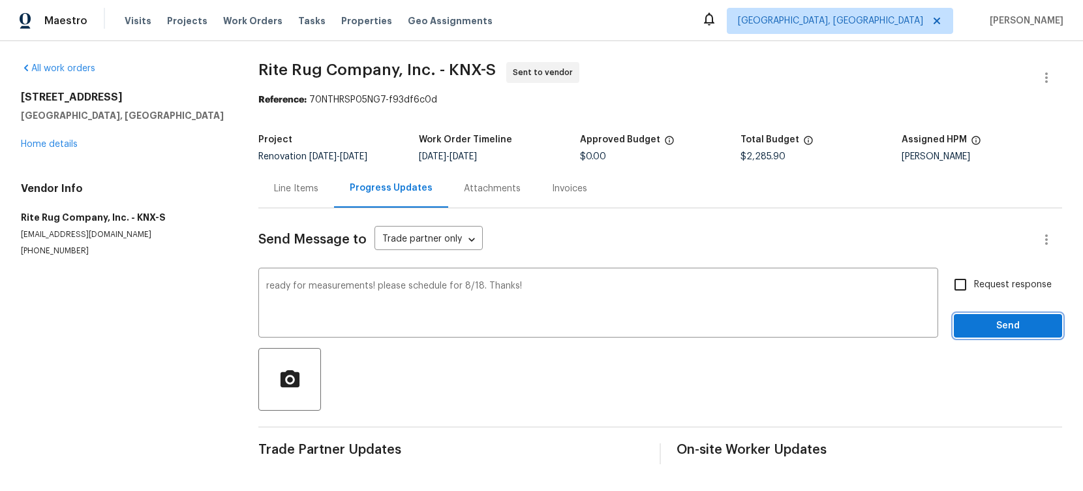
click at [968, 330] on span "Send" at bounding box center [1007, 326] width 87 height 16
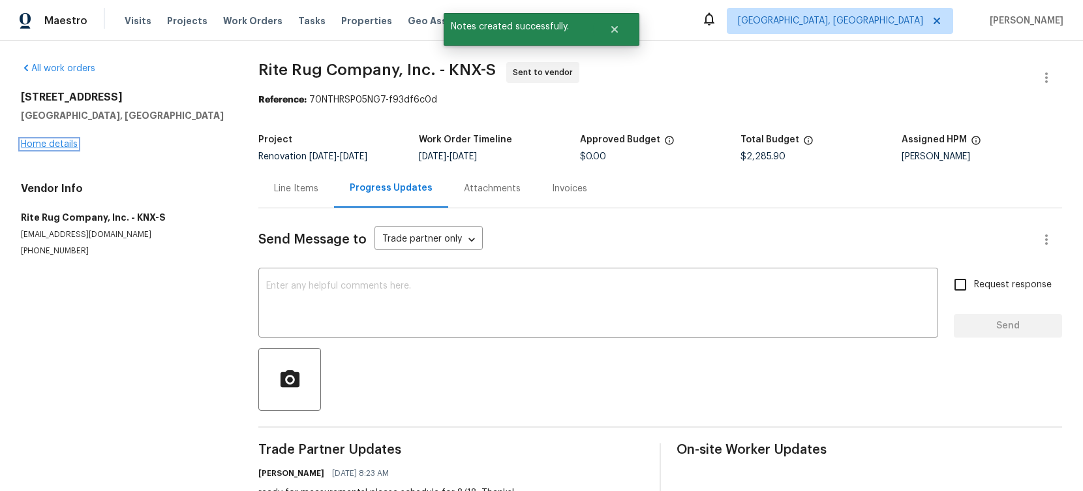
click at [40, 142] on link "Home details" at bounding box center [49, 144] width 57 height 9
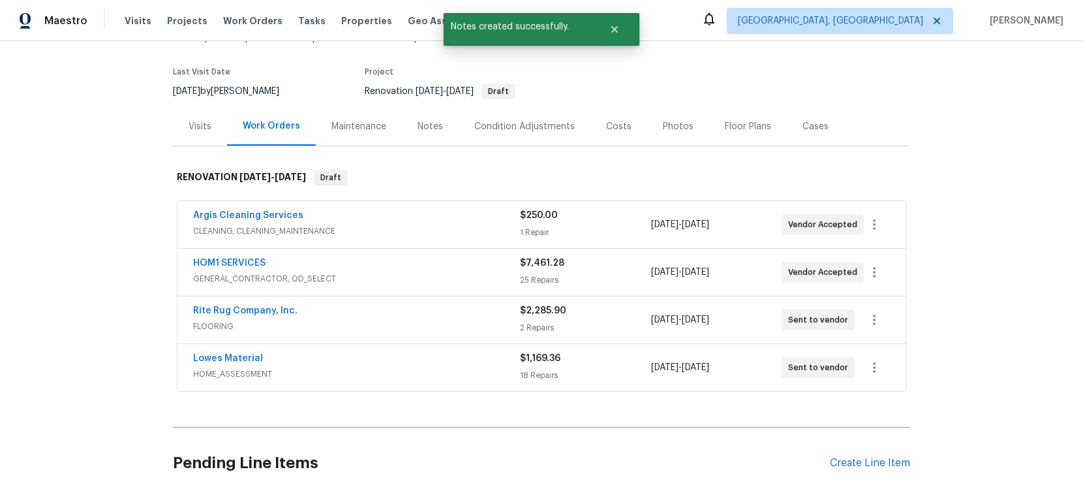
scroll to position [93, 0]
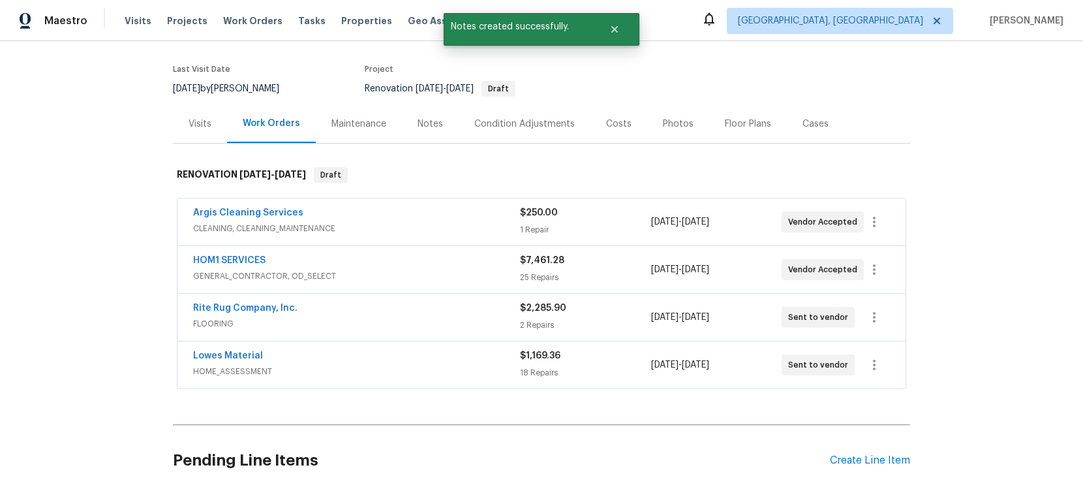
click at [222, 266] on span "HOM1 SERVICES" at bounding box center [229, 260] width 72 height 13
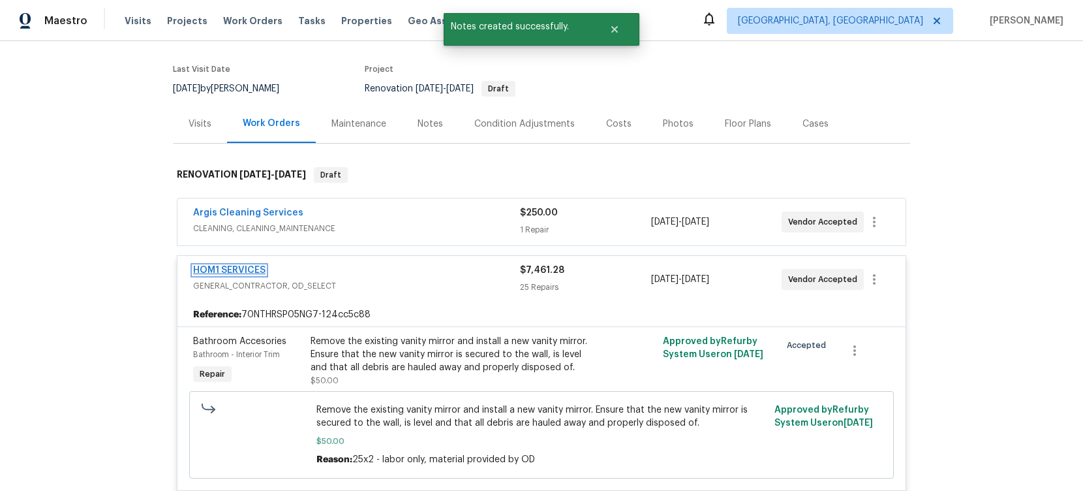
click at [222, 268] on link "HOM1 SERVICES" at bounding box center [229, 270] width 72 height 9
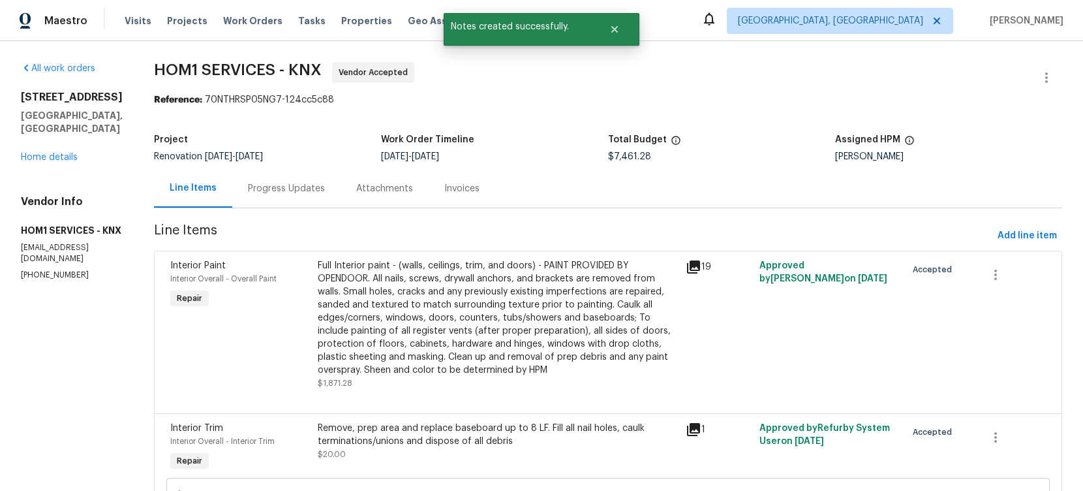
click at [253, 185] on div "Progress Updates" at bounding box center [286, 188] width 77 height 13
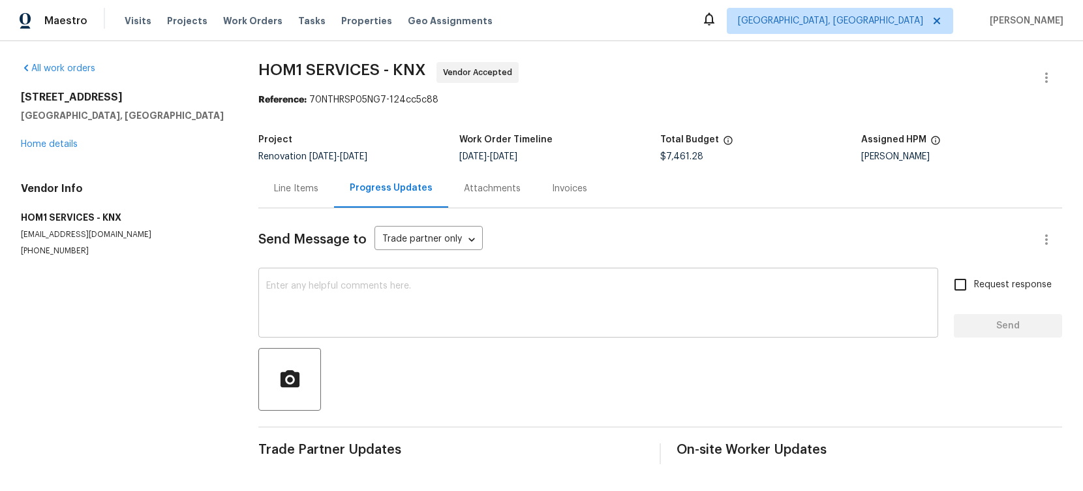
click at [369, 291] on textarea at bounding box center [598, 304] width 664 height 46
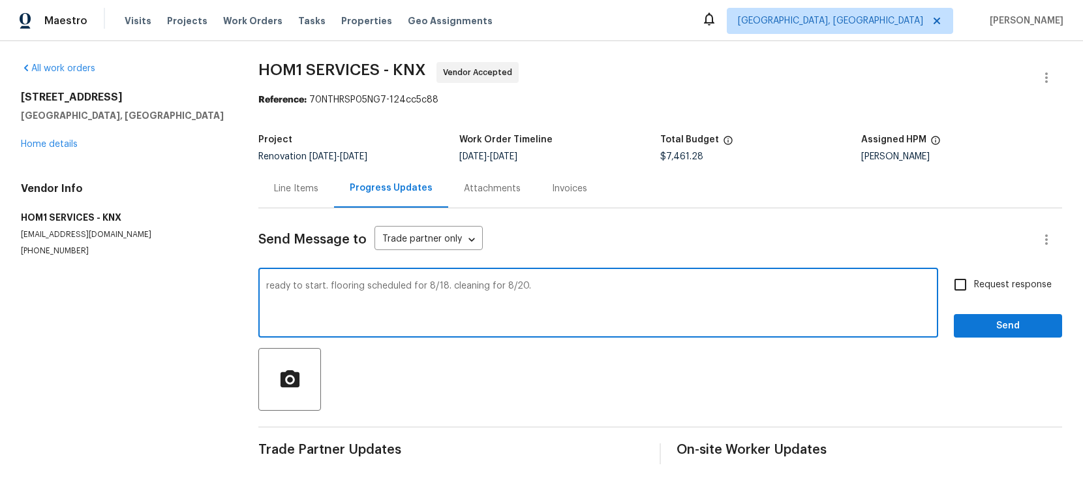
type textarea "ready to start. flooring scheduled for 8/18. cleaning for 8/20."
click at [1019, 325] on span "Send" at bounding box center [1007, 326] width 87 height 16
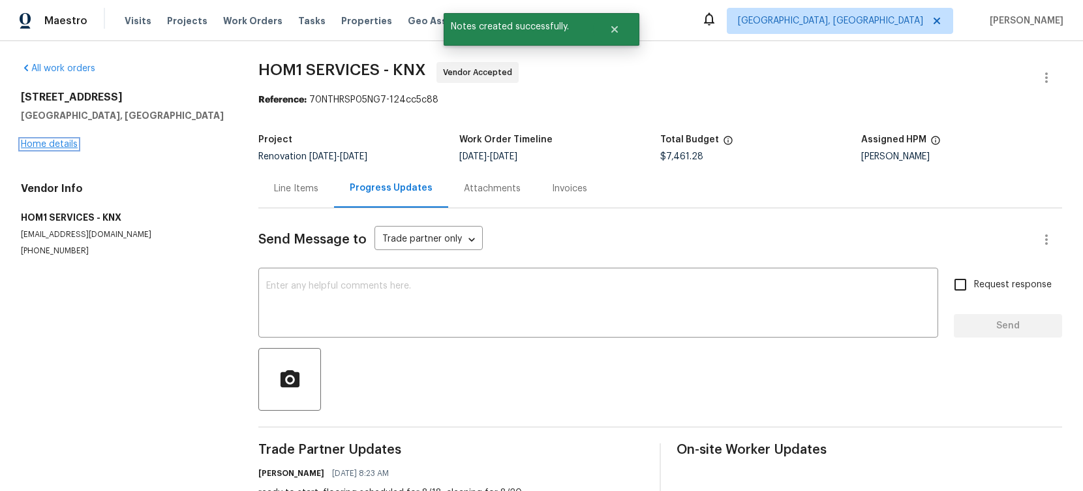
click at [67, 145] on link "Home details" at bounding box center [49, 144] width 57 height 9
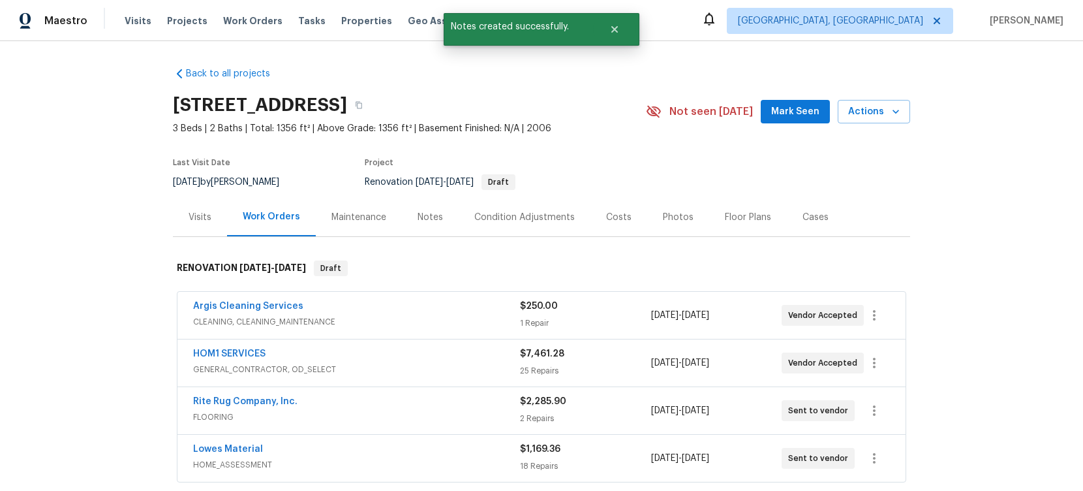
click at [434, 230] on div "Notes" at bounding box center [430, 217] width 57 height 38
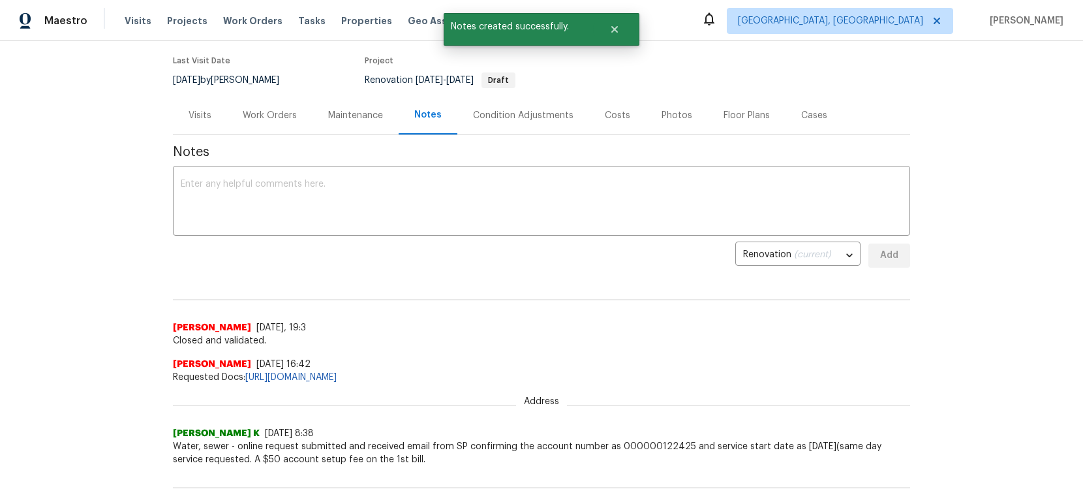
scroll to position [104, 0]
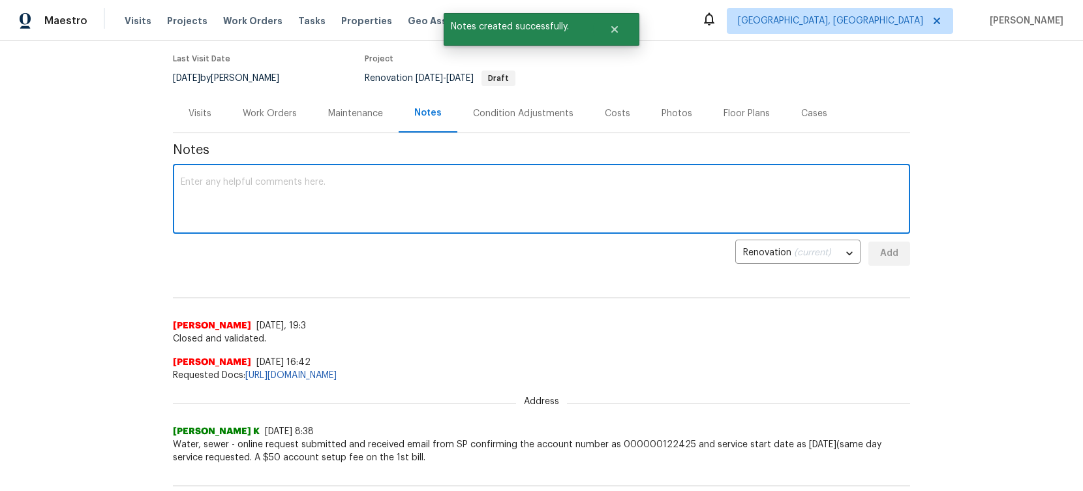
click at [408, 203] on textarea at bounding box center [542, 200] width 722 height 46
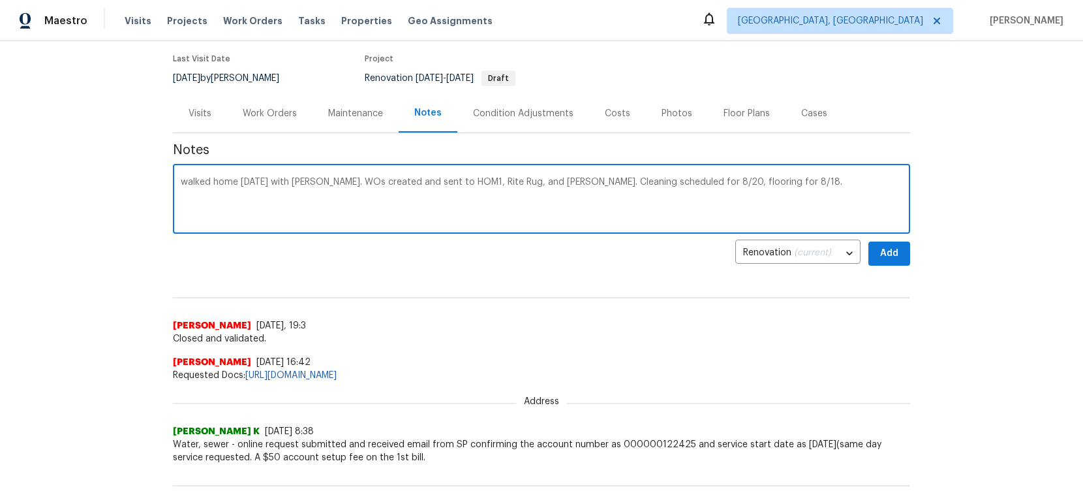
type textarea "walked home yesterday with Ruth. WOs created and sent to HOM1, Rite Rug, and Ar…"
click at [886, 253] on span "Add" at bounding box center [889, 253] width 21 height 16
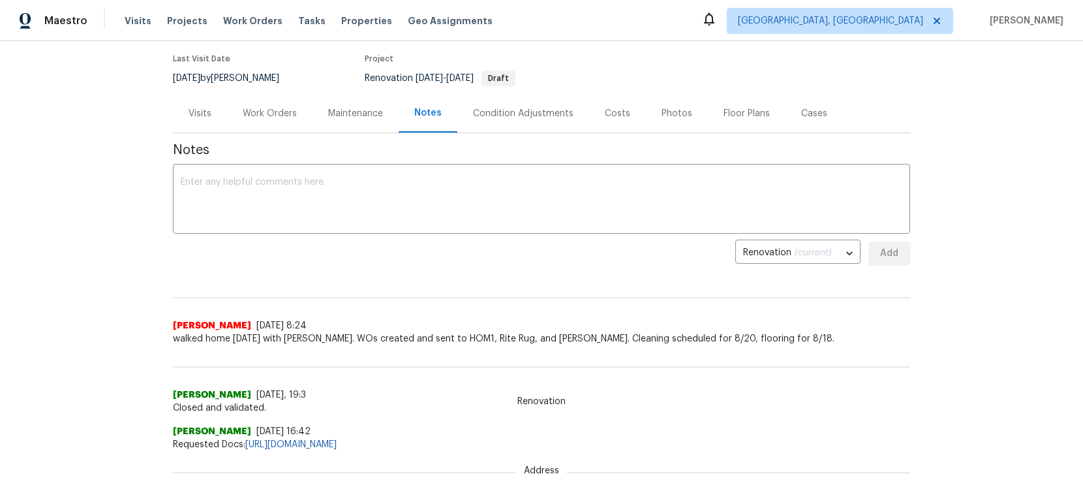
click at [255, 115] on div "Work Orders" at bounding box center [270, 113] width 54 height 13
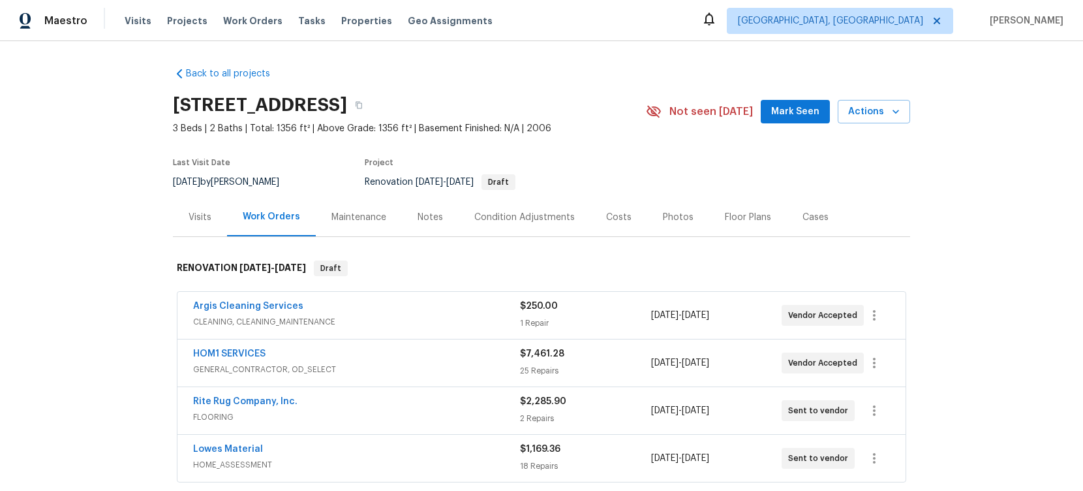
click at [429, 222] on div "Notes" at bounding box center [430, 217] width 25 height 13
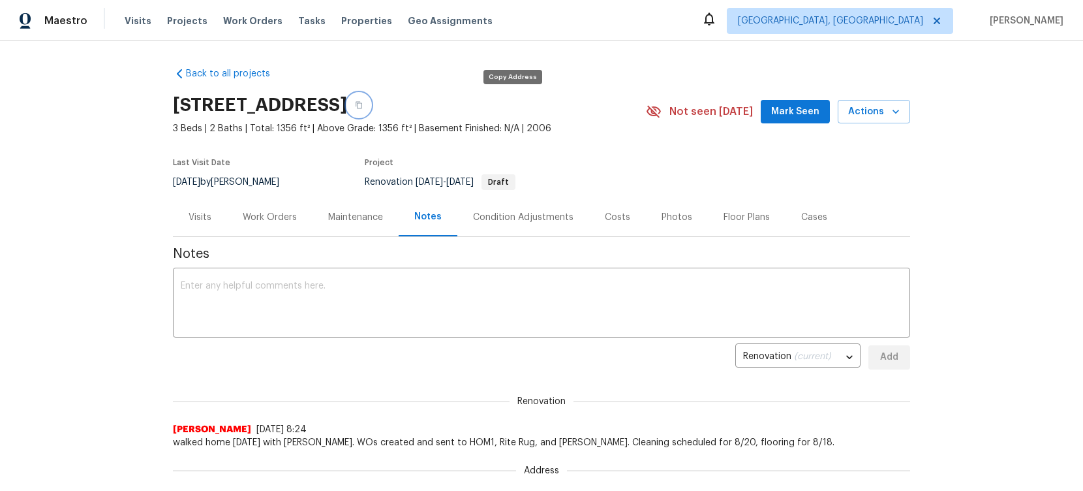
click at [363, 102] on icon "button" at bounding box center [359, 105] width 8 height 8
click at [276, 219] on div "Work Orders" at bounding box center [270, 217] width 54 height 13
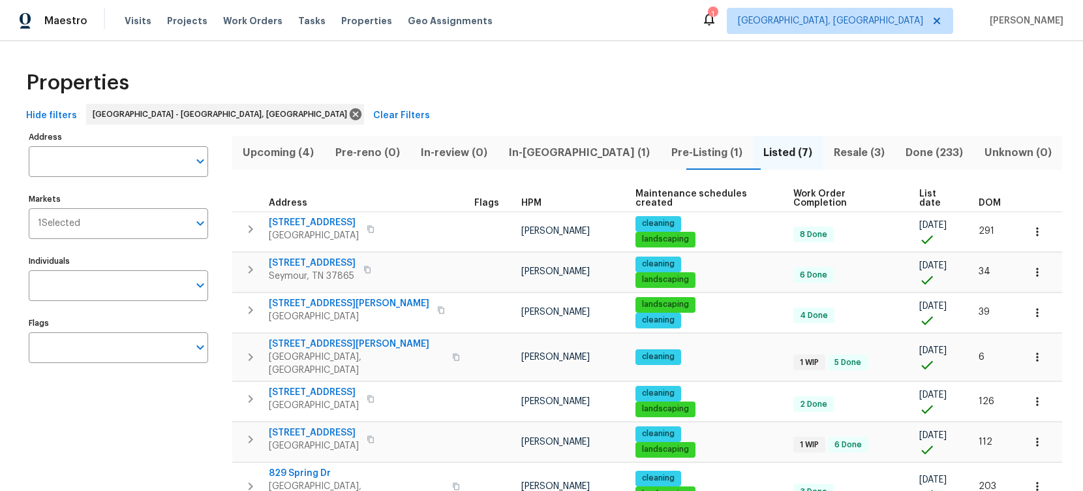
click at [831, 157] on span "Resale (3)" at bounding box center [859, 153] width 57 height 18
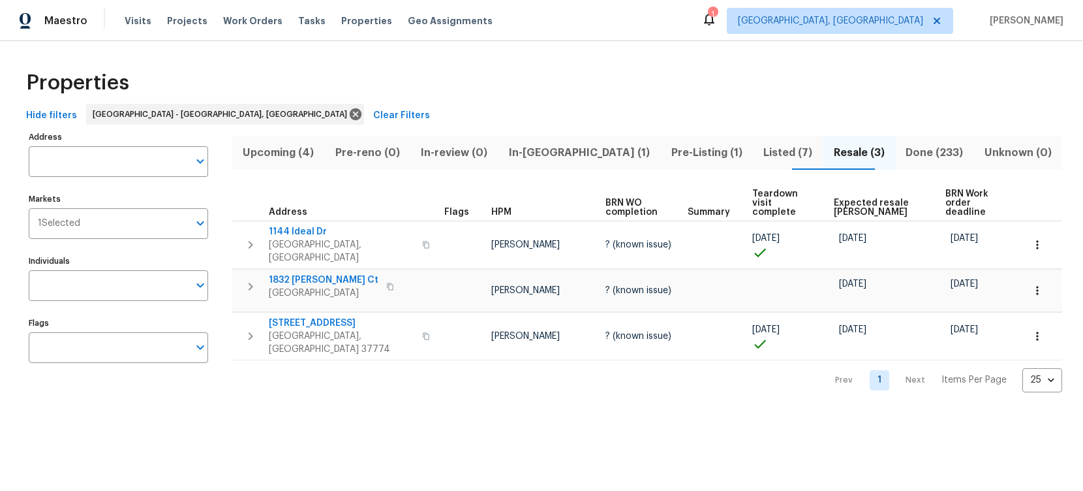
click at [761, 155] on span "Listed (7)" at bounding box center [788, 153] width 55 height 18
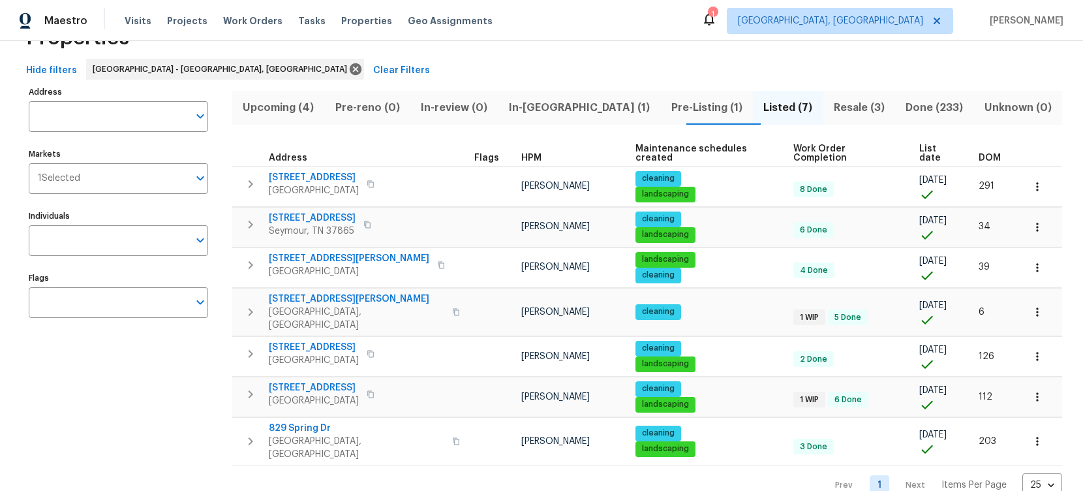
scroll to position [45, 0]
click at [288, 109] on span "Upcoming (4)" at bounding box center [278, 108] width 77 height 18
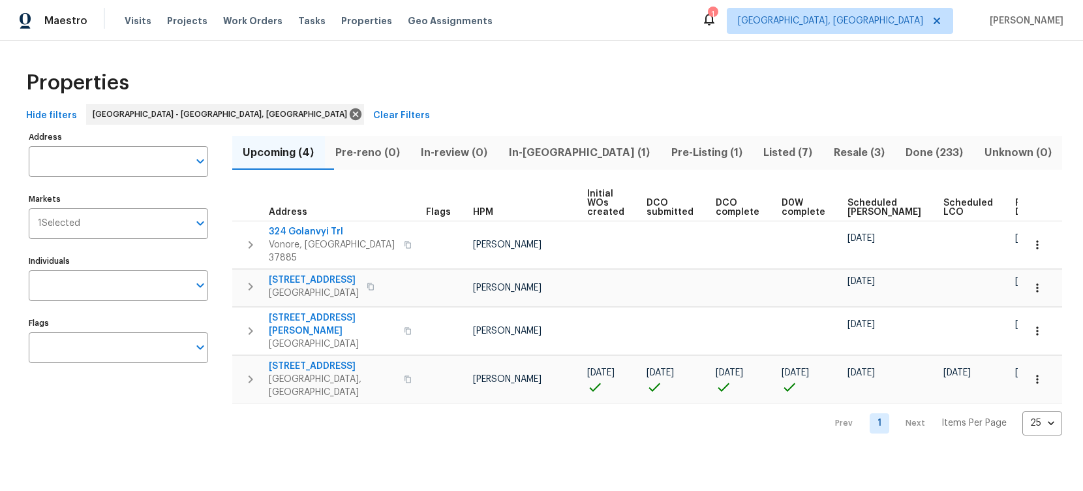
click at [717, 18] on div "1" at bounding box center [712, 14] width 9 height 13
click at [717, 16] on div "1" at bounding box center [712, 14] width 9 height 13
click at [717, 25] on icon at bounding box center [709, 19] width 16 height 16
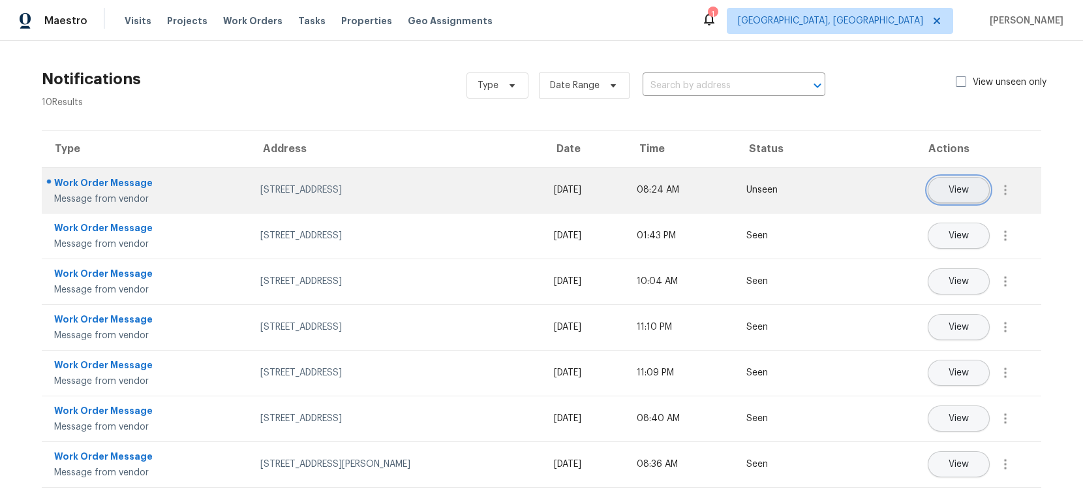
click at [931, 196] on button "View" at bounding box center [959, 190] width 62 height 26
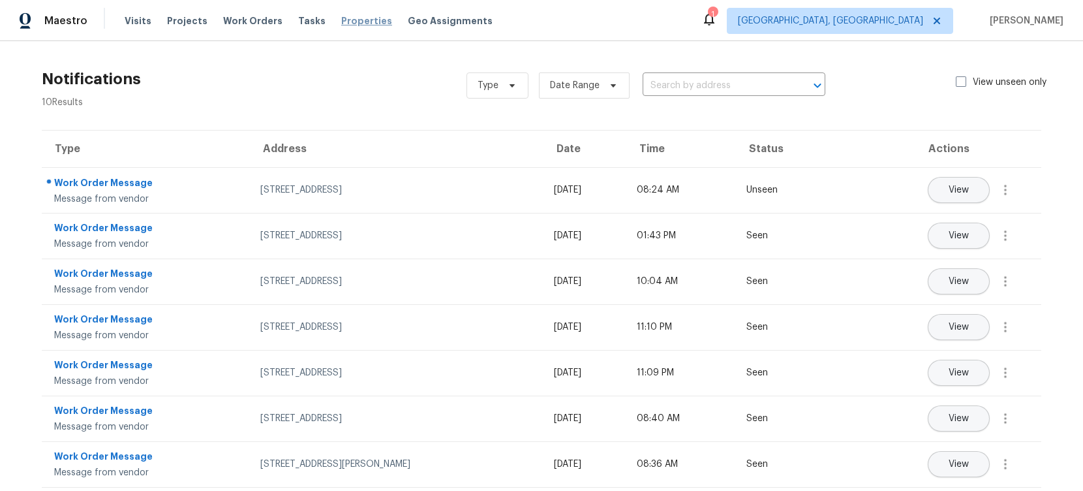
click at [348, 18] on span "Properties" at bounding box center [366, 20] width 51 height 13
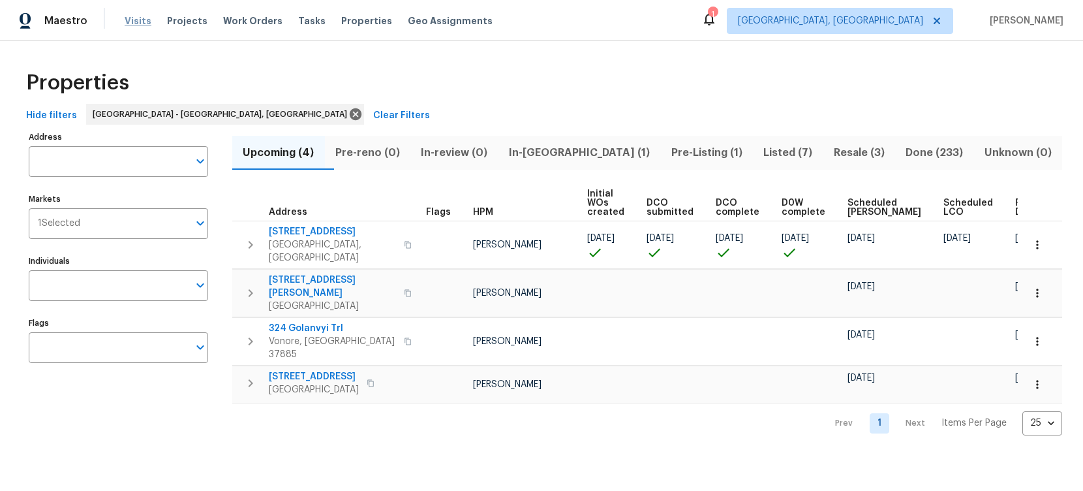
click at [131, 21] on span "Visits" at bounding box center [138, 20] width 27 height 13
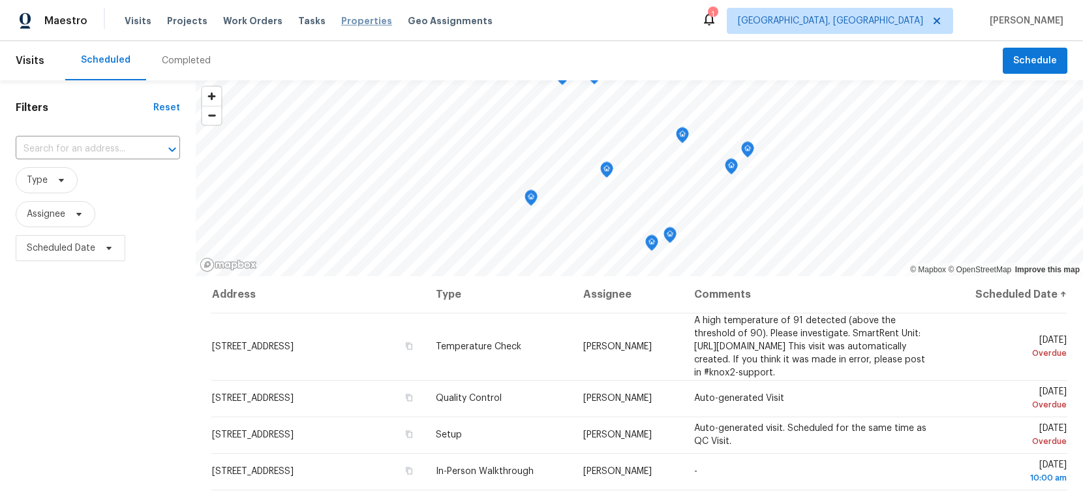
click at [354, 20] on span "Properties" at bounding box center [366, 20] width 51 height 13
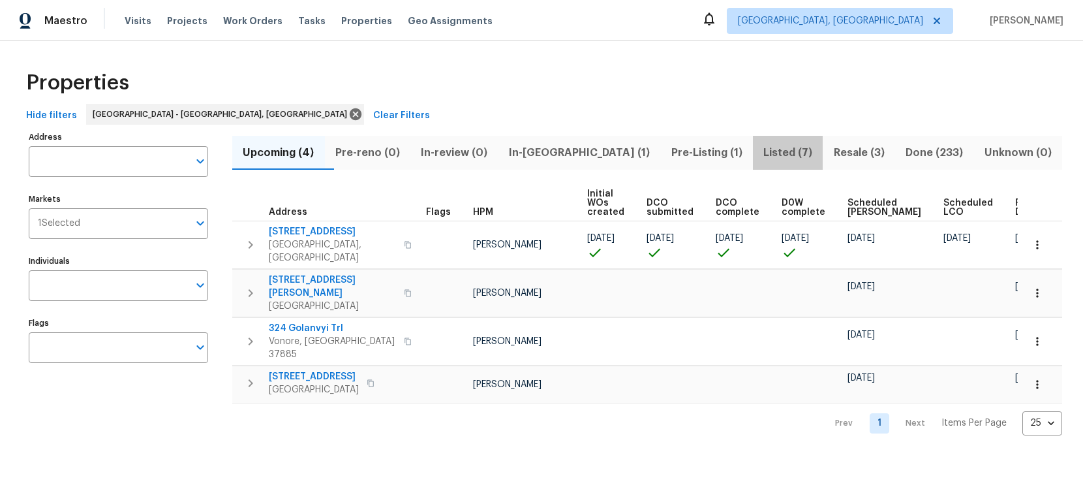
click at [761, 159] on span "Listed (7)" at bounding box center [788, 153] width 55 height 18
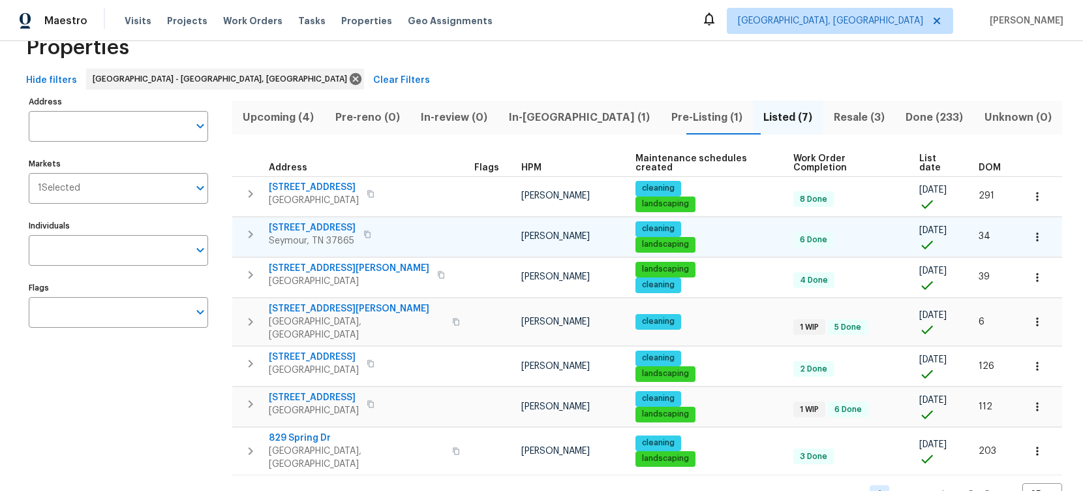
scroll to position [37, 0]
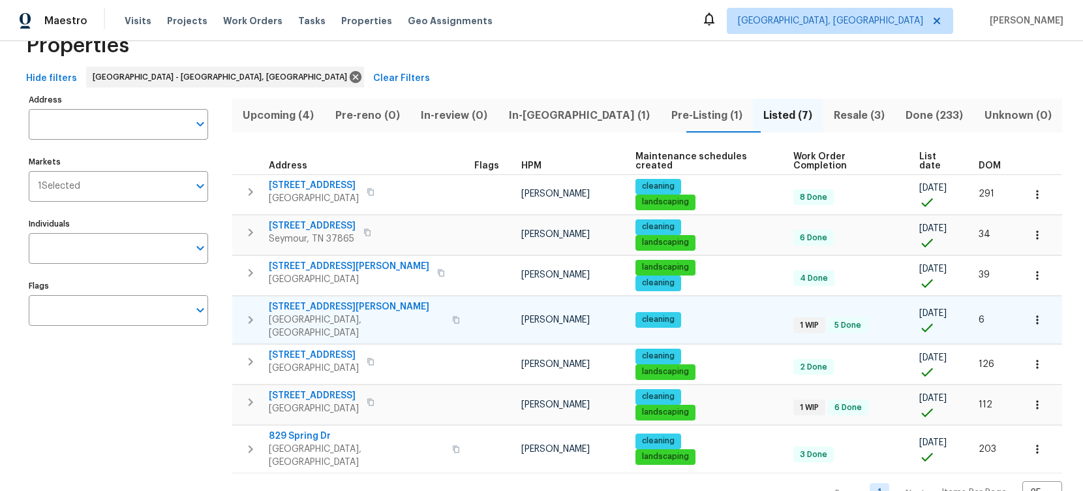
click at [335, 300] on span "3922 Archibald Way" at bounding box center [357, 306] width 176 height 13
click at [336, 300] on span "3922 Archibald Way" at bounding box center [357, 306] width 176 height 13
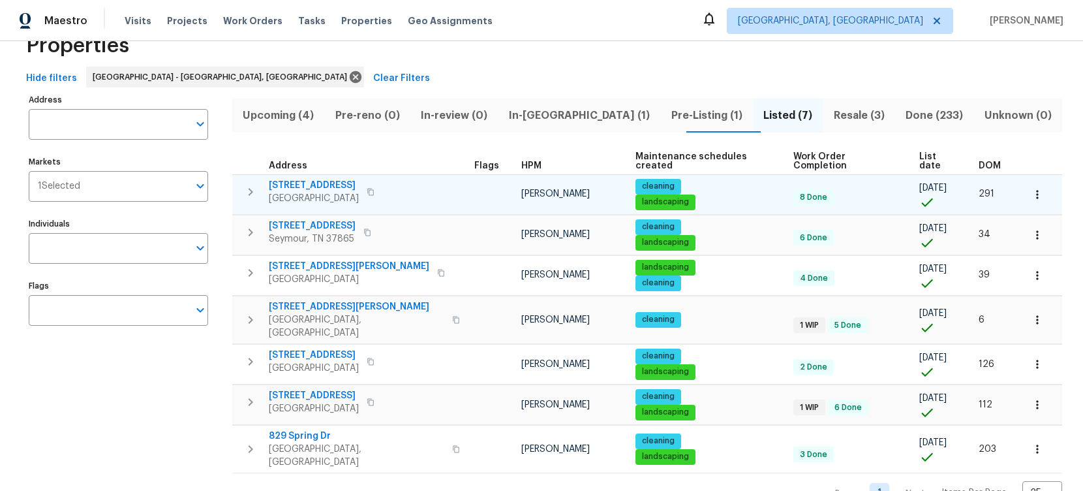
scroll to position [45, 0]
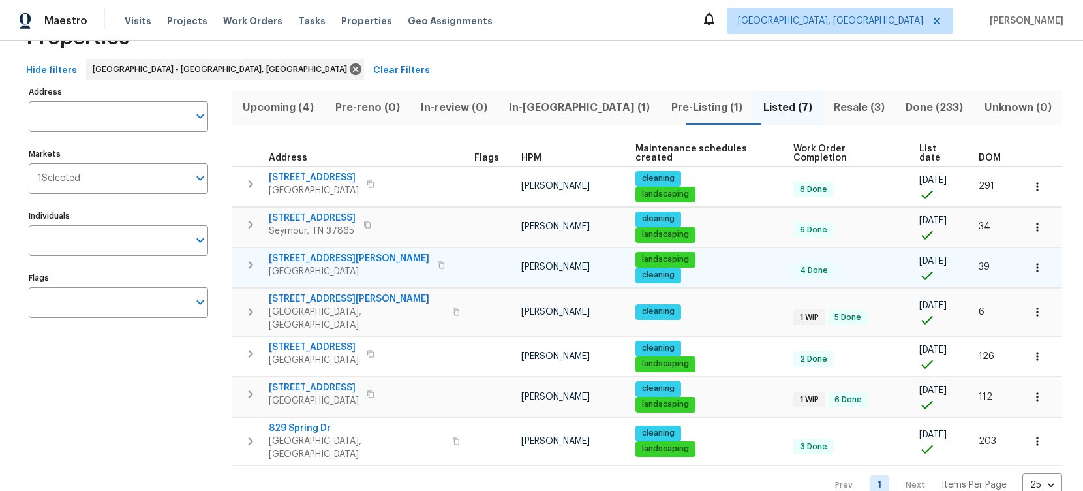
click at [331, 252] on span "3715 Boyd Walters Ln" at bounding box center [349, 258] width 161 height 13
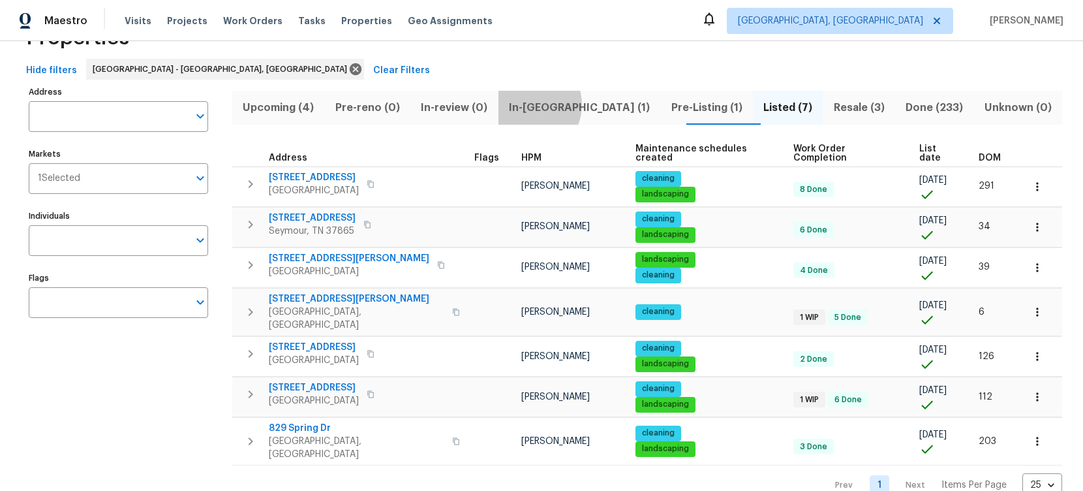
click at [539, 104] on span "In-reno (1)" at bounding box center [579, 108] width 147 height 18
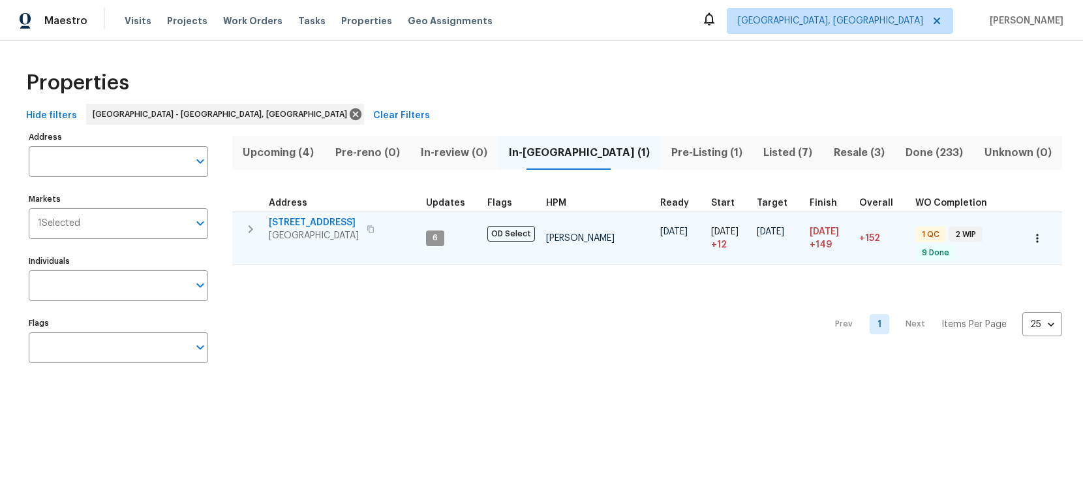
click at [330, 222] on span "42 Palisades Pkwy" at bounding box center [314, 222] width 90 height 13
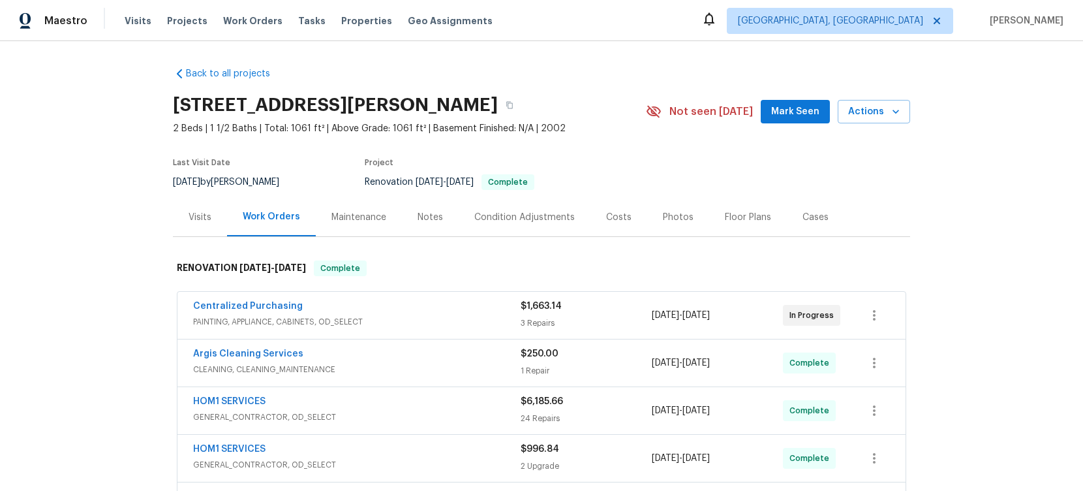
click at [654, 218] on div "Photos" at bounding box center [678, 217] width 62 height 38
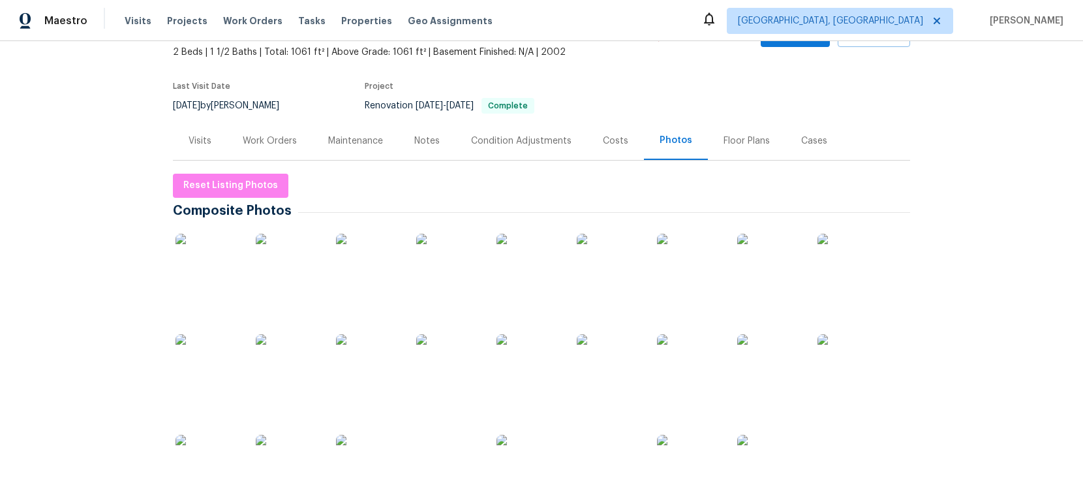
scroll to position [136, 0]
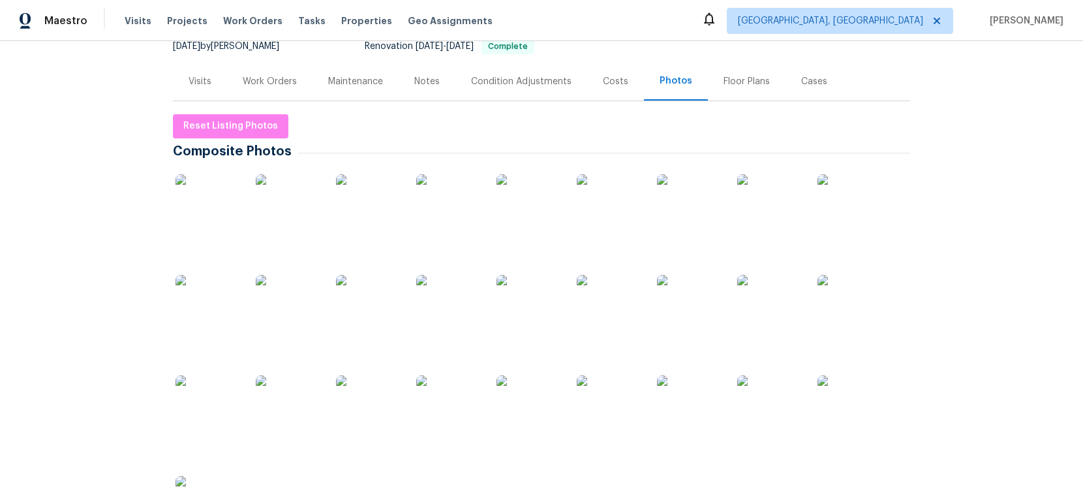
click at [423, 223] on img at bounding box center [448, 206] width 65 height 65
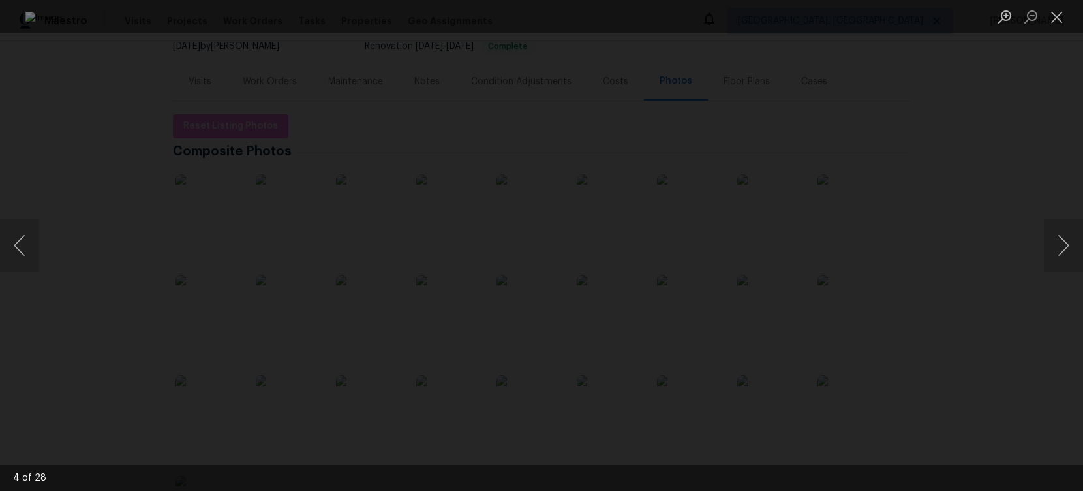
click at [957, 219] on div "Lightbox" at bounding box center [541, 245] width 1083 height 491
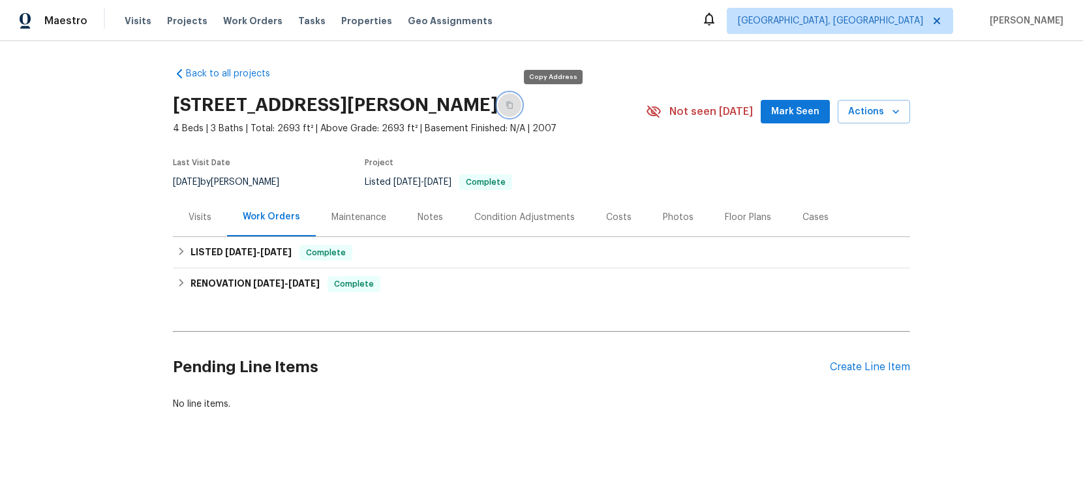
click at [521, 104] on button "button" at bounding box center [509, 104] width 23 height 23
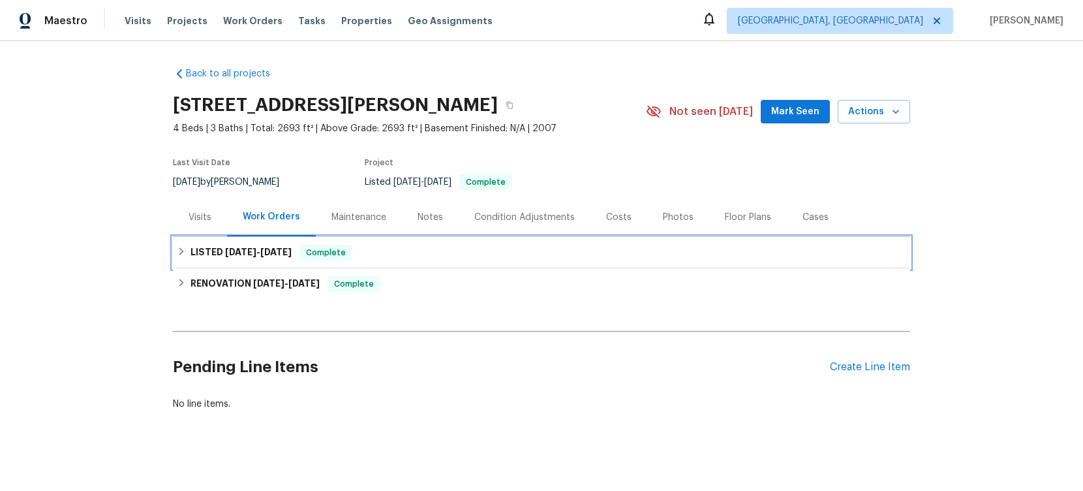
click at [213, 255] on h6 "LISTED [DATE] - [DATE]" at bounding box center [241, 253] width 101 height 16
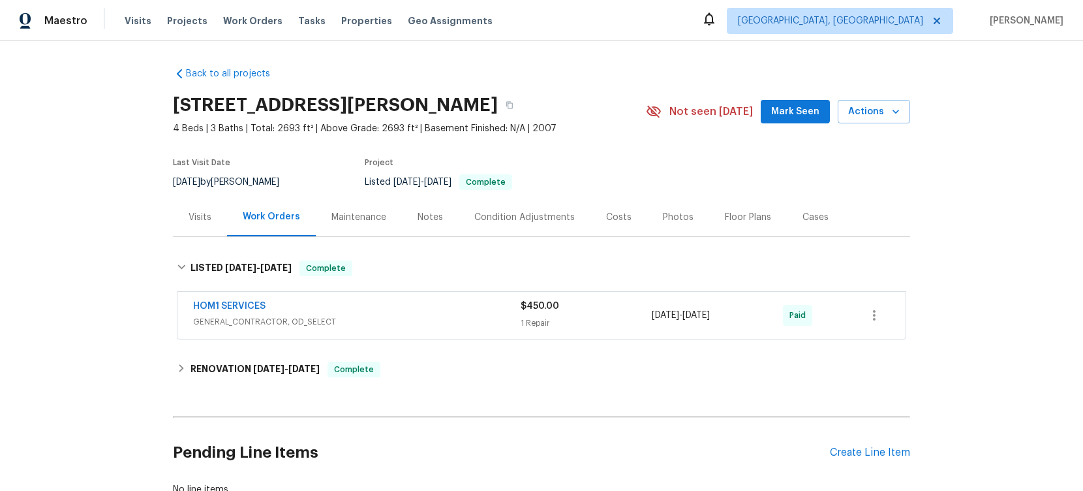
click at [385, 311] on div "HOM1 SERVICES" at bounding box center [357, 307] width 328 height 16
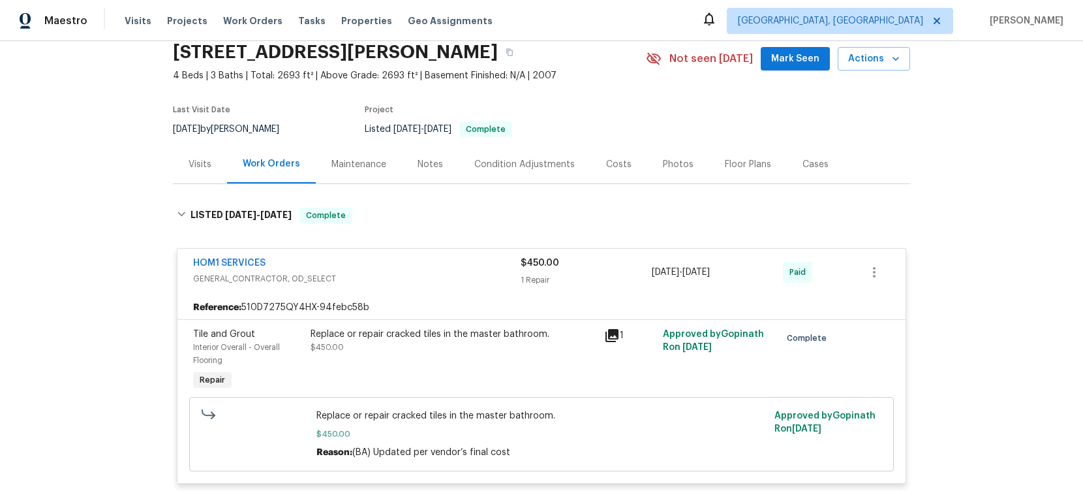
scroll to position [102, 0]
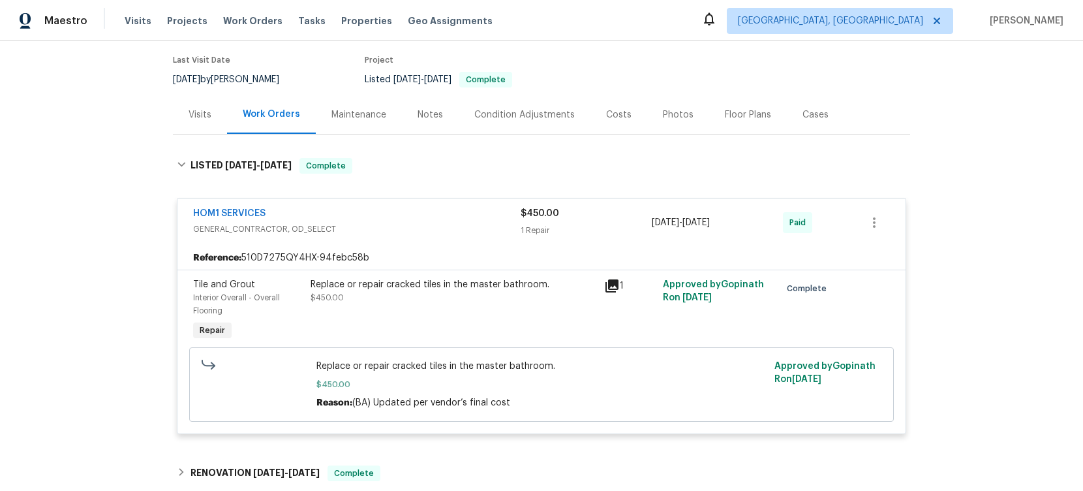
click at [452, 311] on div "Replace or repair cracked tiles in the master bathroom. $450.00" at bounding box center [454, 310] width 294 height 73
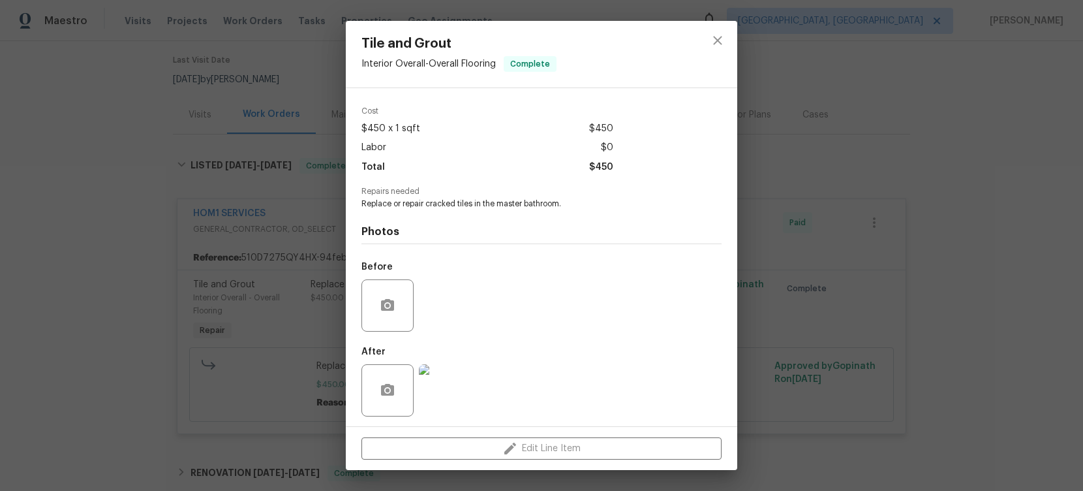
scroll to position [45, 0]
click at [451, 372] on img at bounding box center [445, 387] width 52 height 52
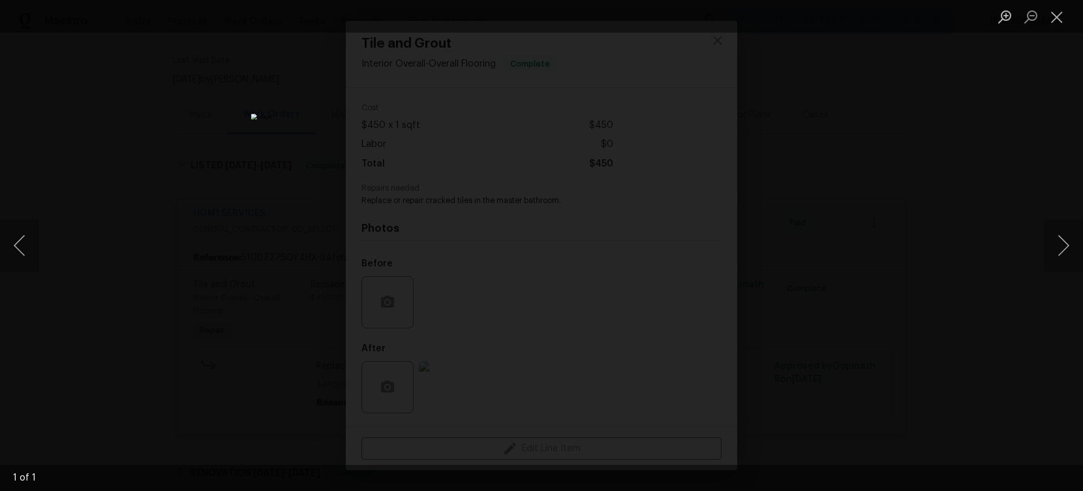
click at [912, 332] on div "Lightbox" at bounding box center [541, 245] width 1083 height 491
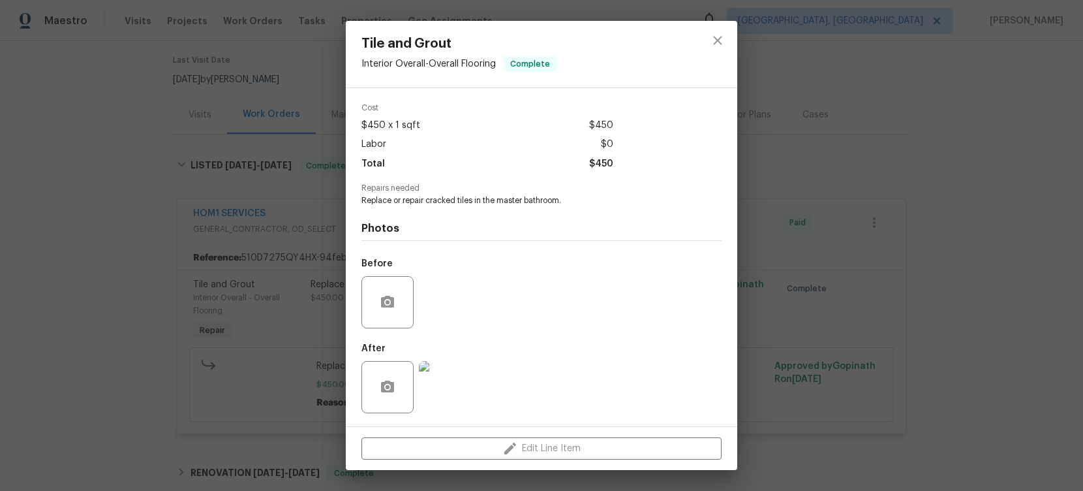
click at [912, 332] on div "Tile and Grout Interior Overall - Overall Flooring Complete Vendor HOM1 SERVICE…" at bounding box center [541, 245] width 1083 height 491
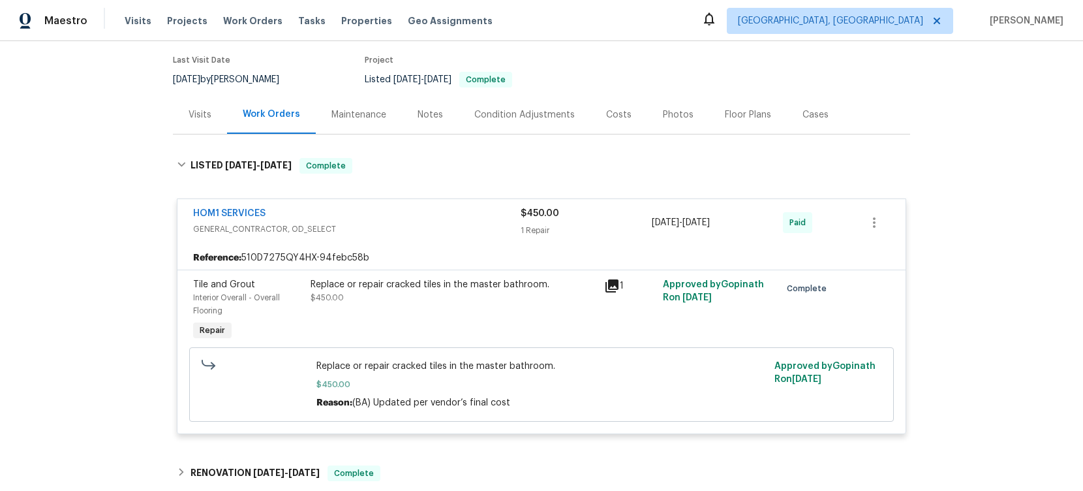
click at [415, 215] on div "HOM1 SERVICES" at bounding box center [357, 215] width 328 height 16
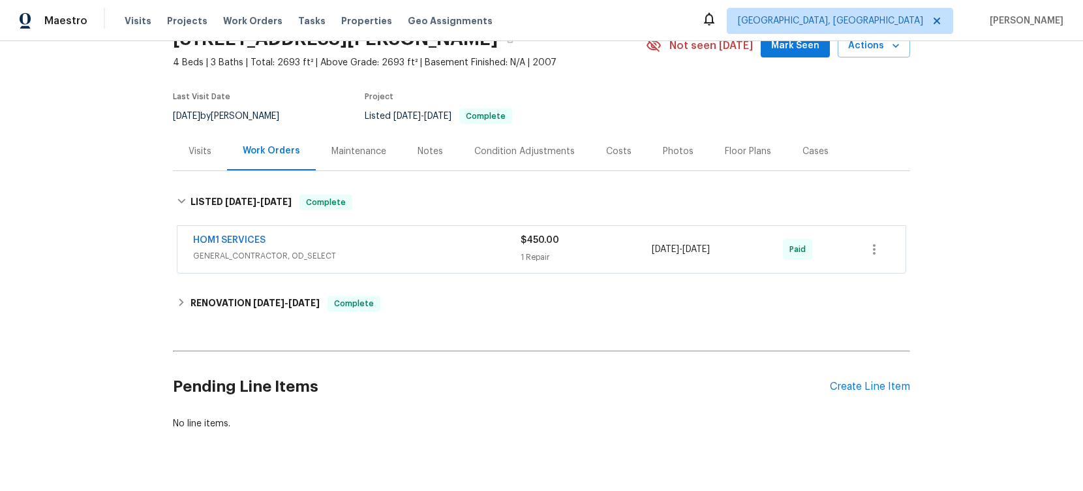
scroll to position [0, 0]
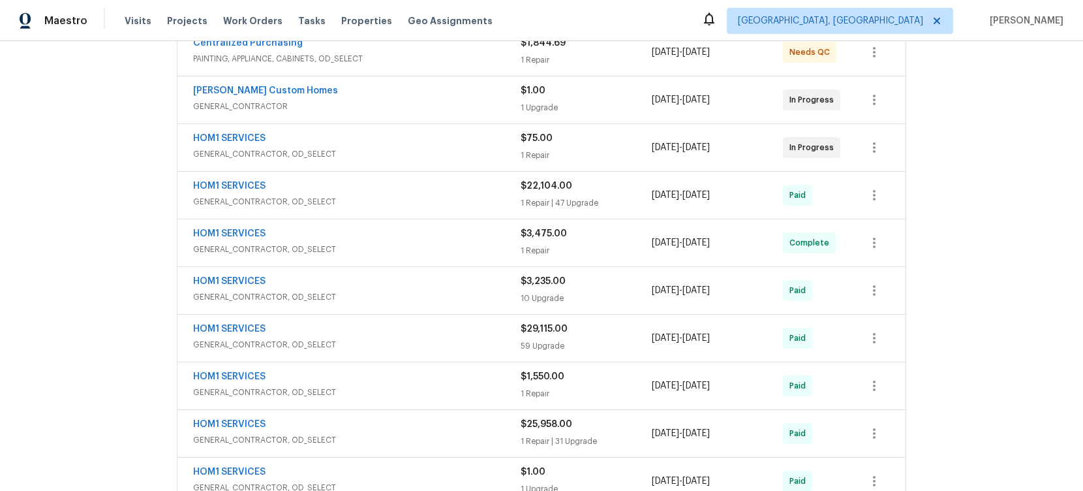
scroll to position [268, 0]
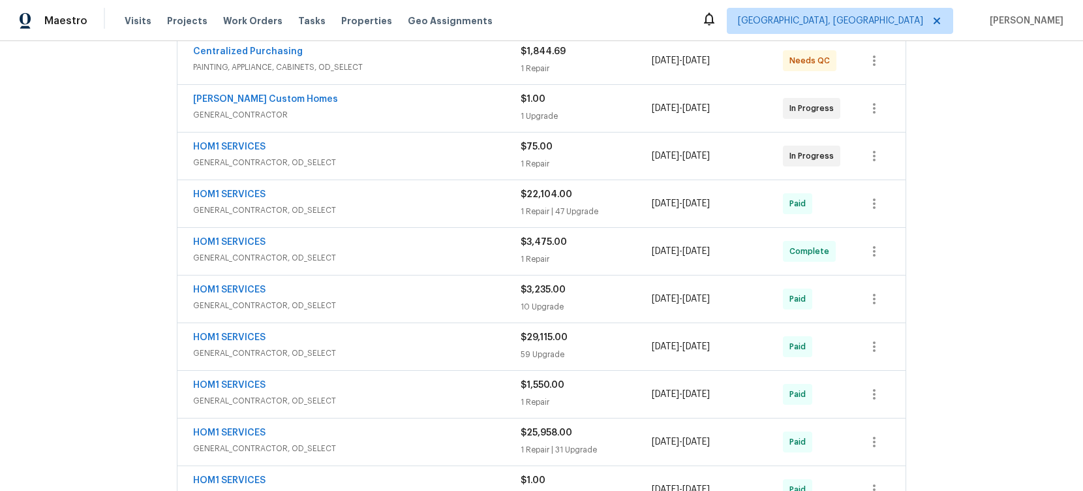
click at [429, 141] on div "HOM1 SERVICES" at bounding box center [357, 148] width 328 height 16
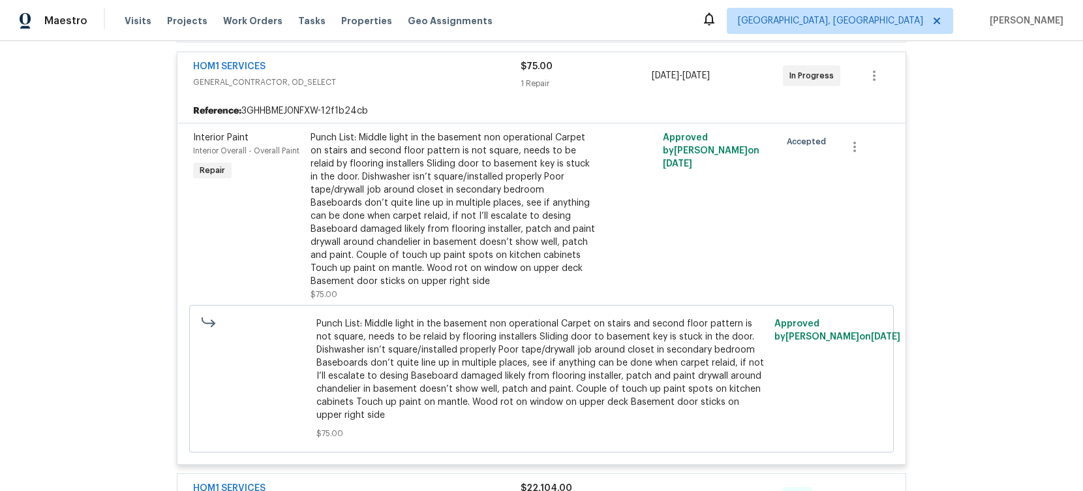
scroll to position [354, 0]
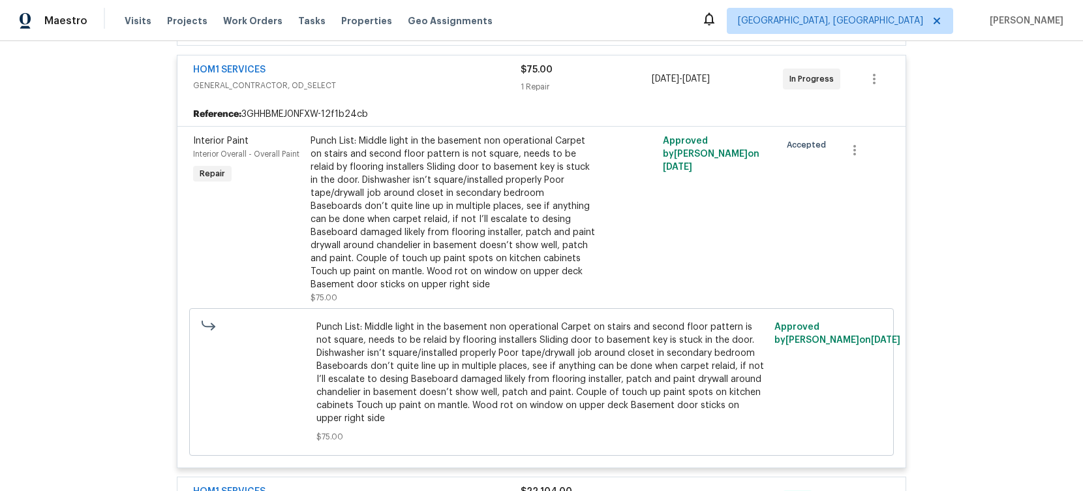
click at [427, 153] on div "Punch List: Middle light in the basement non operational Carpet on stairs and s…" at bounding box center [454, 212] width 286 height 157
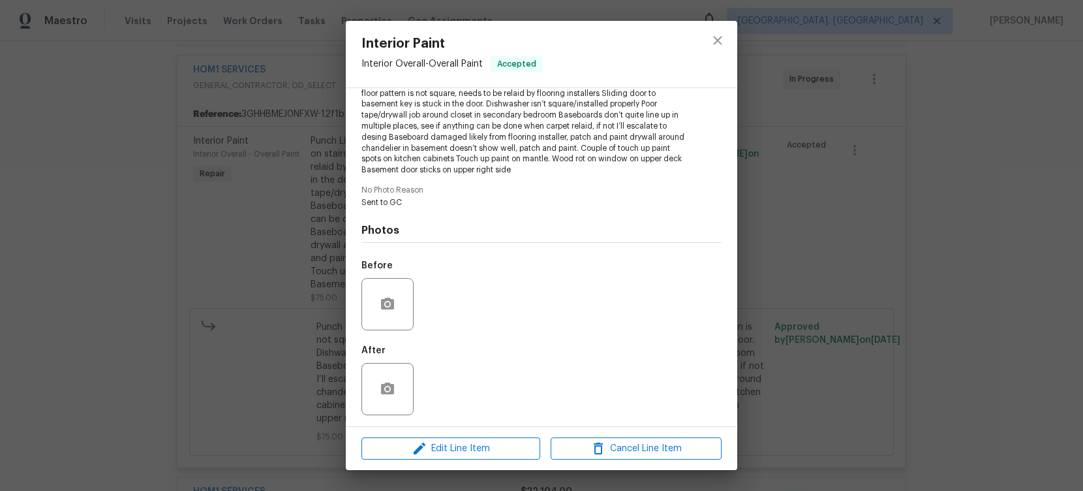
scroll to position [165, 0]
click at [306, 207] on div "Interior Paint Interior Overall - Overall Paint Accepted Vendor HOM1 SERVICES A…" at bounding box center [541, 245] width 1083 height 491
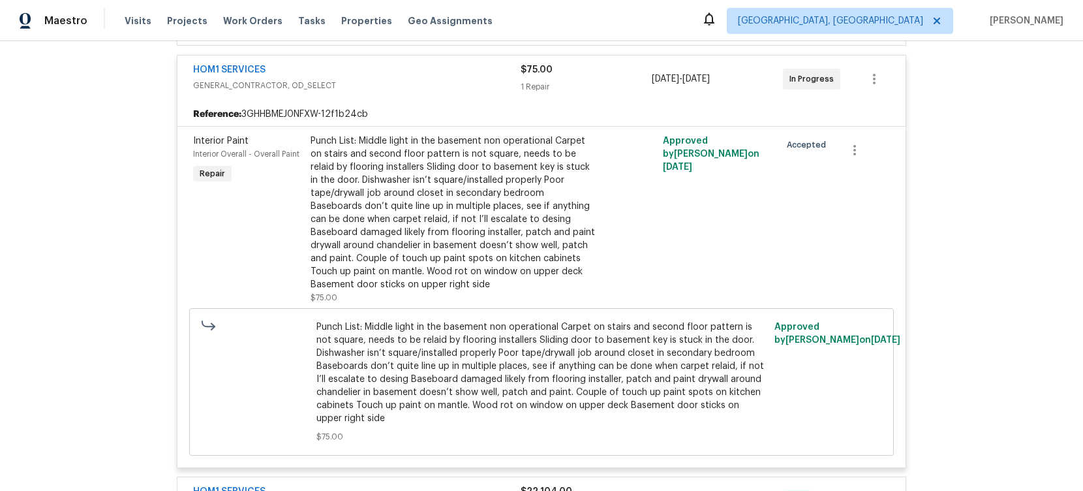
scroll to position [226, 0]
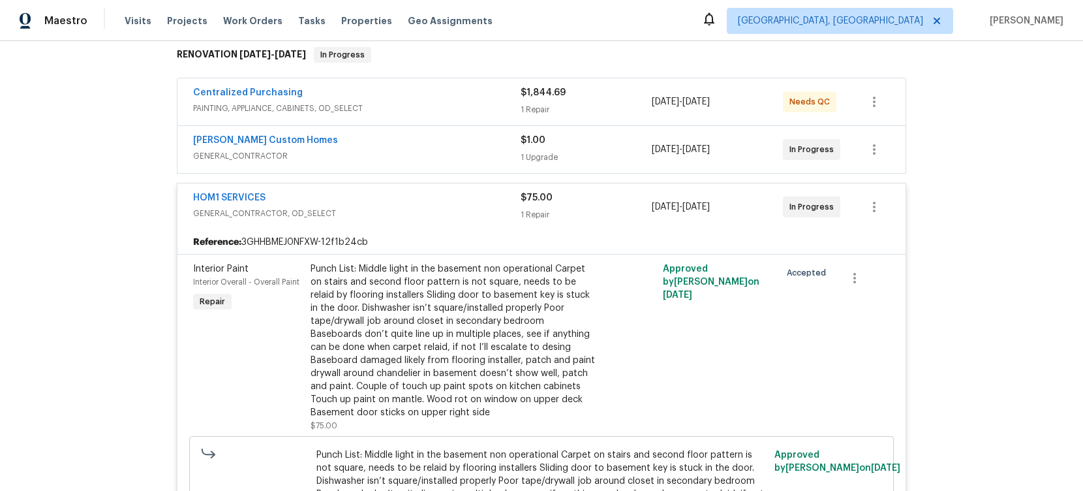
click at [416, 191] on div "HOM1 SERVICES" at bounding box center [357, 199] width 328 height 16
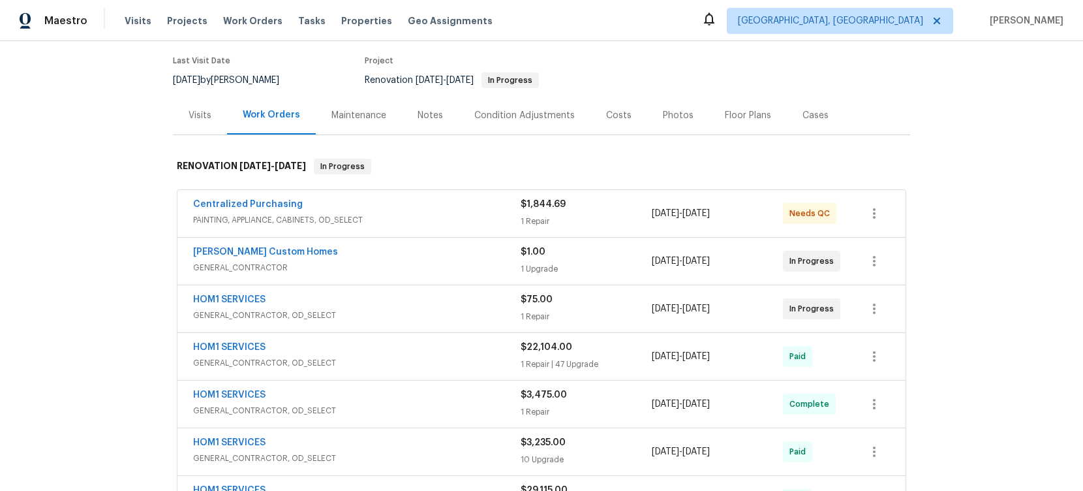
scroll to position [114, 0]
